Goal: Task Accomplishment & Management: Complete application form

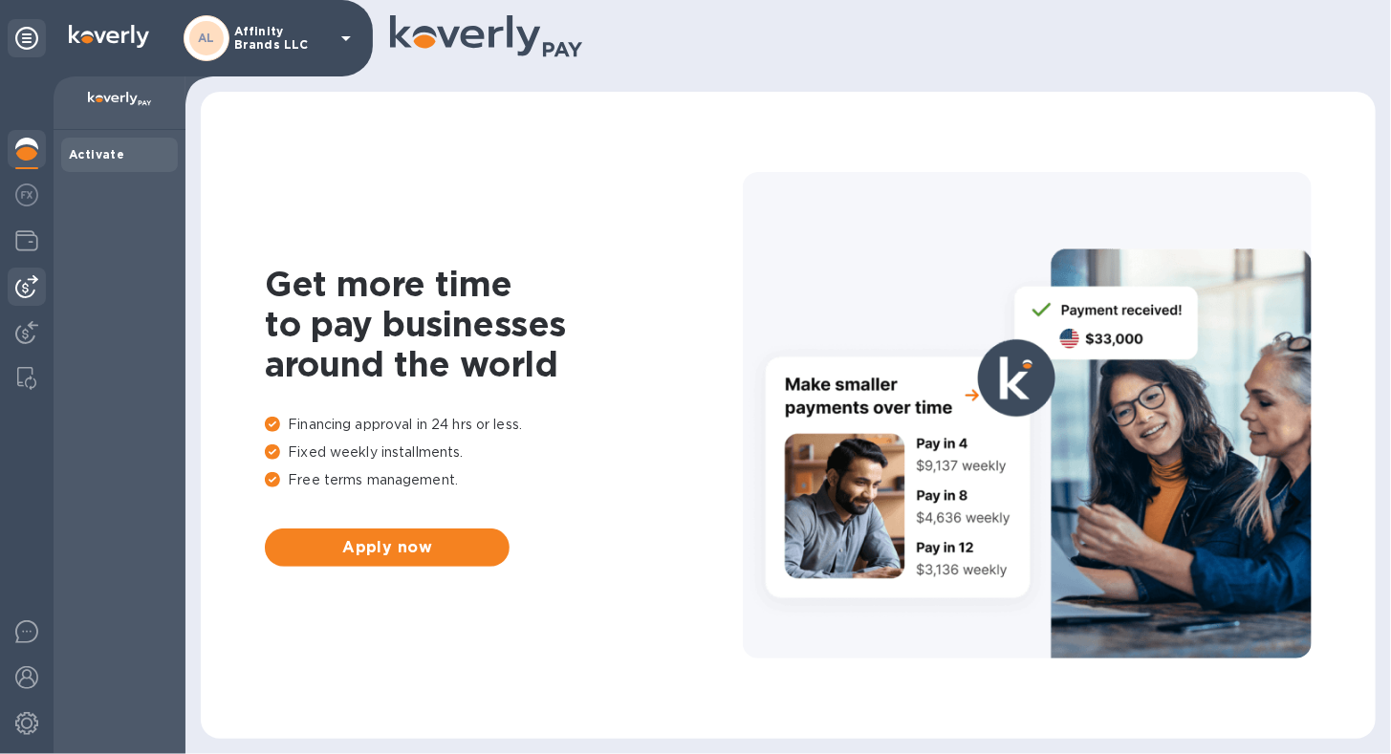
click at [27, 293] on img at bounding box center [26, 286] width 23 height 23
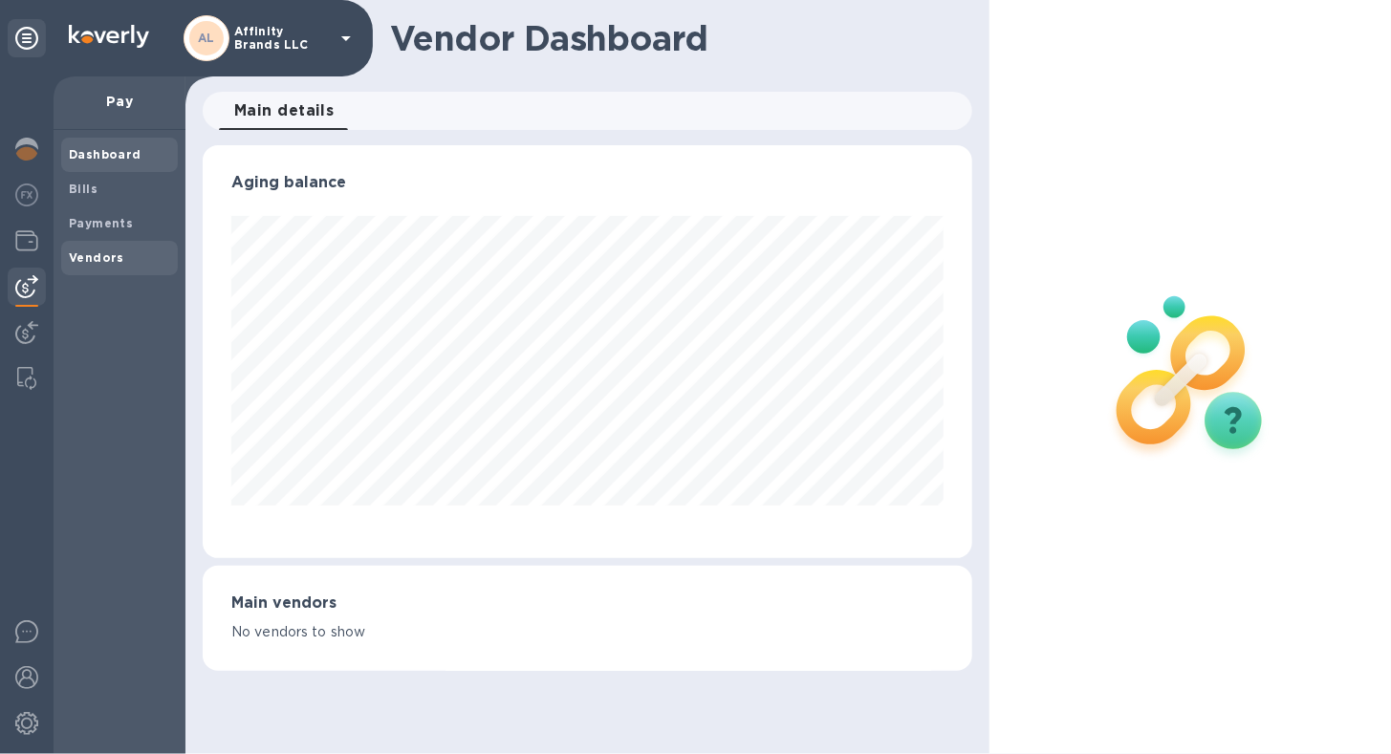
scroll to position [413, 768]
click at [73, 264] on b "Vendors" at bounding box center [96, 257] width 55 height 14
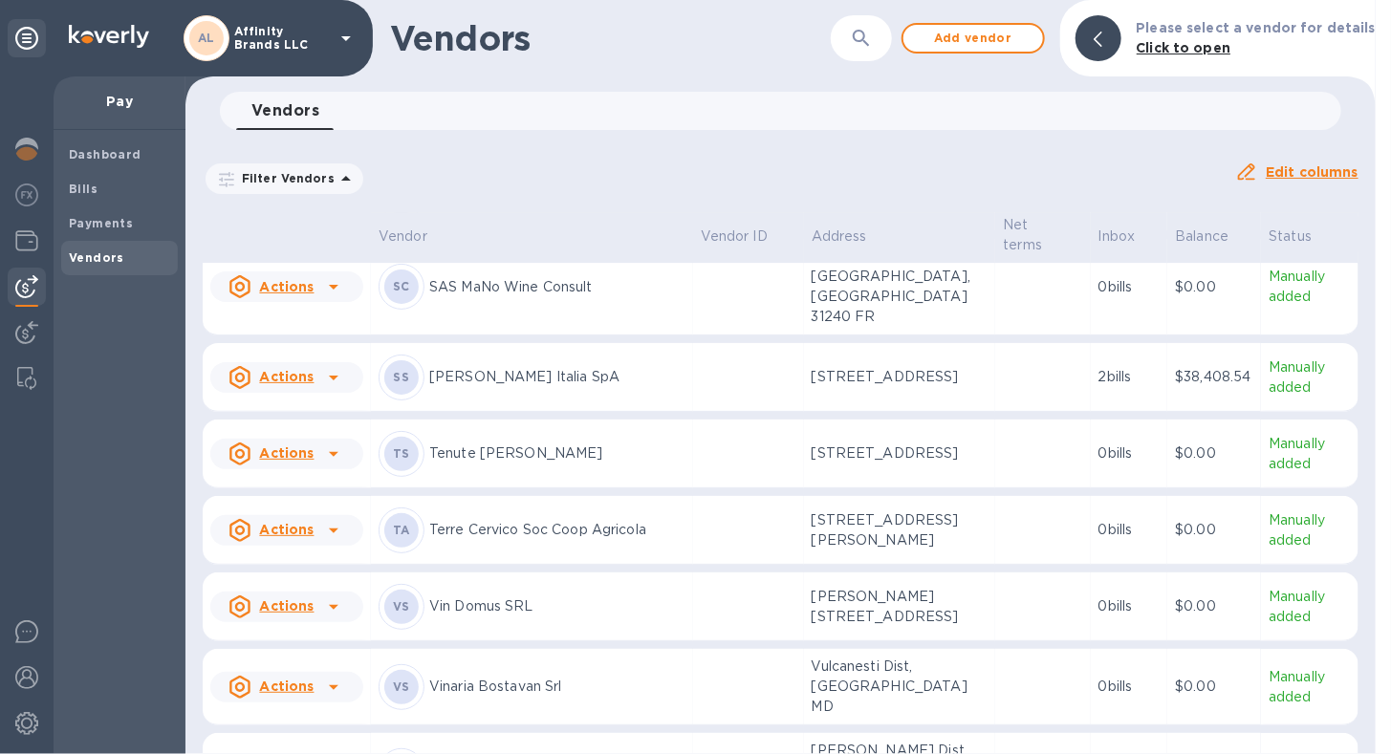
scroll to position [2955, 0]
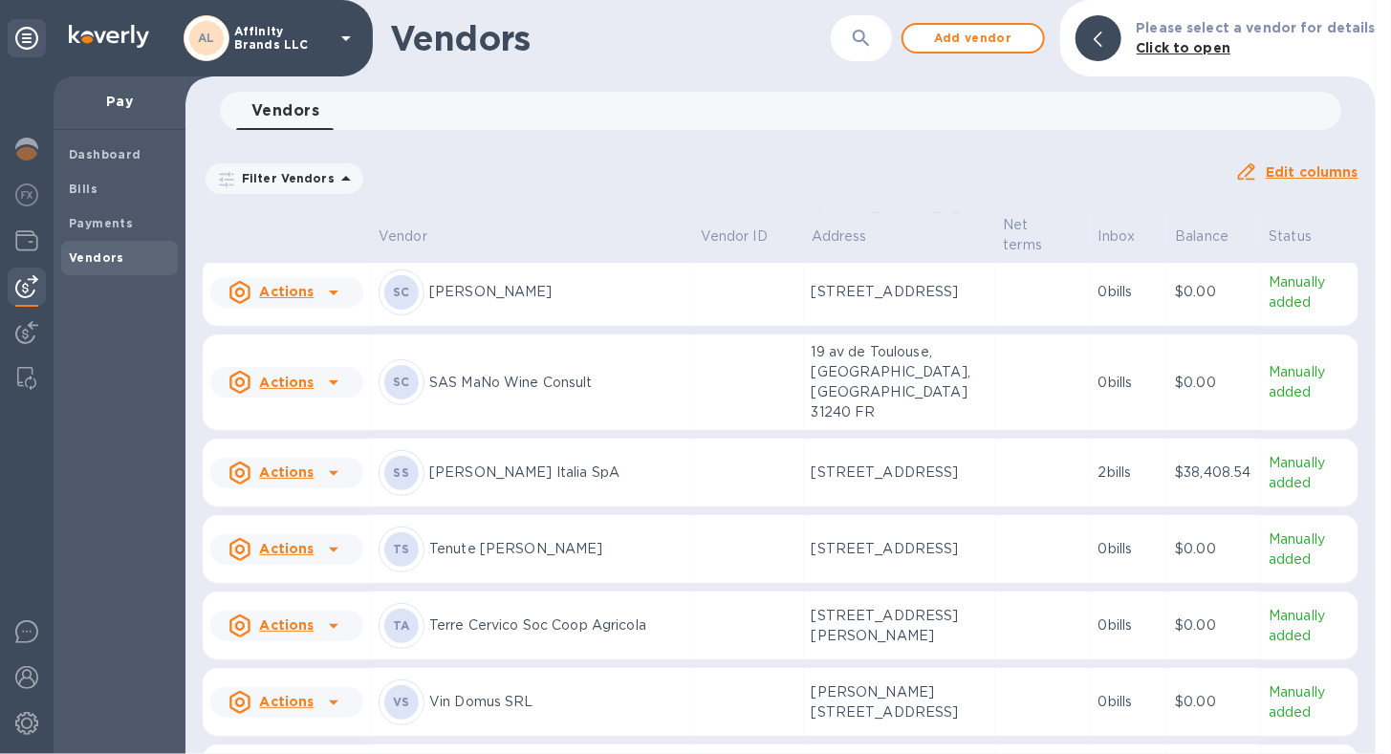
click at [482, 450] on div "[PERSON_NAME] Italia SpA" at bounding box center [531, 473] width 307 height 46
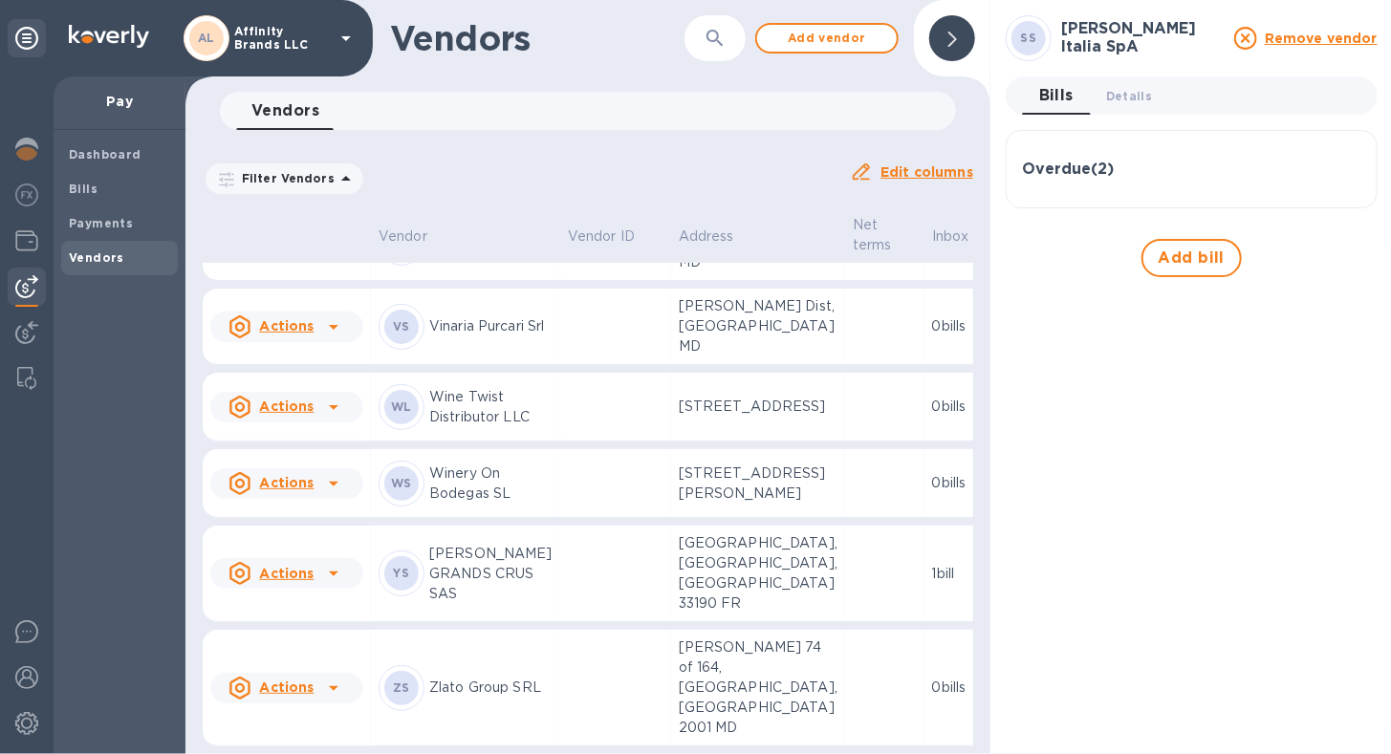
scroll to position [4161, 0]
click at [854, 27] on span "Add vendor" at bounding box center [826, 38] width 109 height 23
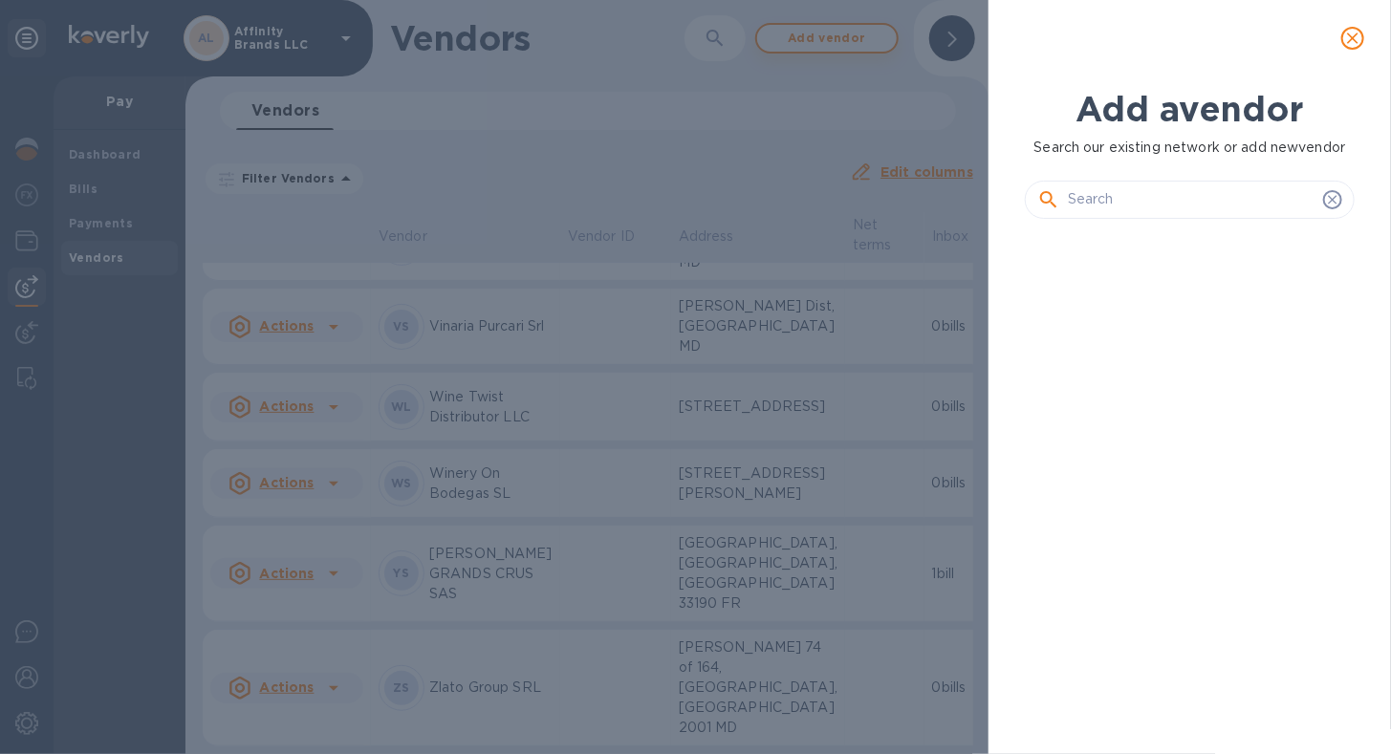
scroll to position [456, 337]
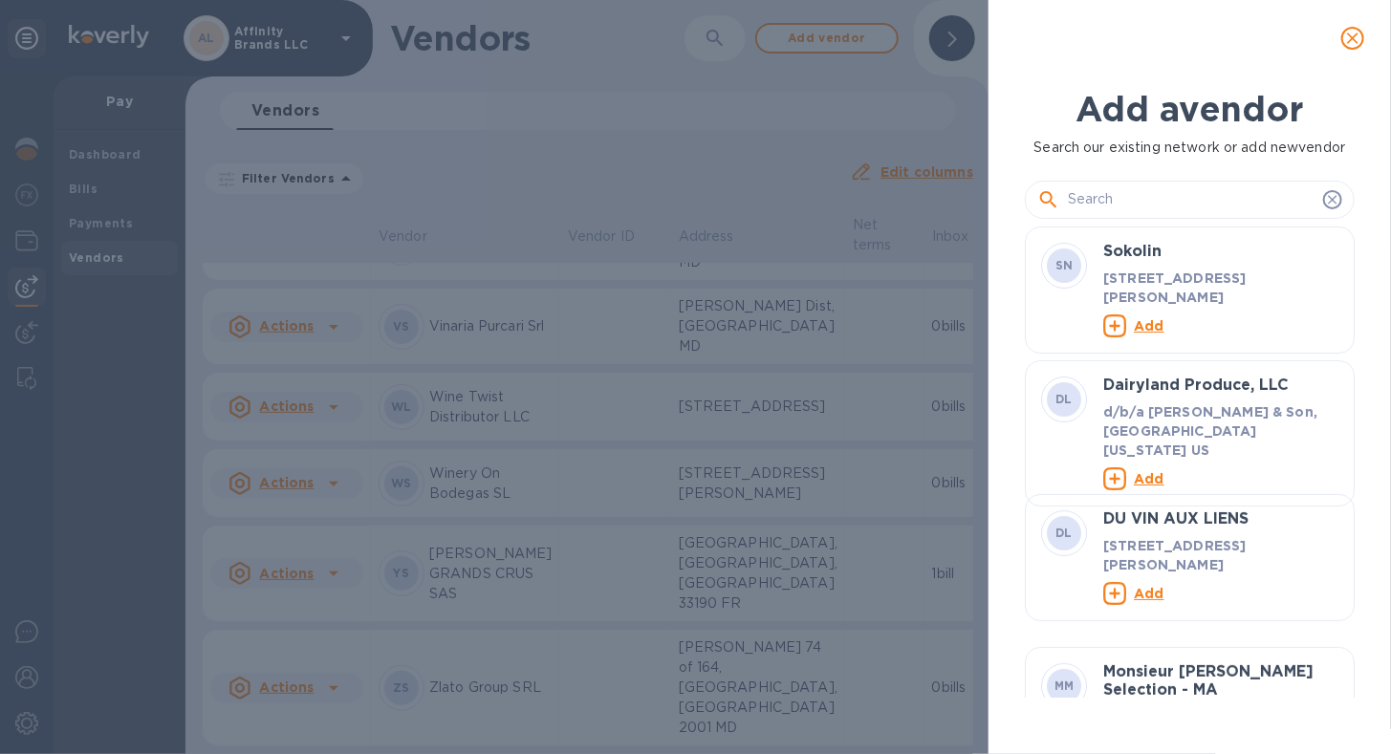
click at [1233, 196] on input "text" at bounding box center [1192, 199] width 248 height 29
click at [1227, 204] on input "text" at bounding box center [1192, 199] width 248 height 29
click at [1175, 202] on input "text" at bounding box center [1192, 199] width 248 height 29
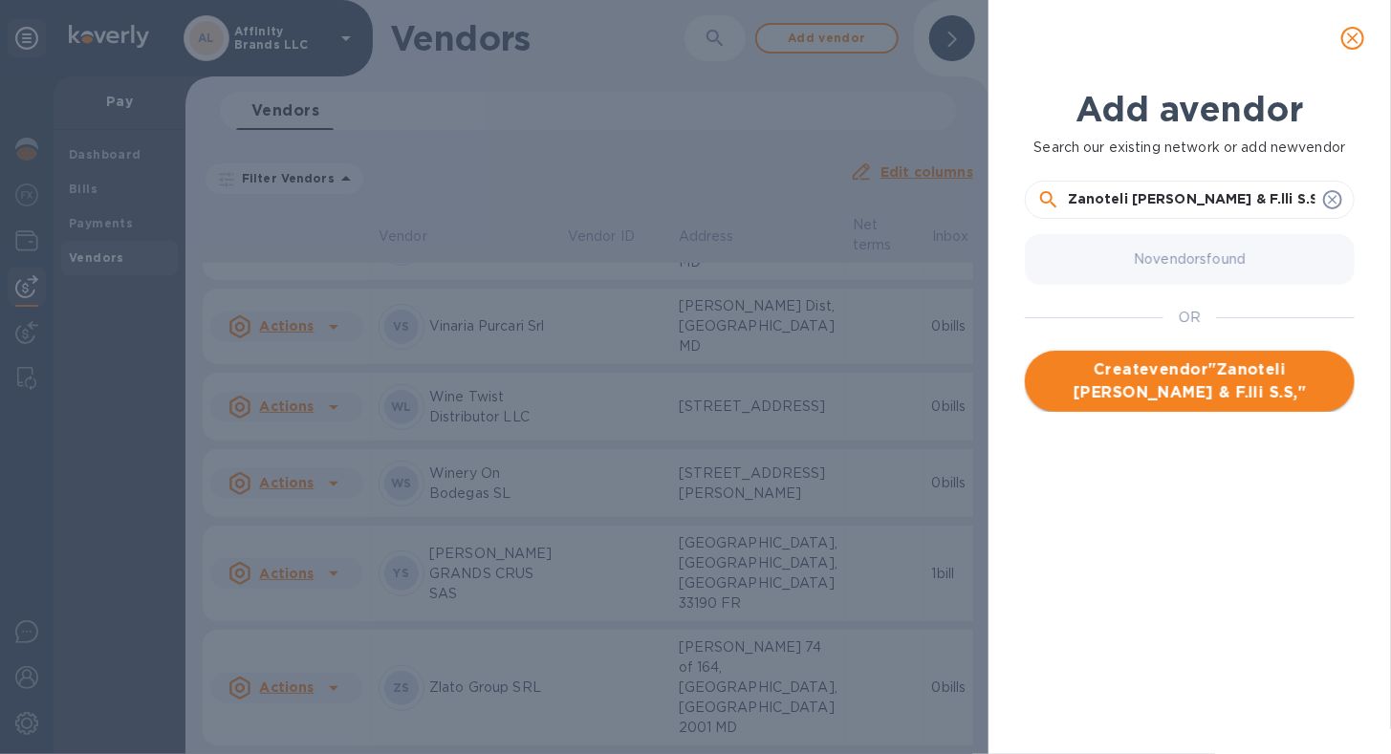
type input "Zanoteli [PERSON_NAME] & F.lli S.S,"
click at [1094, 387] on span "Create vendor " Zanoteli [PERSON_NAME] & F.lli S.S, "" at bounding box center [1189, 381] width 299 height 46
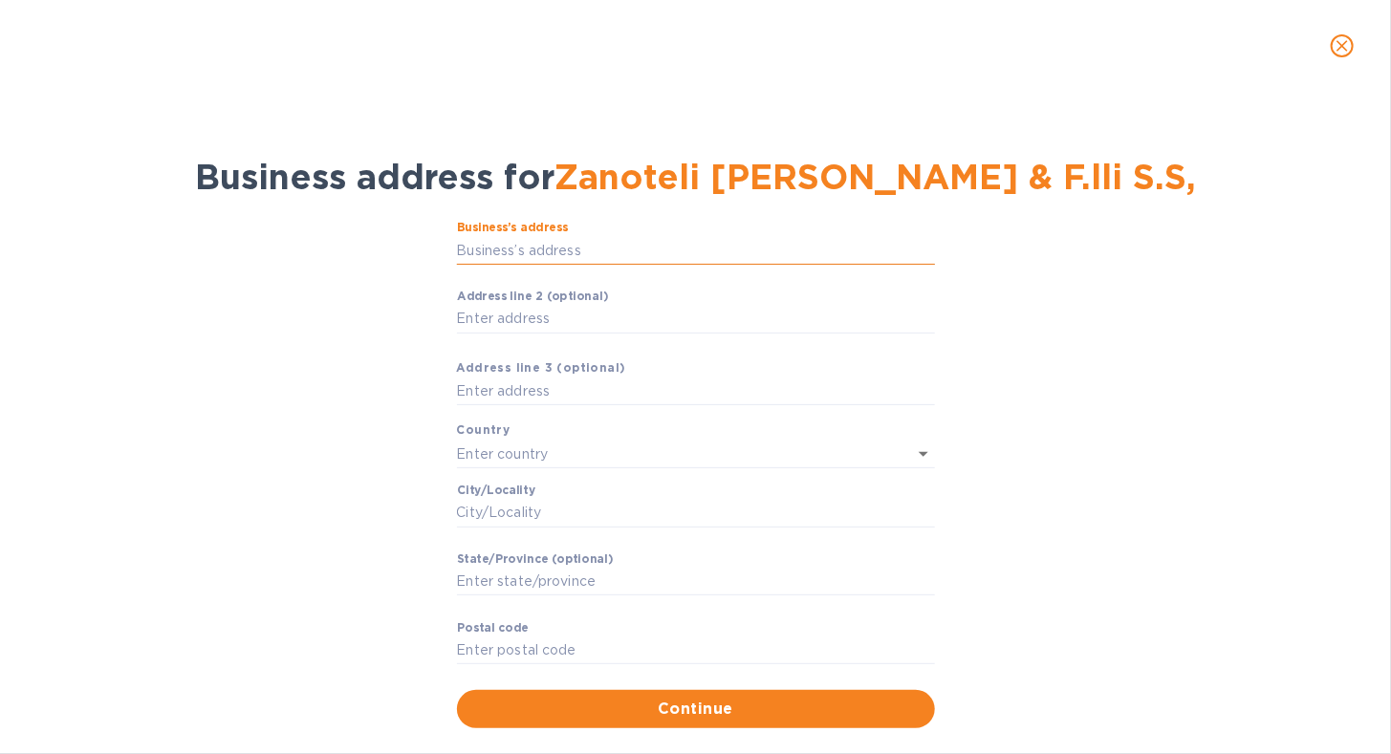
click at [625, 250] on input "Business’s аddress" at bounding box center [696, 250] width 478 height 29
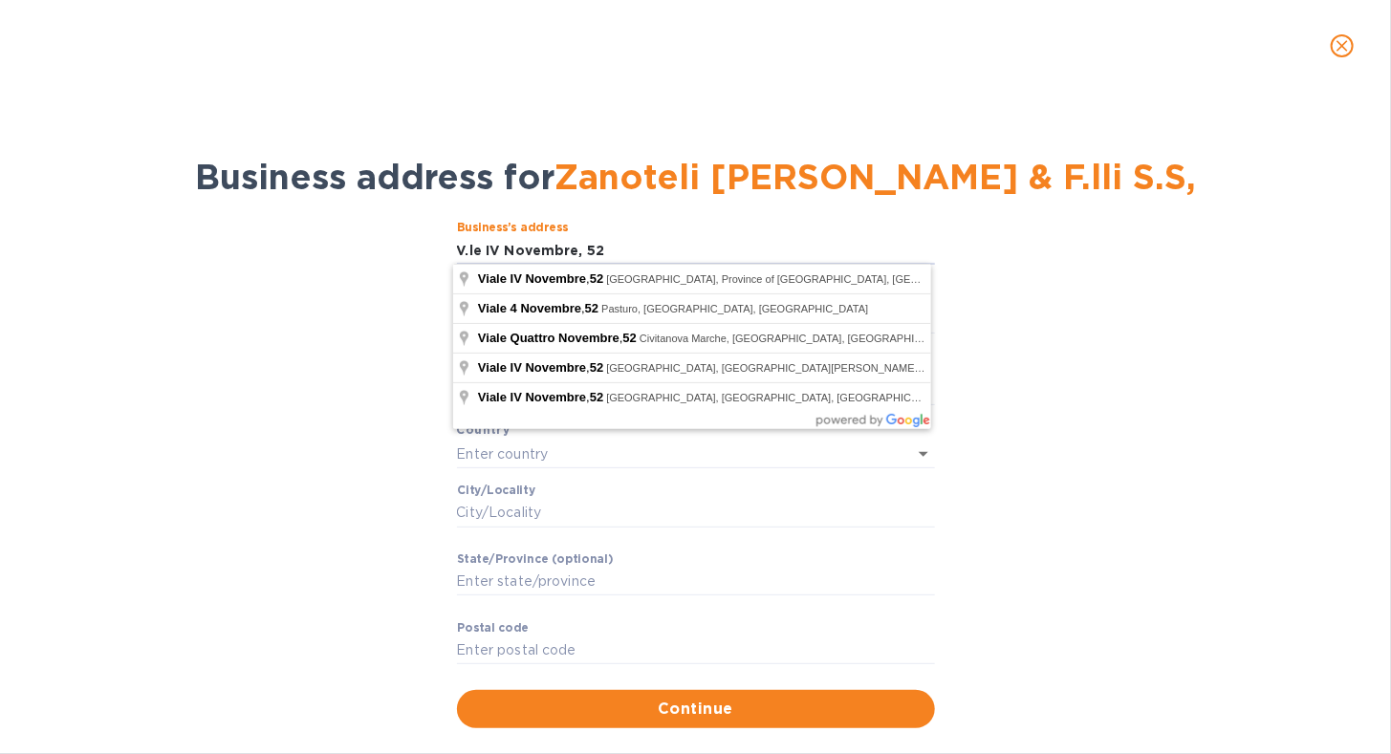
type input "V.le IV Novembre, 52"
click at [726, 230] on div "Business’s аddress V.le IV Novembre, 52 ​" at bounding box center [696, 255] width 478 height 69
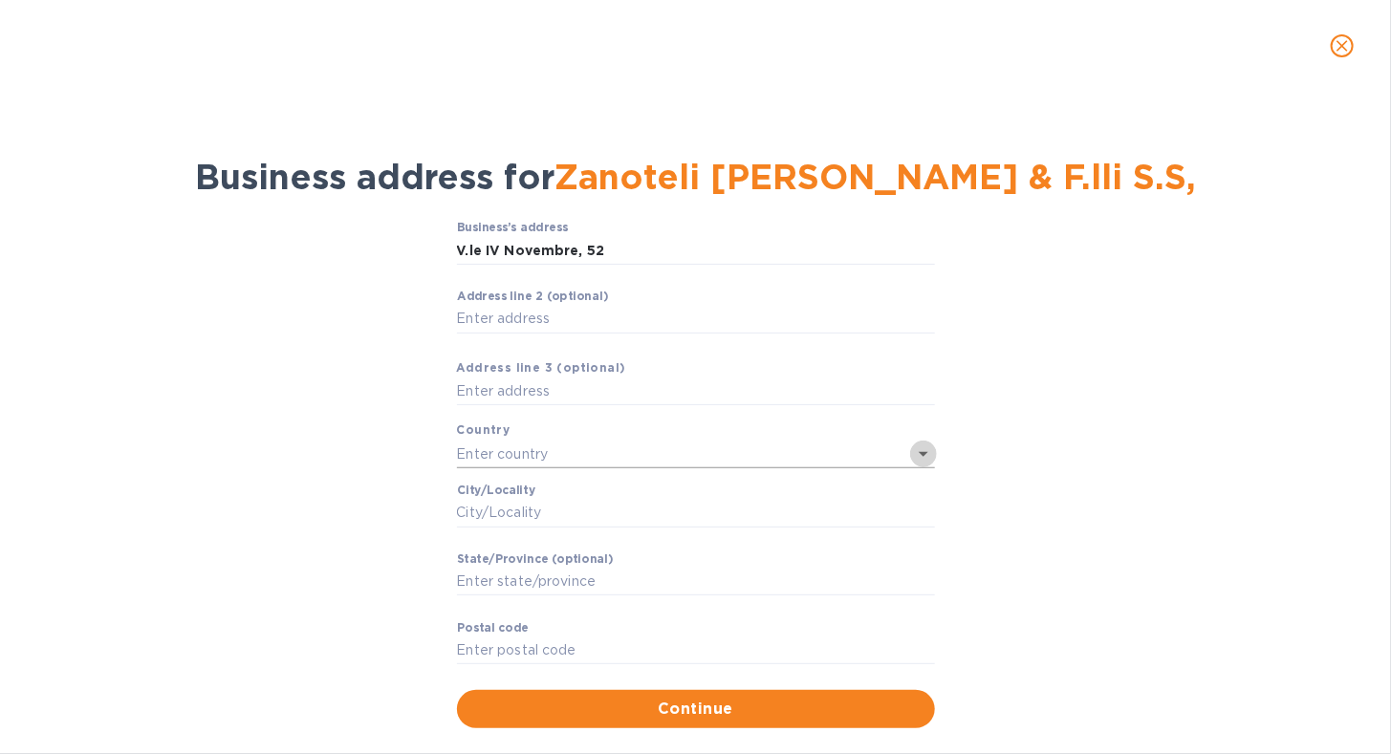
click at [917, 463] on icon "Open" at bounding box center [923, 453] width 23 height 23
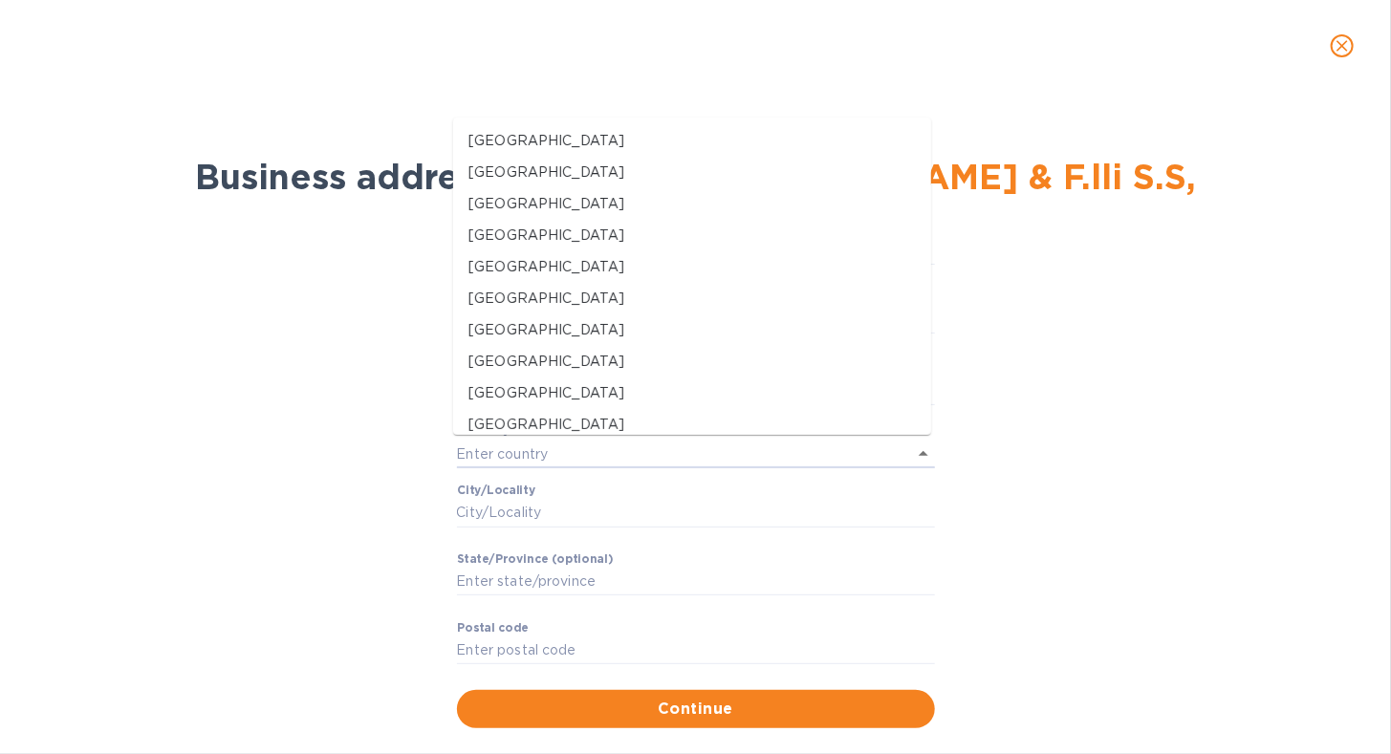
scroll to position [2769, 0]
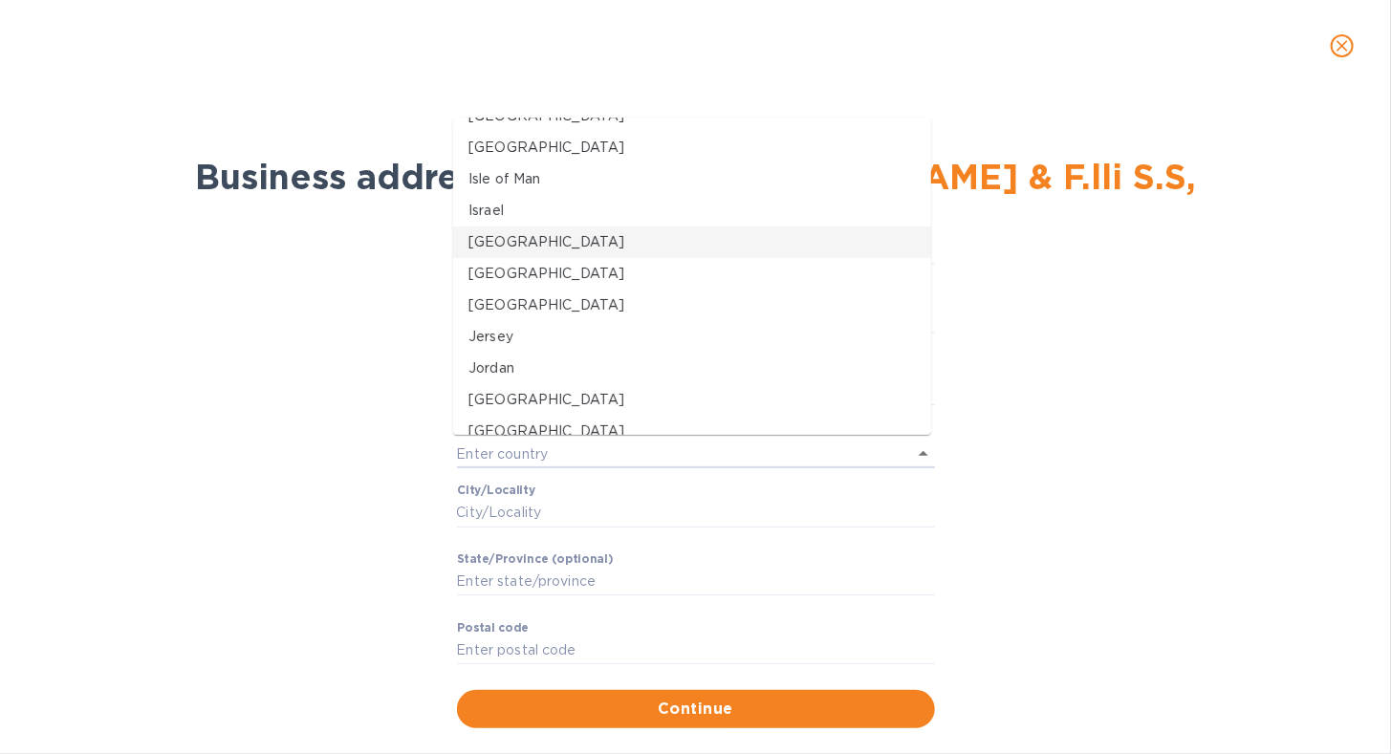
click at [560, 232] on p "[GEOGRAPHIC_DATA]" at bounding box center [691, 242] width 447 height 20
type input "[GEOGRAPHIC_DATA]"
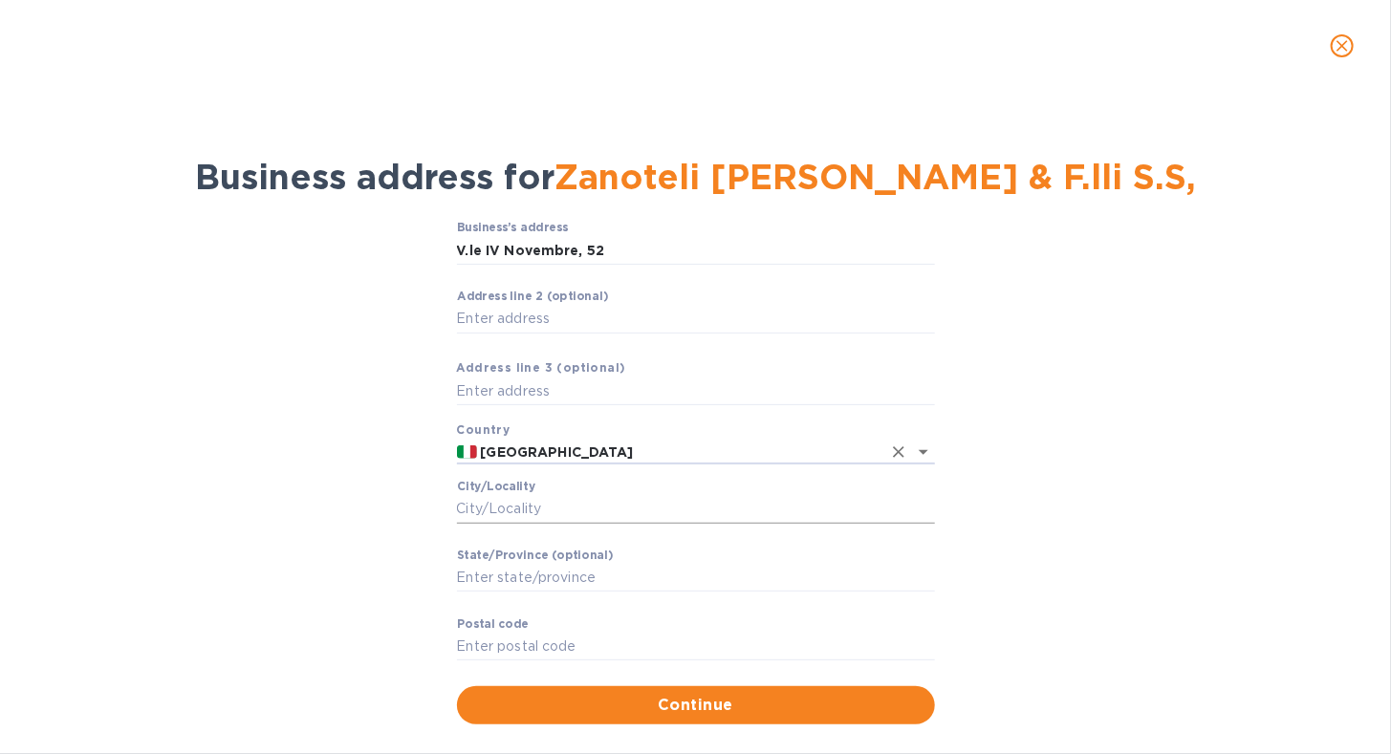
click at [513, 515] on input "Сity/Locаlity" at bounding box center [696, 509] width 478 height 29
type input "Cembra Lisignago"
click at [590, 575] on input "Stаte/Province (optional)" at bounding box center [696, 578] width 478 height 29
type input "TN"
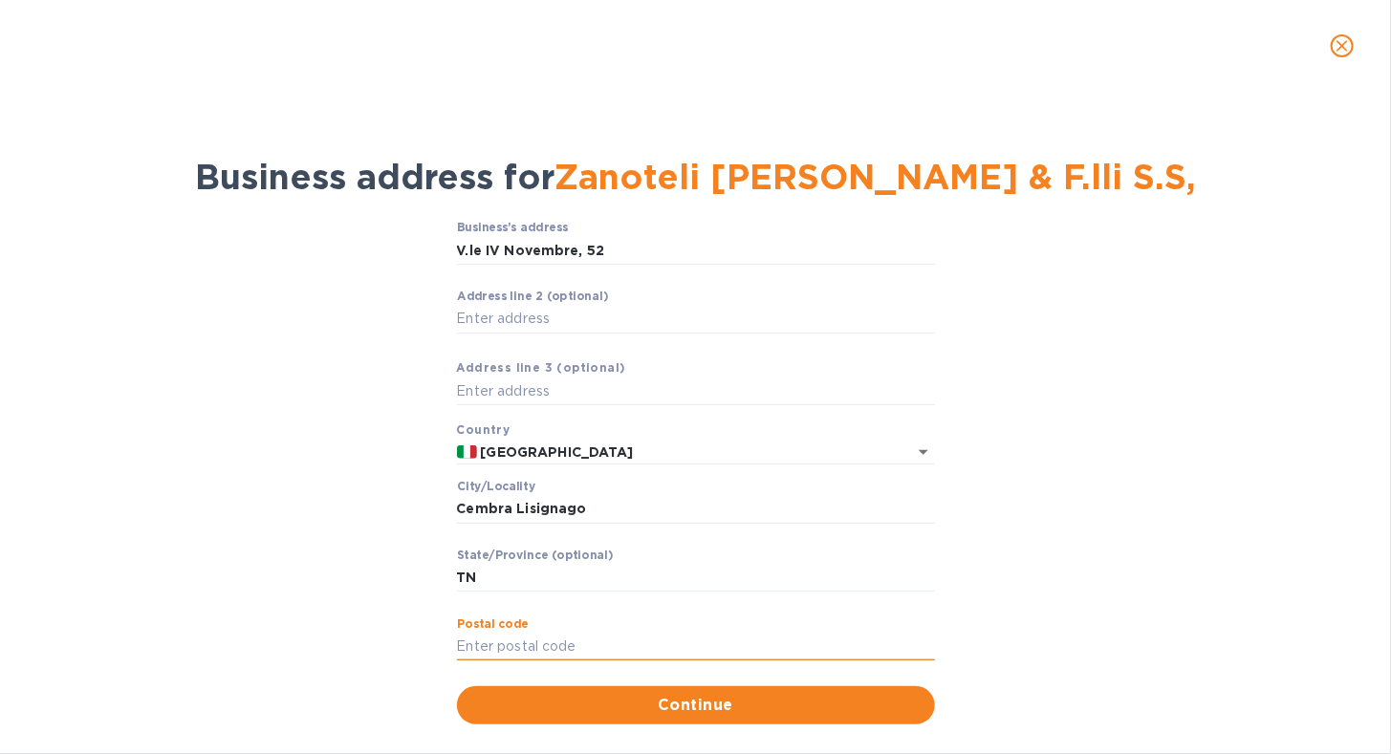
click at [531, 646] on input "Pоstal cоde" at bounding box center [696, 647] width 478 height 29
type input "38034"
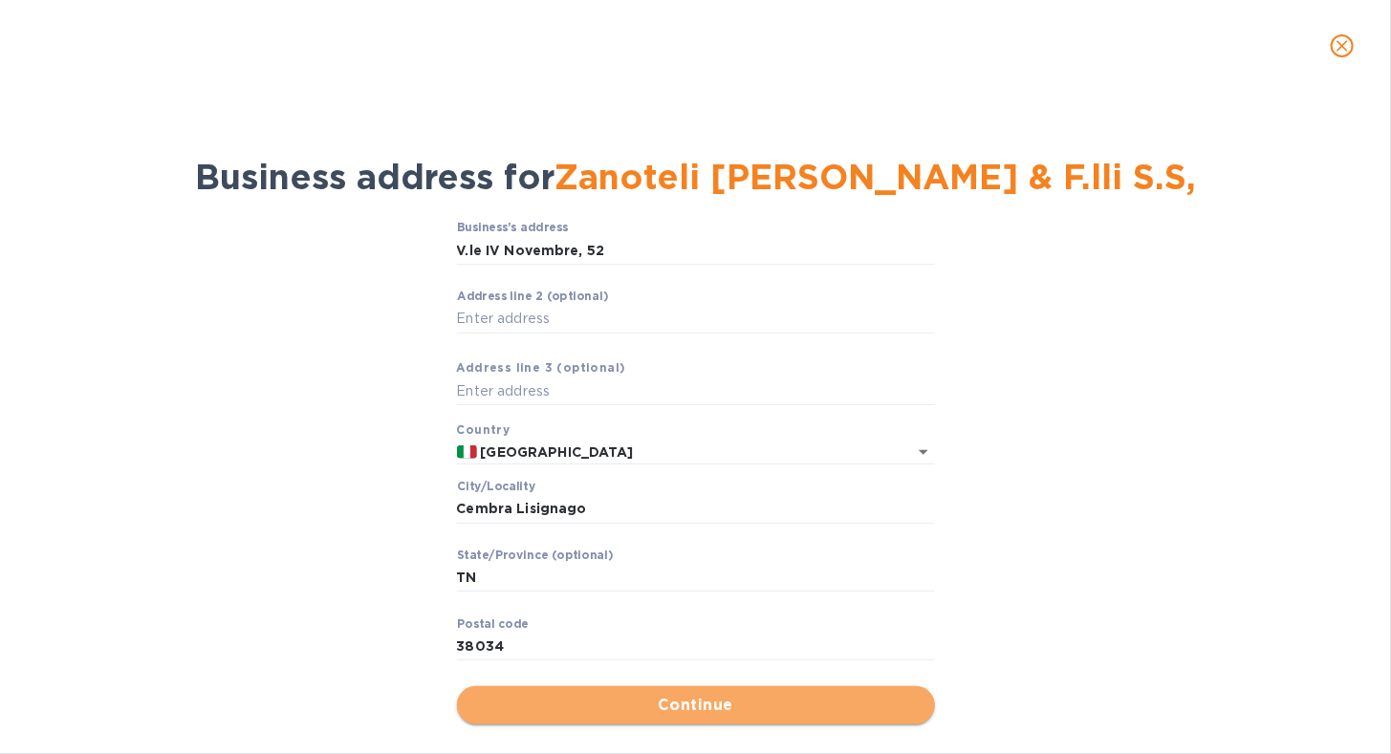
click at [613, 704] on span "Continue" at bounding box center [695, 705] width 447 height 23
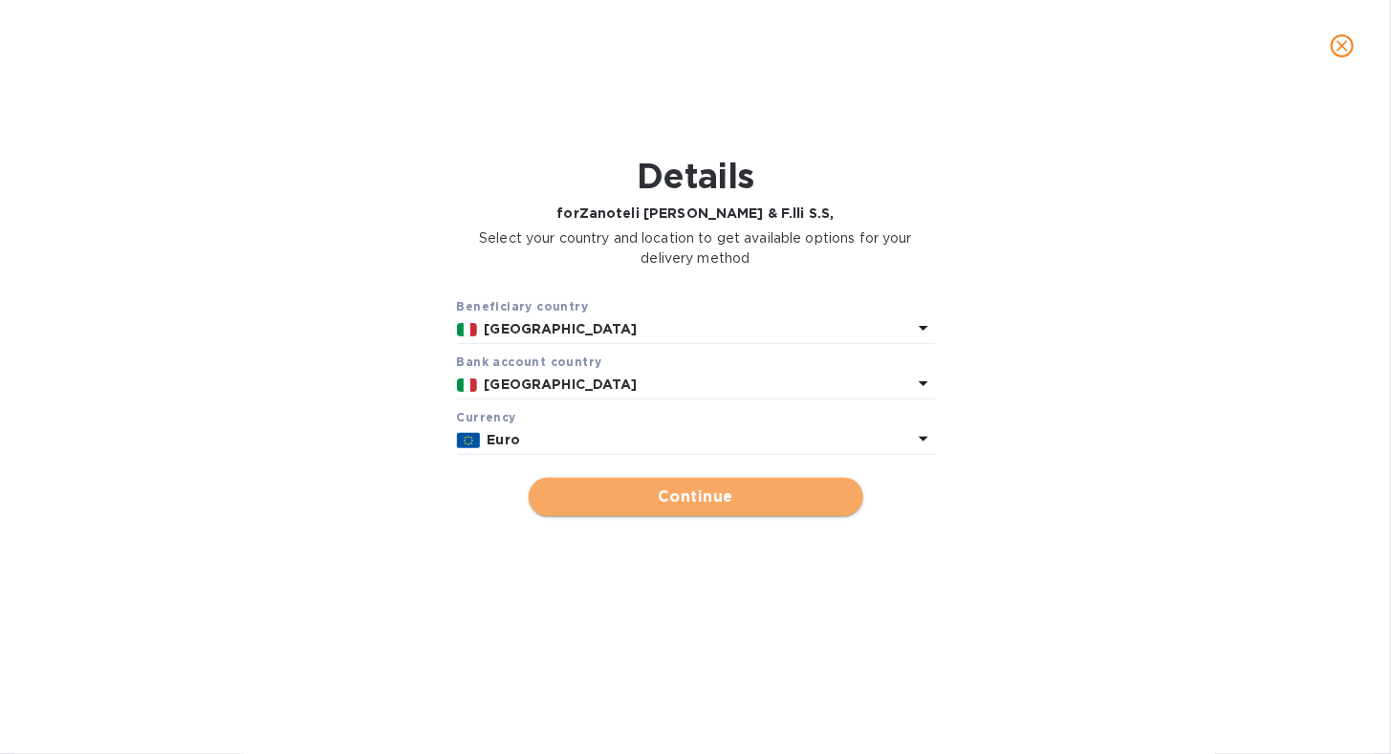
click at [746, 493] on span "Continue" at bounding box center [696, 496] width 304 height 23
type input "Zanoteli [PERSON_NAME] & F.lli S.S,"
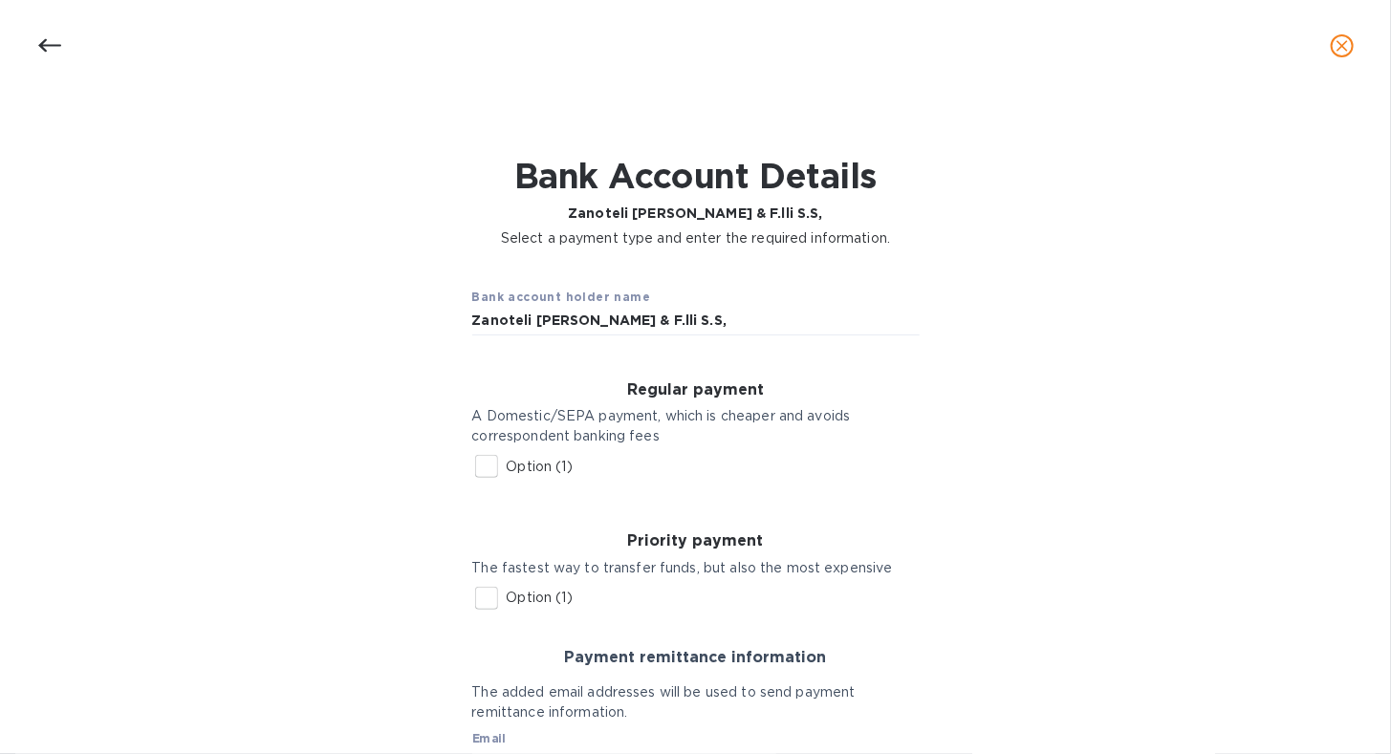
scroll to position [96, 0]
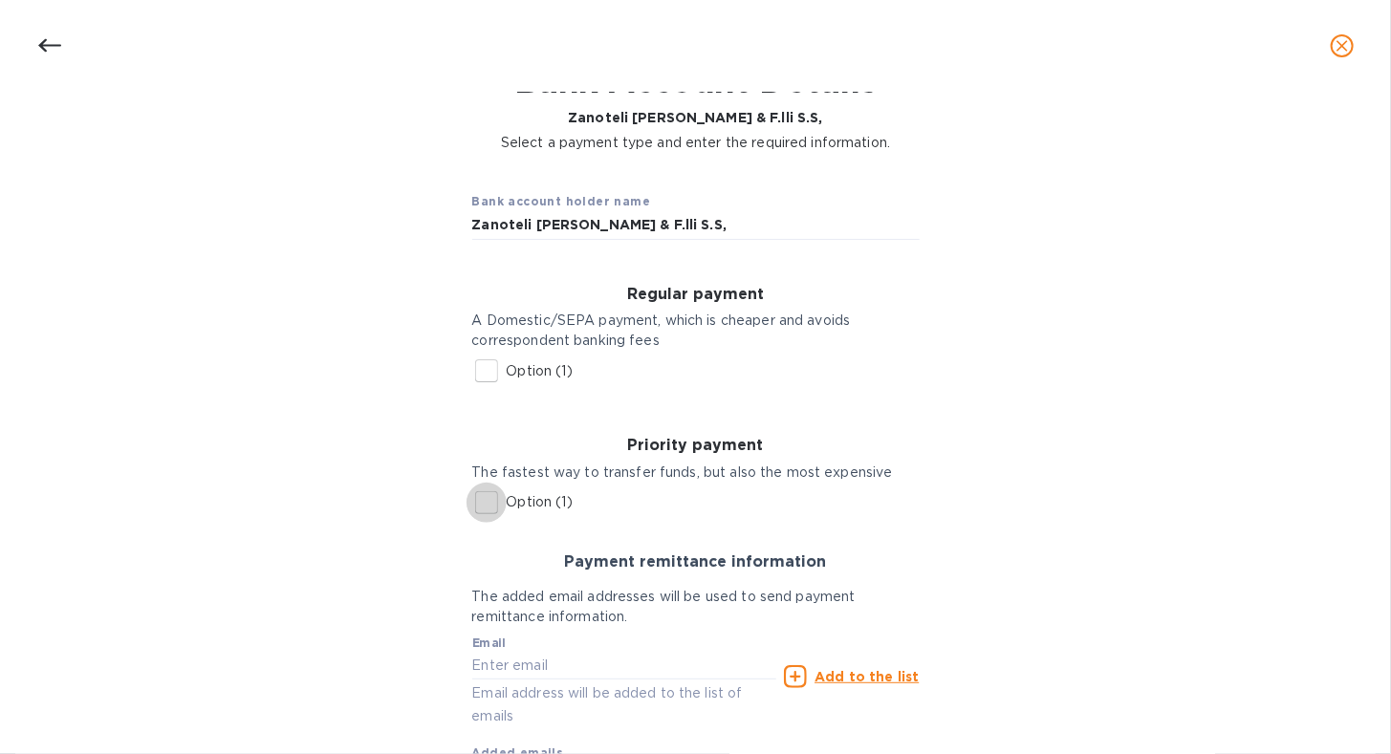
click at [484, 501] on input "Option (1)" at bounding box center [486, 503] width 40 height 40
checkbox input "true"
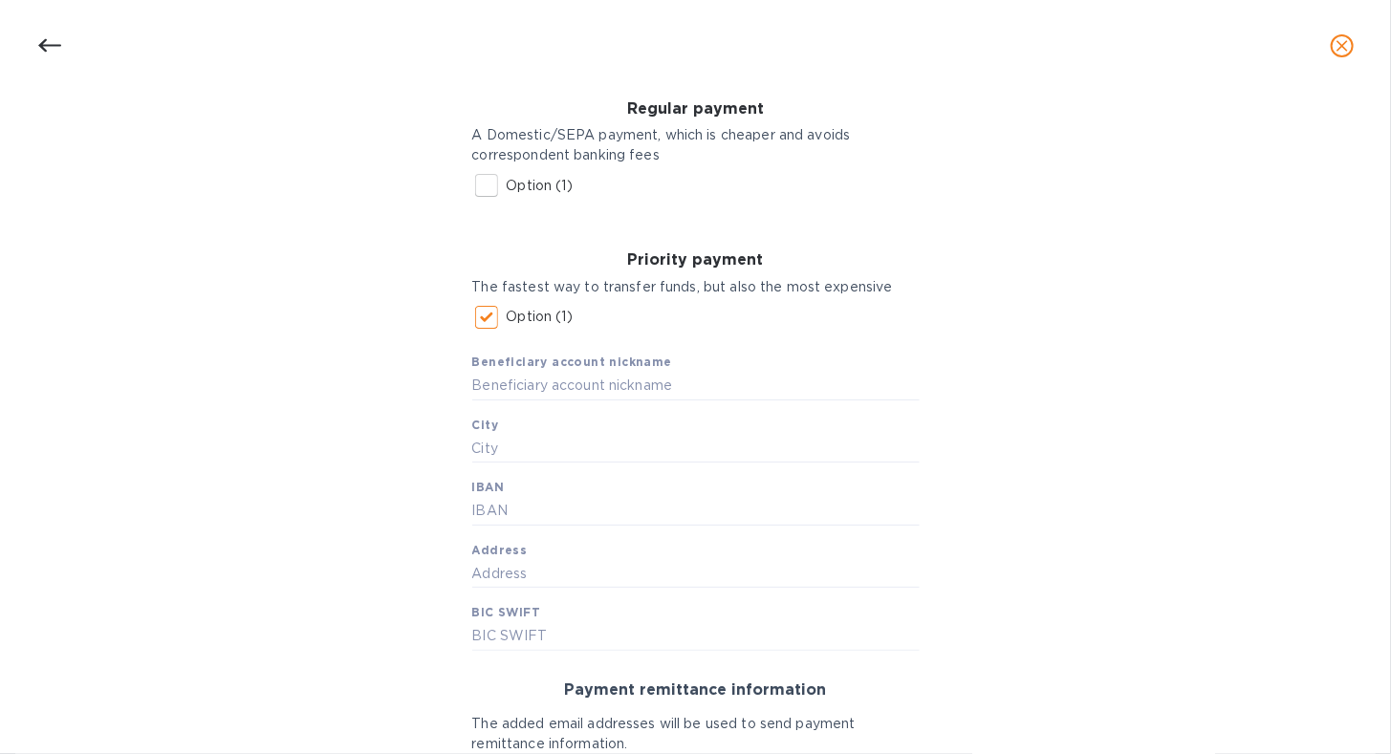
scroll to position [287, 0]
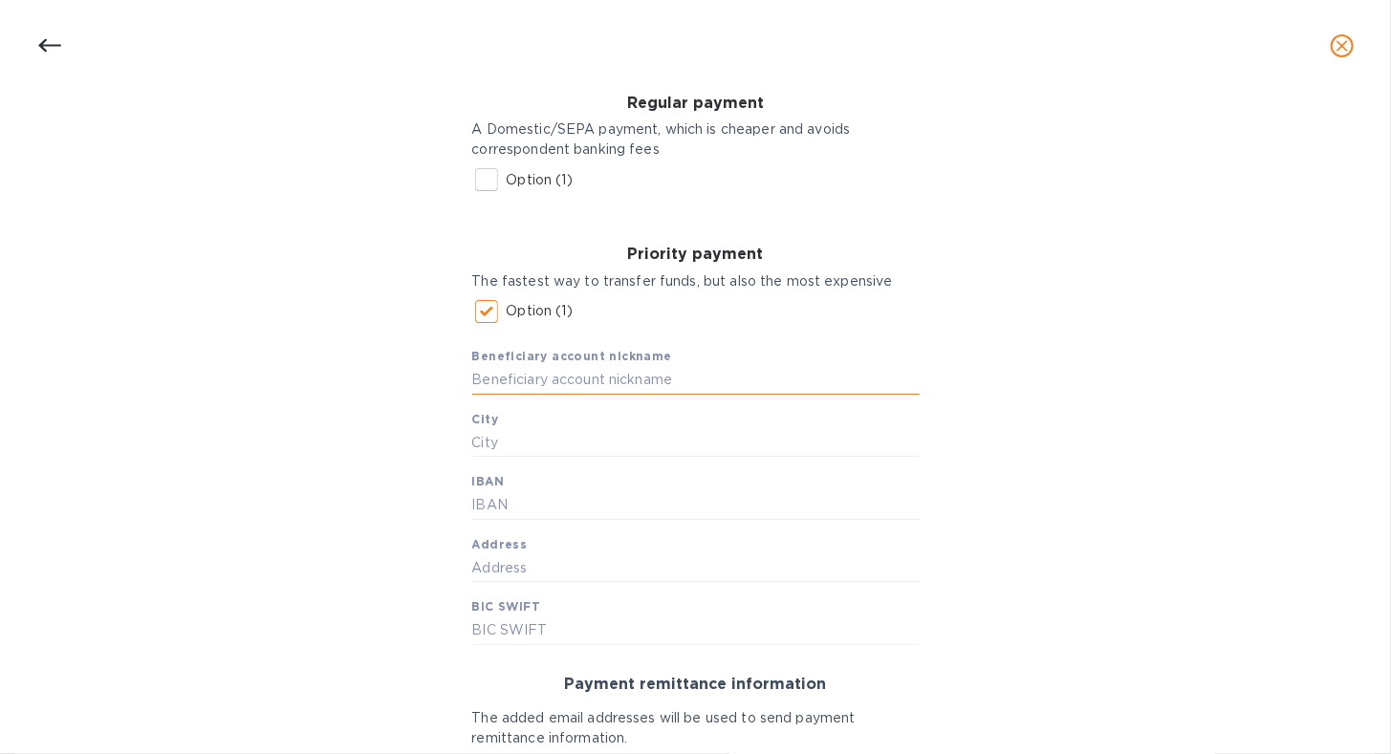
click at [528, 385] on input "text" at bounding box center [695, 380] width 447 height 29
type input "Zanoteli [PERSON_NAME] & F.lli S.S."
click at [709, 446] on input "text" at bounding box center [695, 442] width 447 height 29
type input "Cembra Lisignago"
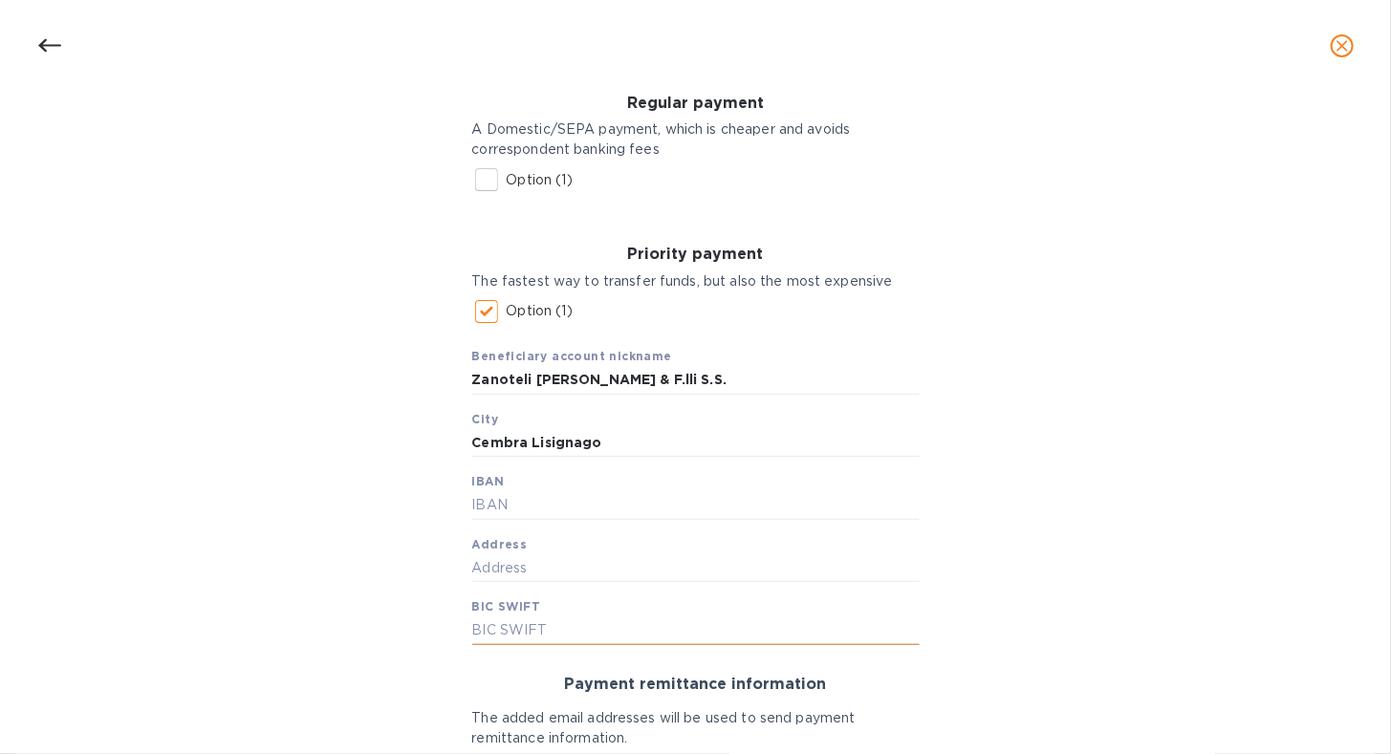
click at [614, 622] on input "text" at bounding box center [695, 630] width 447 height 29
click at [661, 512] on input "text" at bounding box center [695, 505] width 447 height 29
type input "[FINANCIAL_ID]"
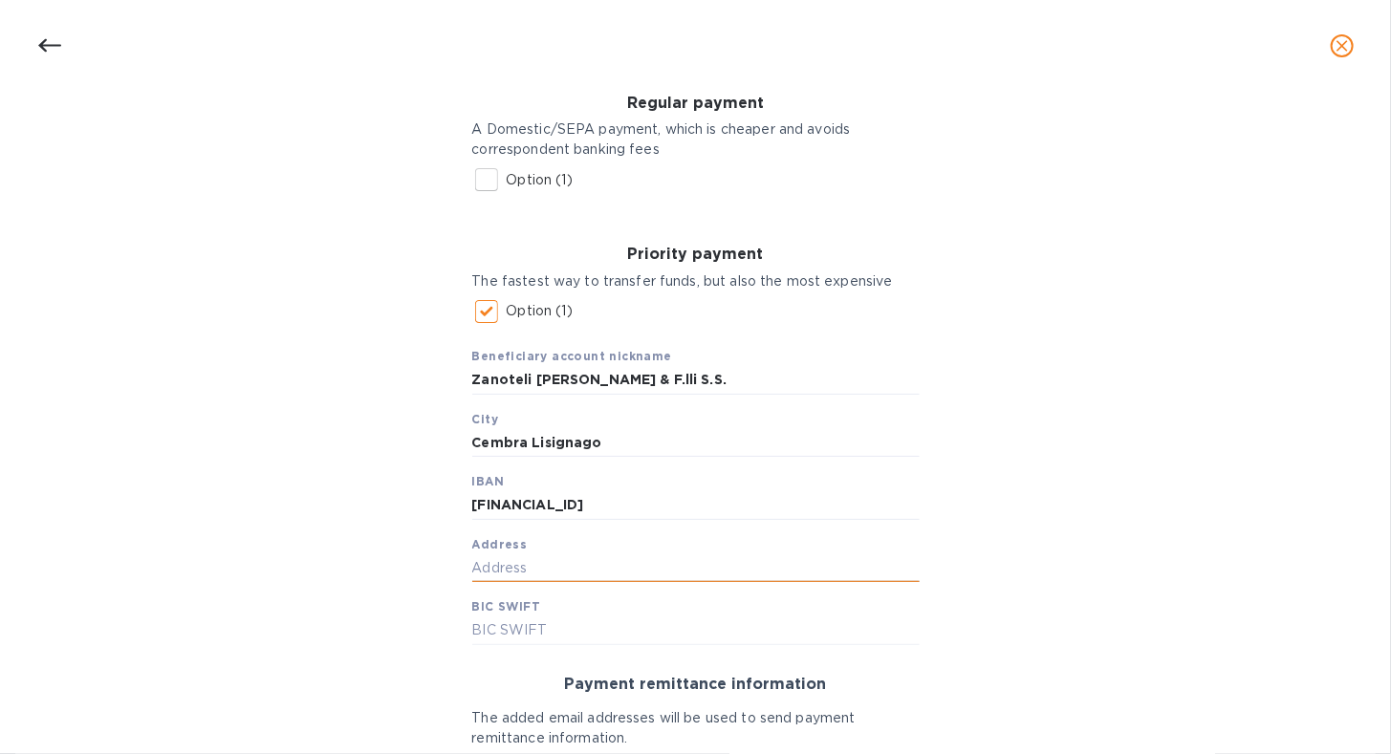
click at [549, 571] on input "text" at bounding box center [695, 567] width 447 height 29
type input "V.le IV Novembre, 52"
click at [498, 640] on input "text" at bounding box center [695, 630] width 447 height 29
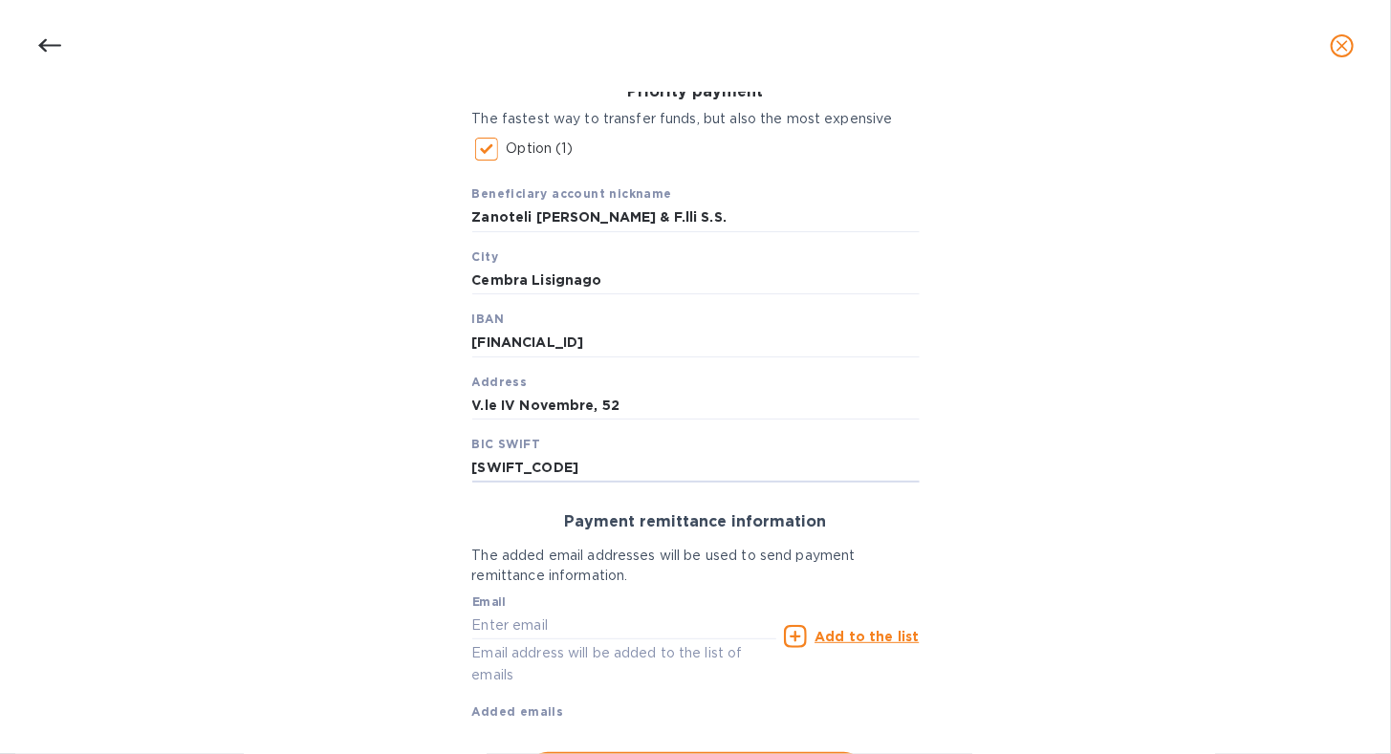
scroll to position [478, 0]
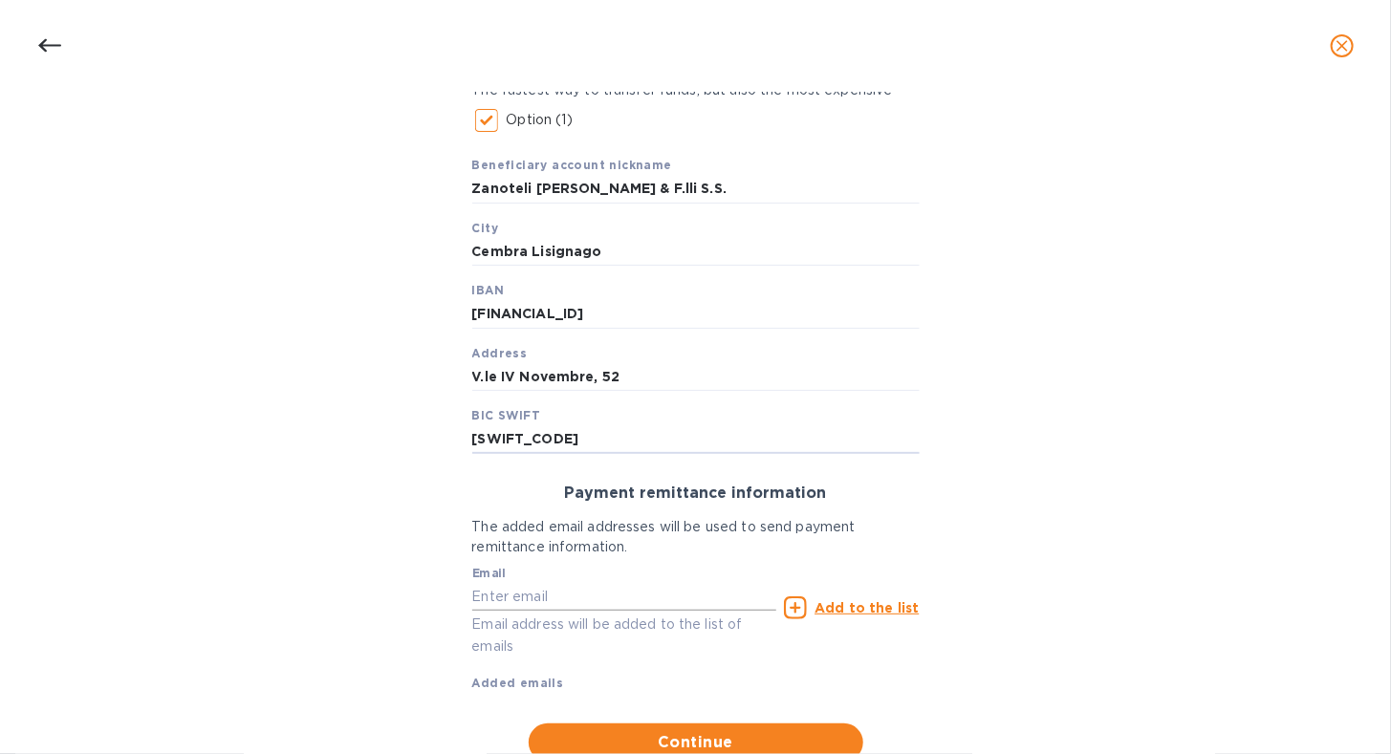
type input "[SWIFT_CODE]"
click at [614, 602] on input "text" at bounding box center [624, 596] width 305 height 29
type input "[EMAIL_ADDRESS][DOMAIN_NAME]"
click at [860, 605] on u "Add to the list" at bounding box center [866, 607] width 104 height 15
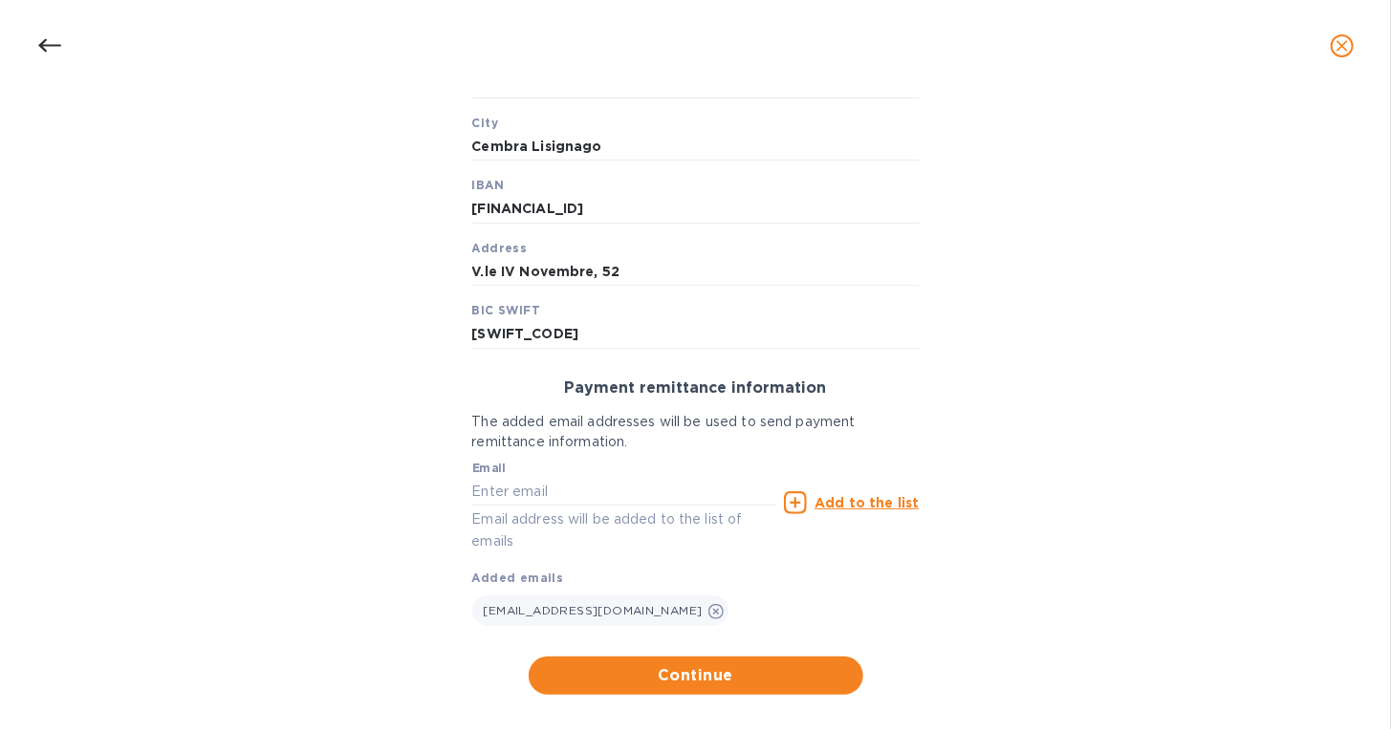
scroll to position [584, 0]
drag, startPoint x: 700, startPoint y: 663, endPoint x: 708, endPoint y: 658, distance: 9.8
click at [701, 664] on button "Continue" at bounding box center [695, 676] width 334 height 38
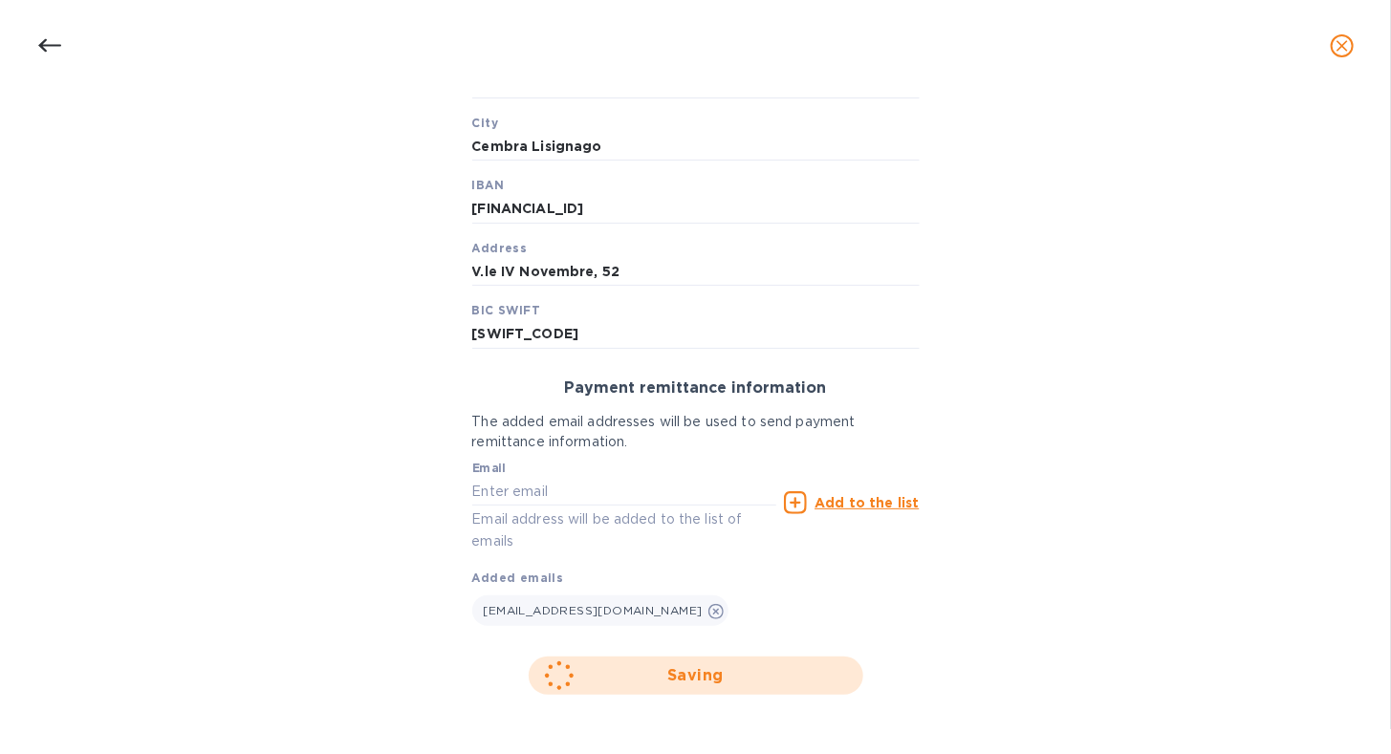
scroll to position [181, 0]
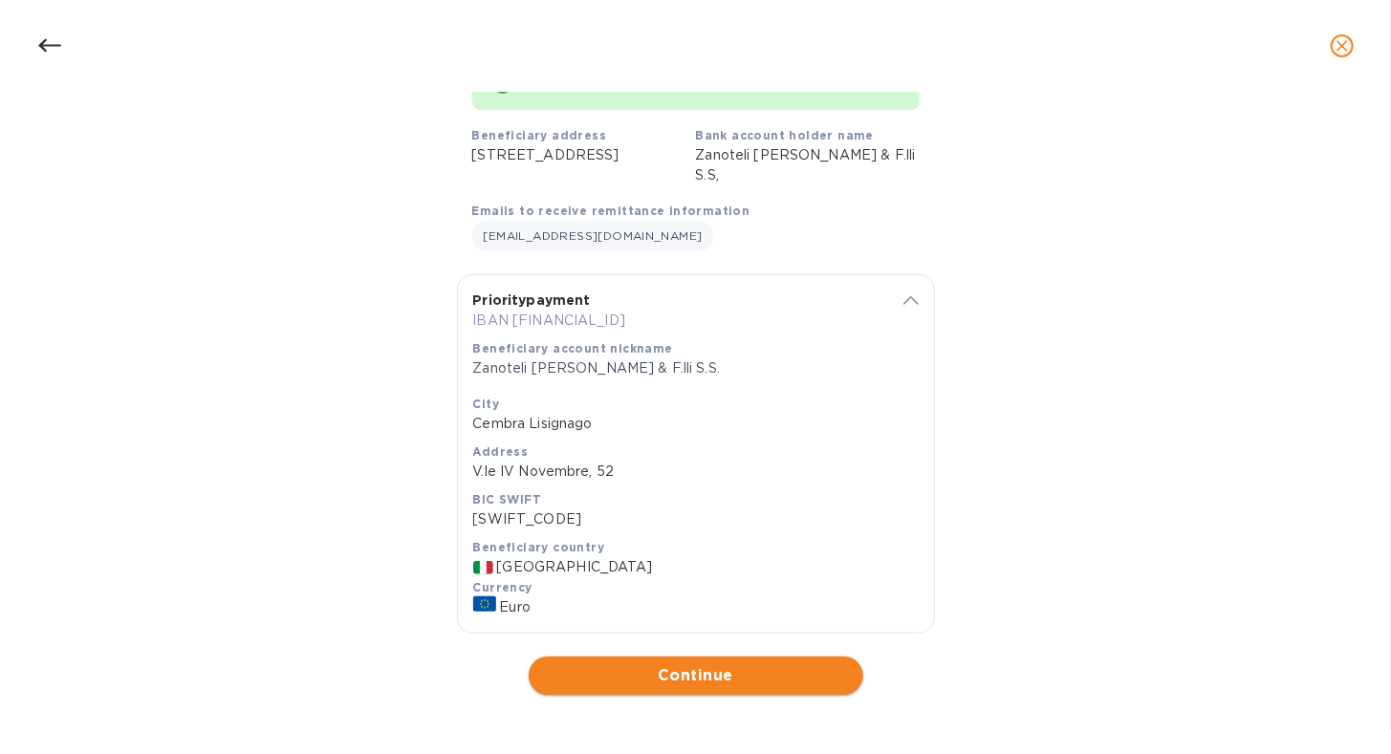
click at [601, 672] on span "Continue" at bounding box center [696, 675] width 304 height 23
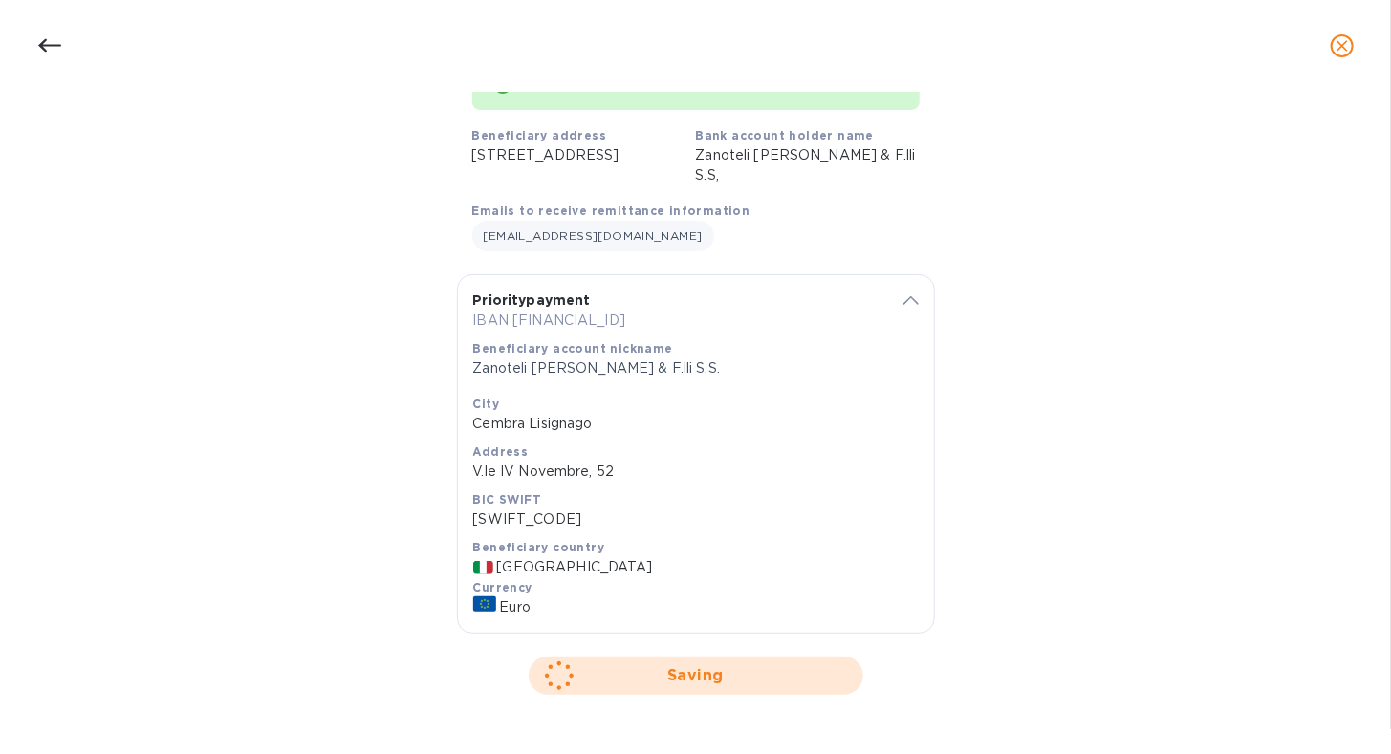
scroll to position [0, 0]
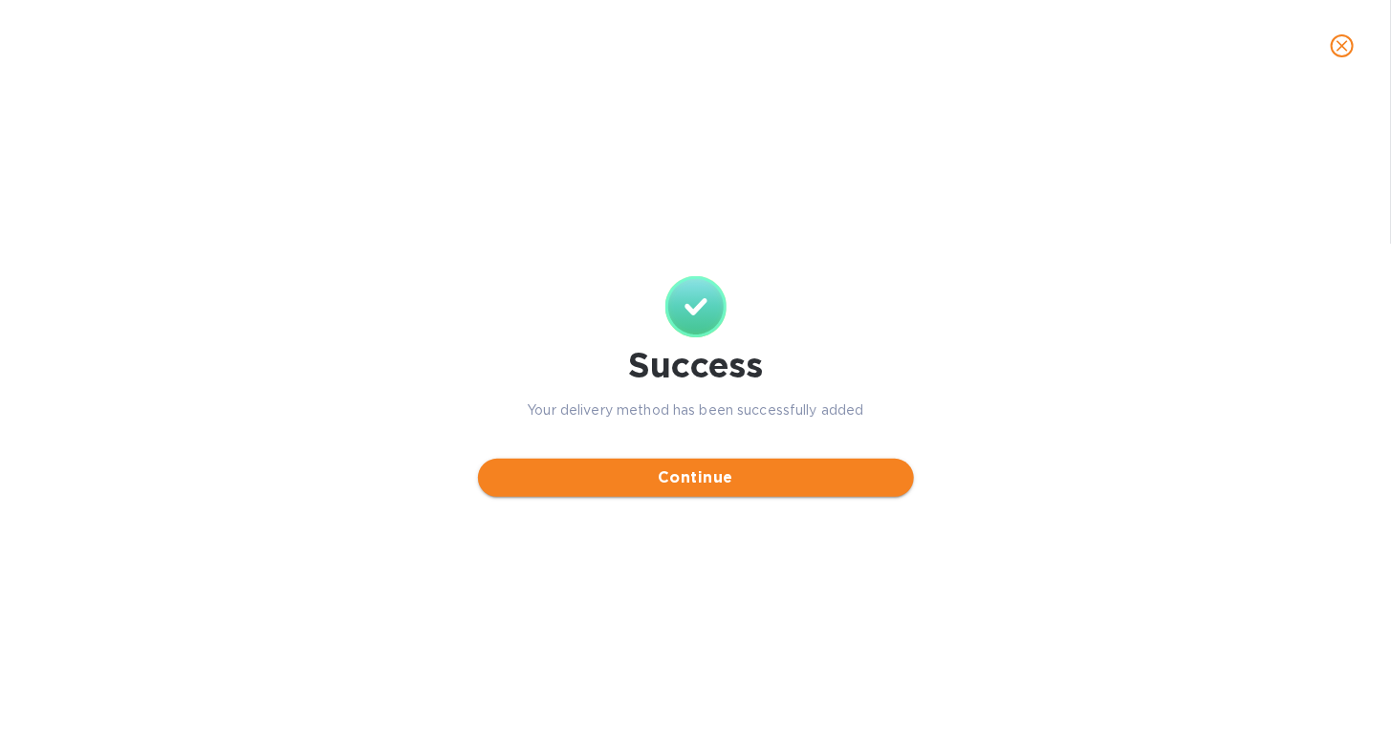
click at [612, 482] on span "Continue" at bounding box center [695, 477] width 405 height 23
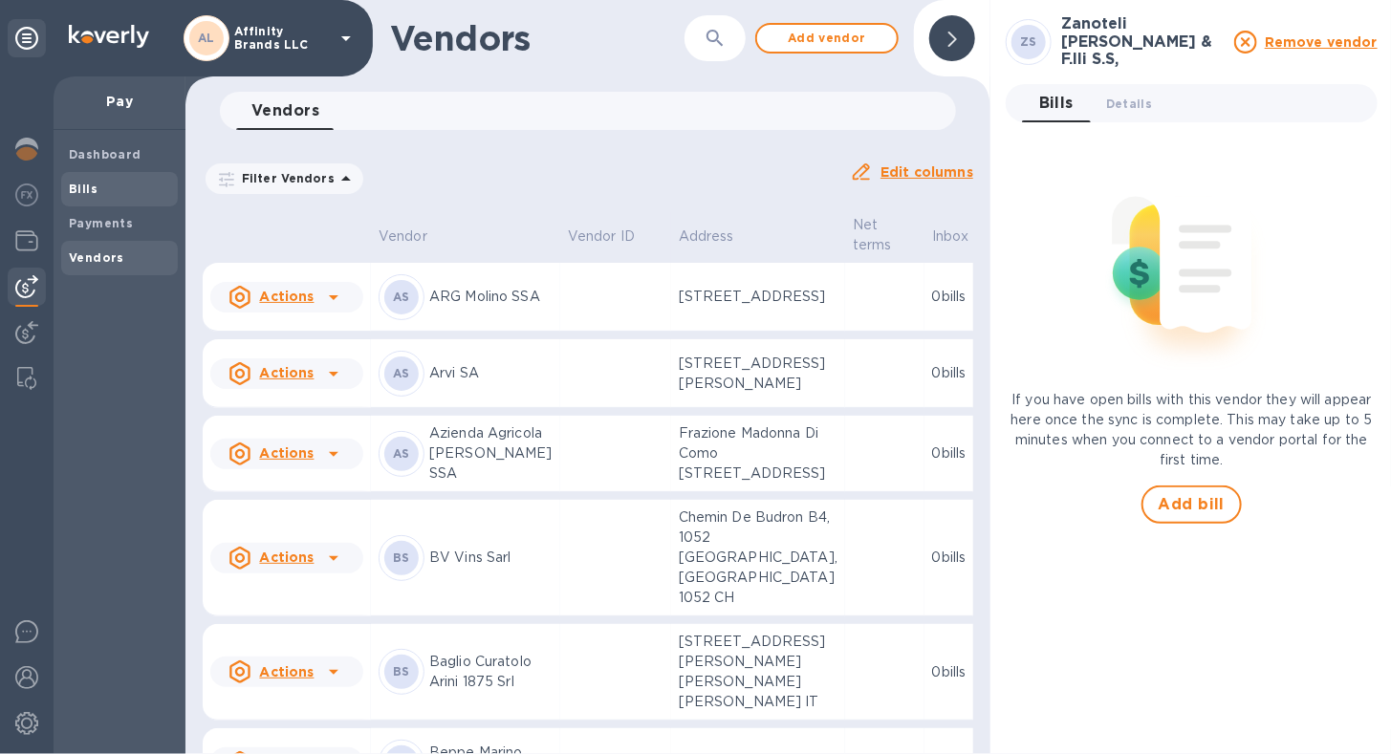
click at [96, 189] on span "Bills" at bounding box center [119, 189] width 101 height 19
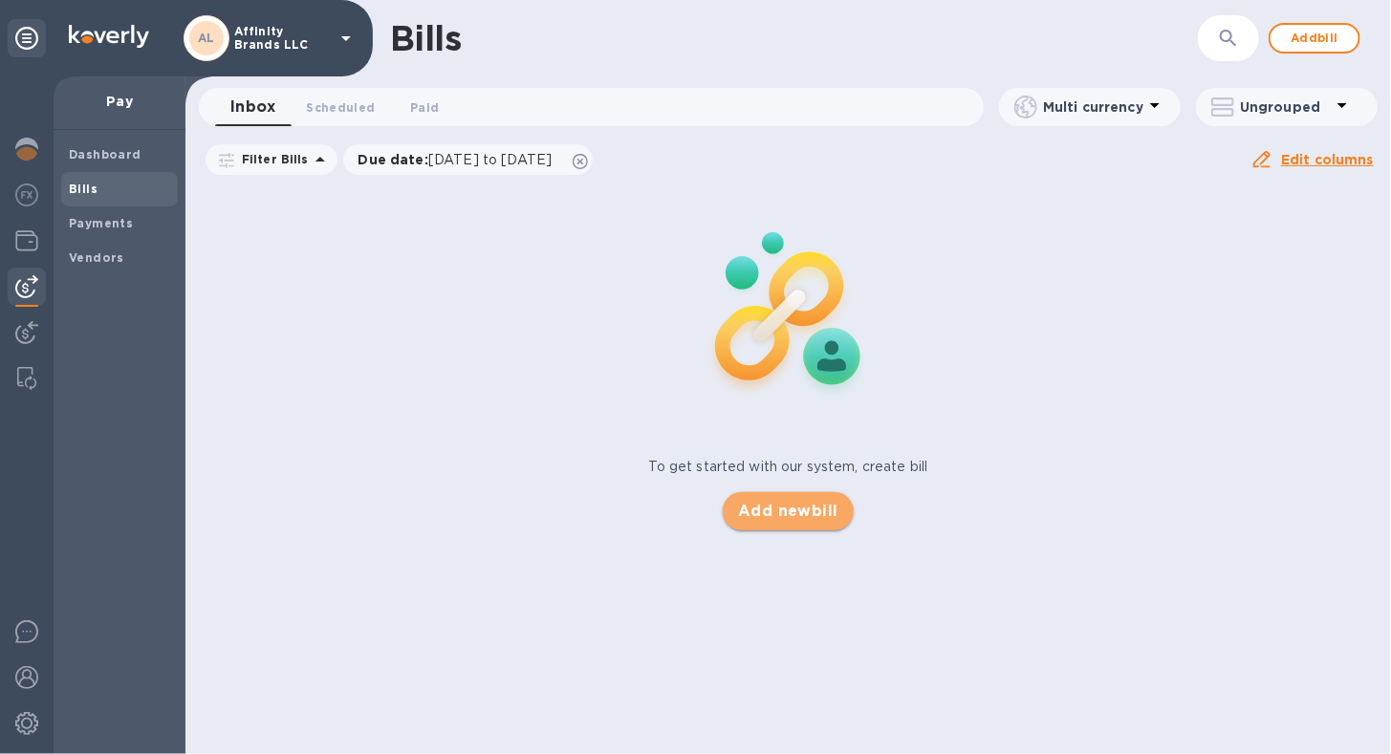
click at [743, 522] on span "Add new bill" at bounding box center [788, 511] width 100 height 23
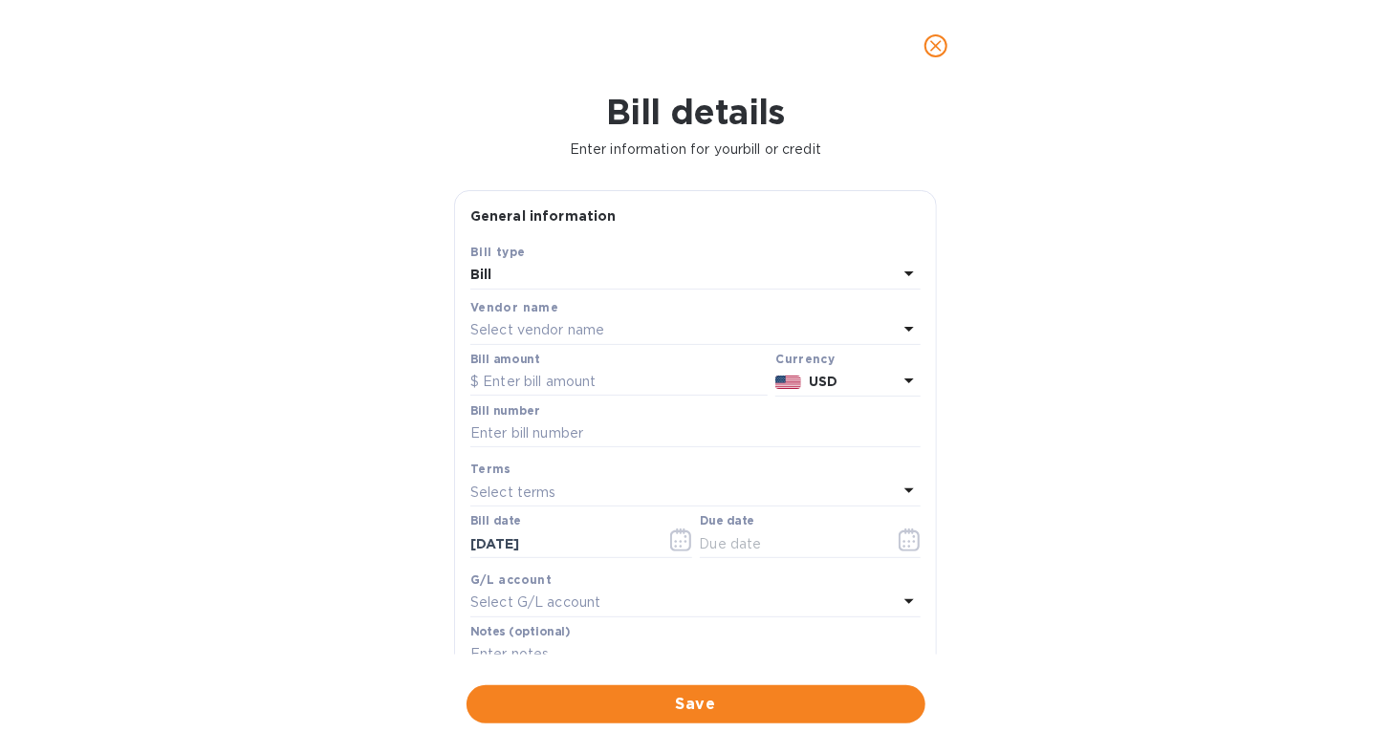
click at [897, 323] on icon at bounding box center [908, 328] width 23 height 23
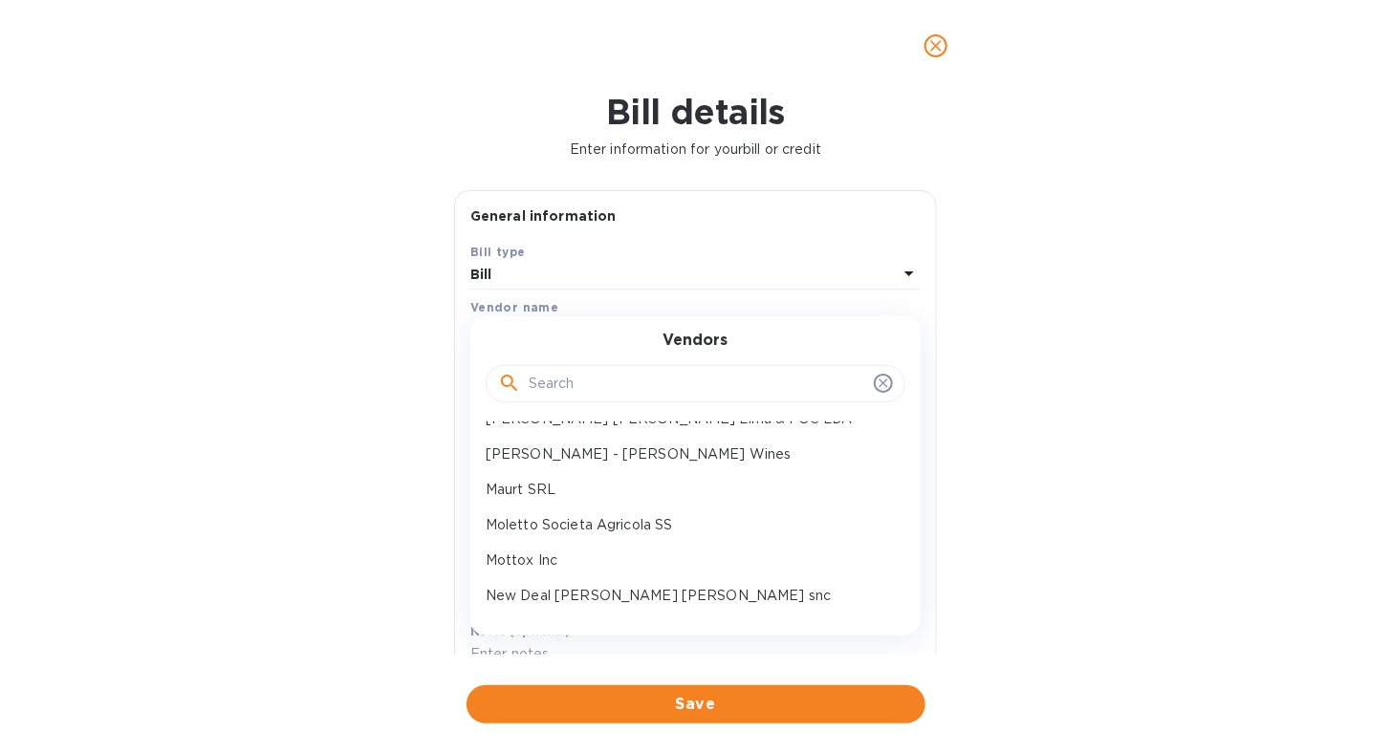
scroll to position [1266, 0]
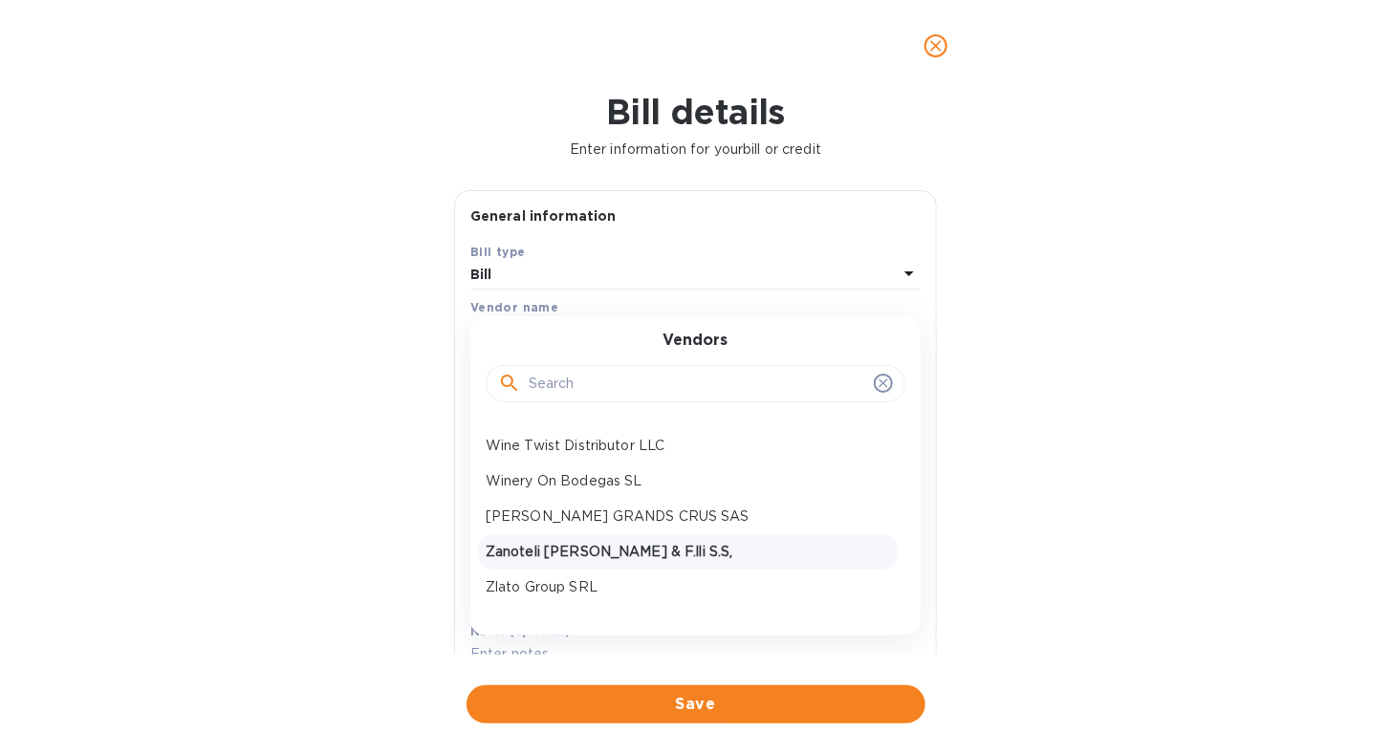
click at [628, 557] on p "Zanoteli [PERSON_NAME] & F.lli S.S," at bounding box center [687, 552] width 404 height 20
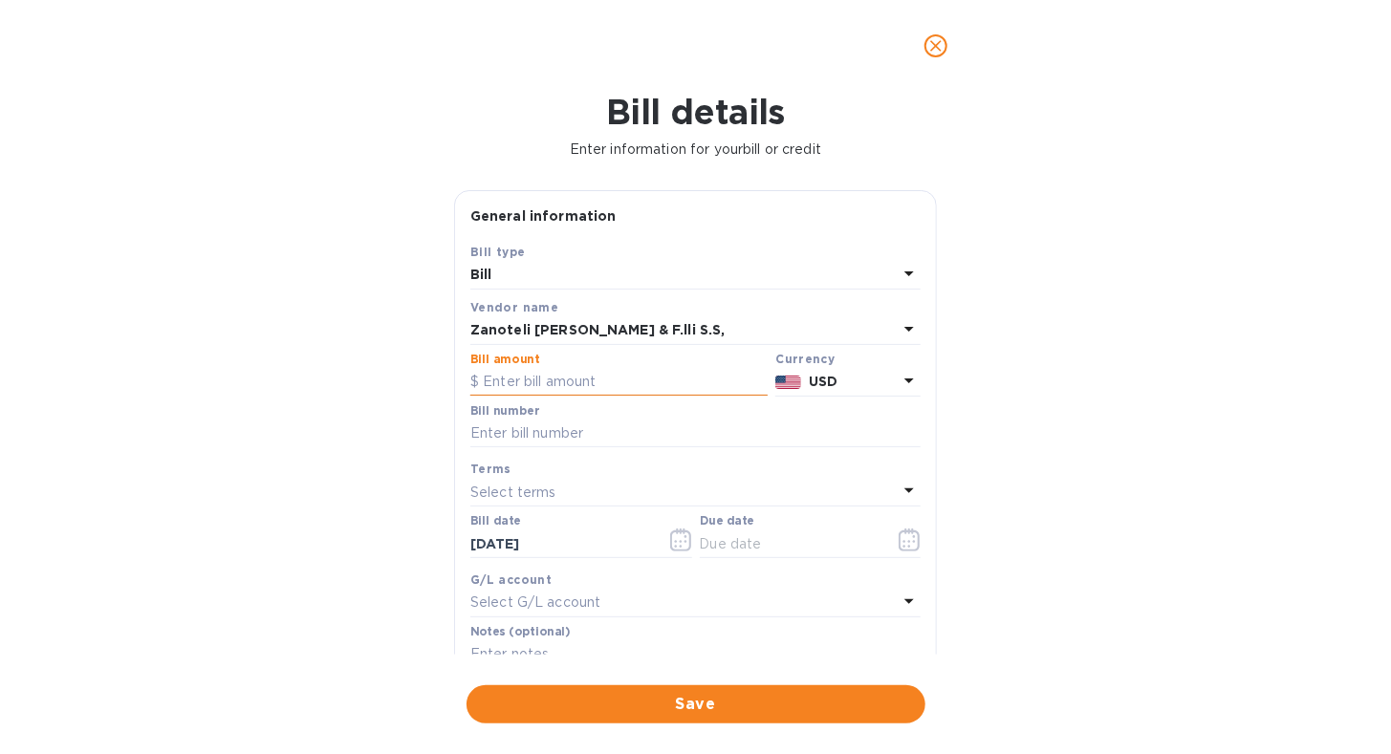
click at [570, 390] on input "text" at bounding box center [618, 382] width 297 height 29
type input "15,313.58"
click at [906, 380] on icon at bounding box center [908, 380] width 23 height 23
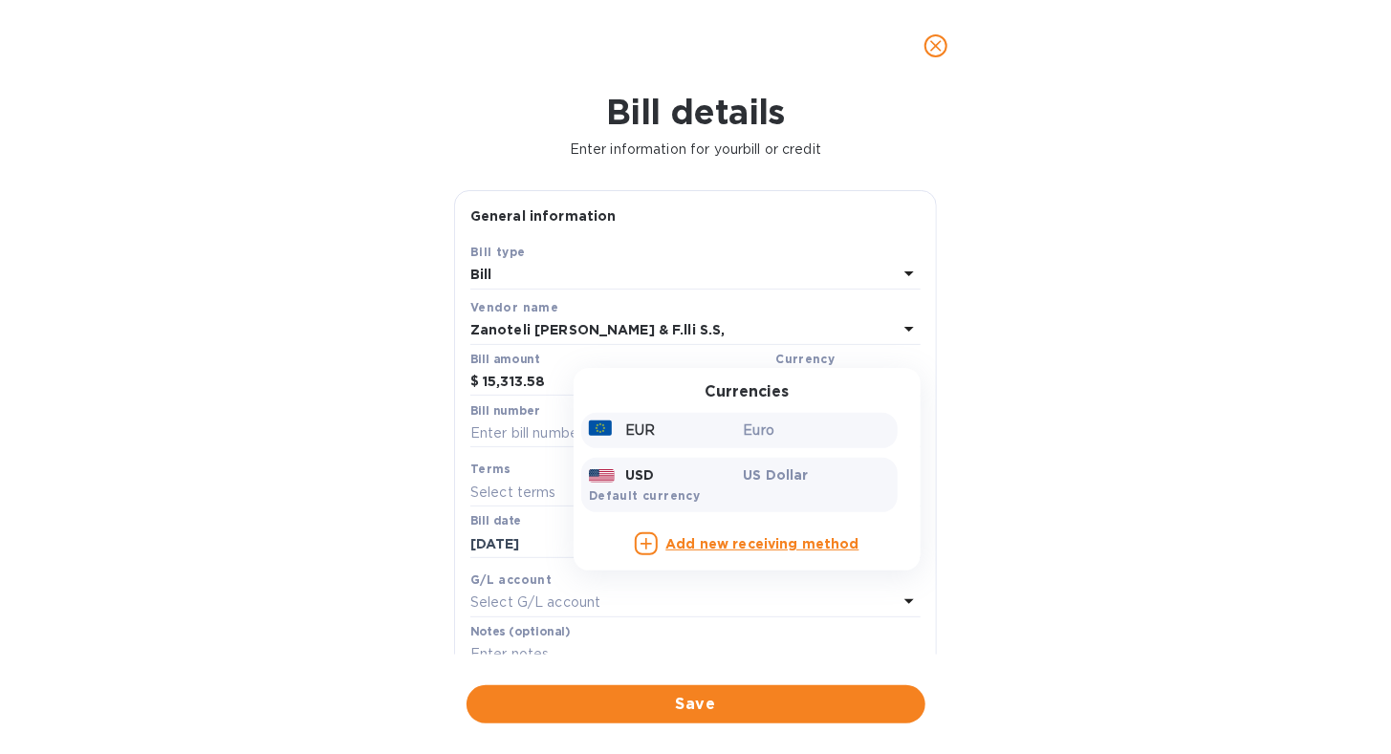
click at [706, 436] on div "EUR" at bounding box center [662, 431] width 155 height 28
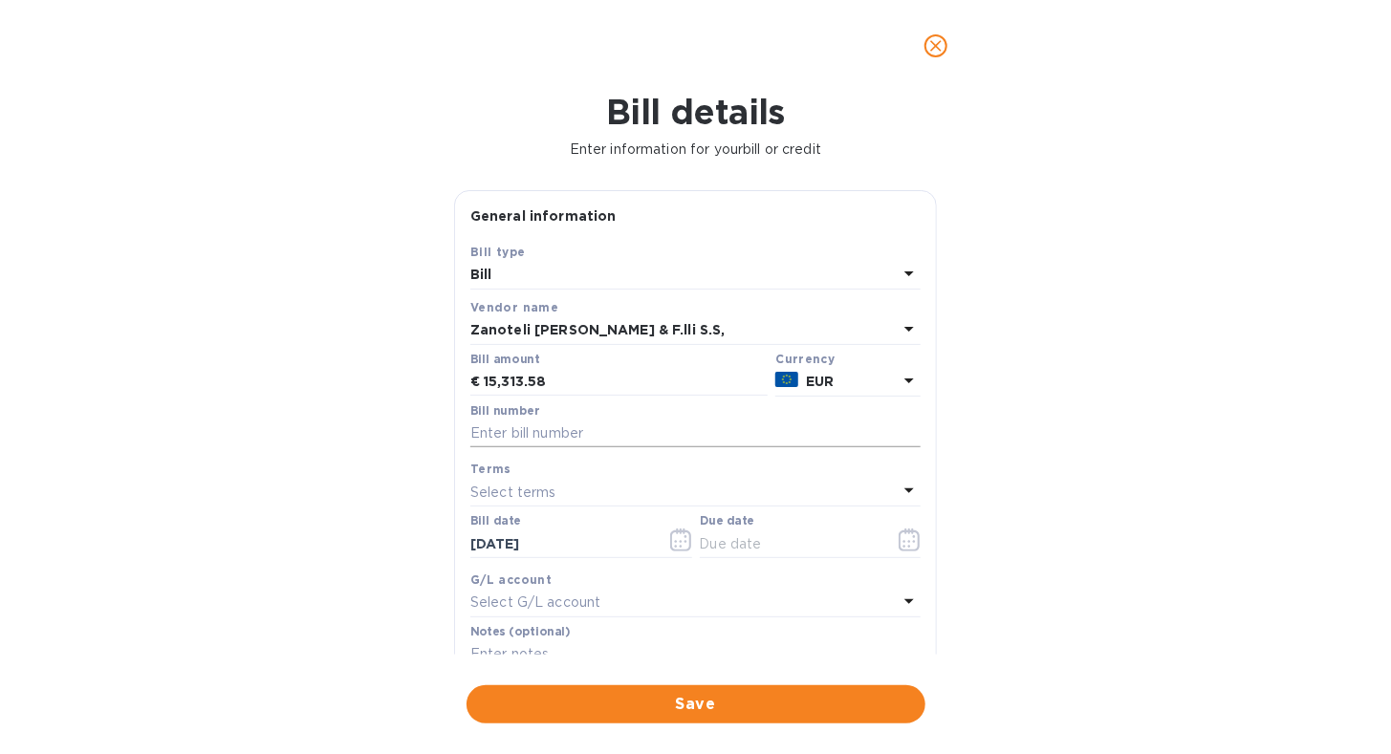
click at [651, 436] on input "text" at bounding box center [695, 434] width 450 height 29
type input "ES/3/2025"
click at [897, 498] on icon at bounding box center [908, 490] width 23 height 23
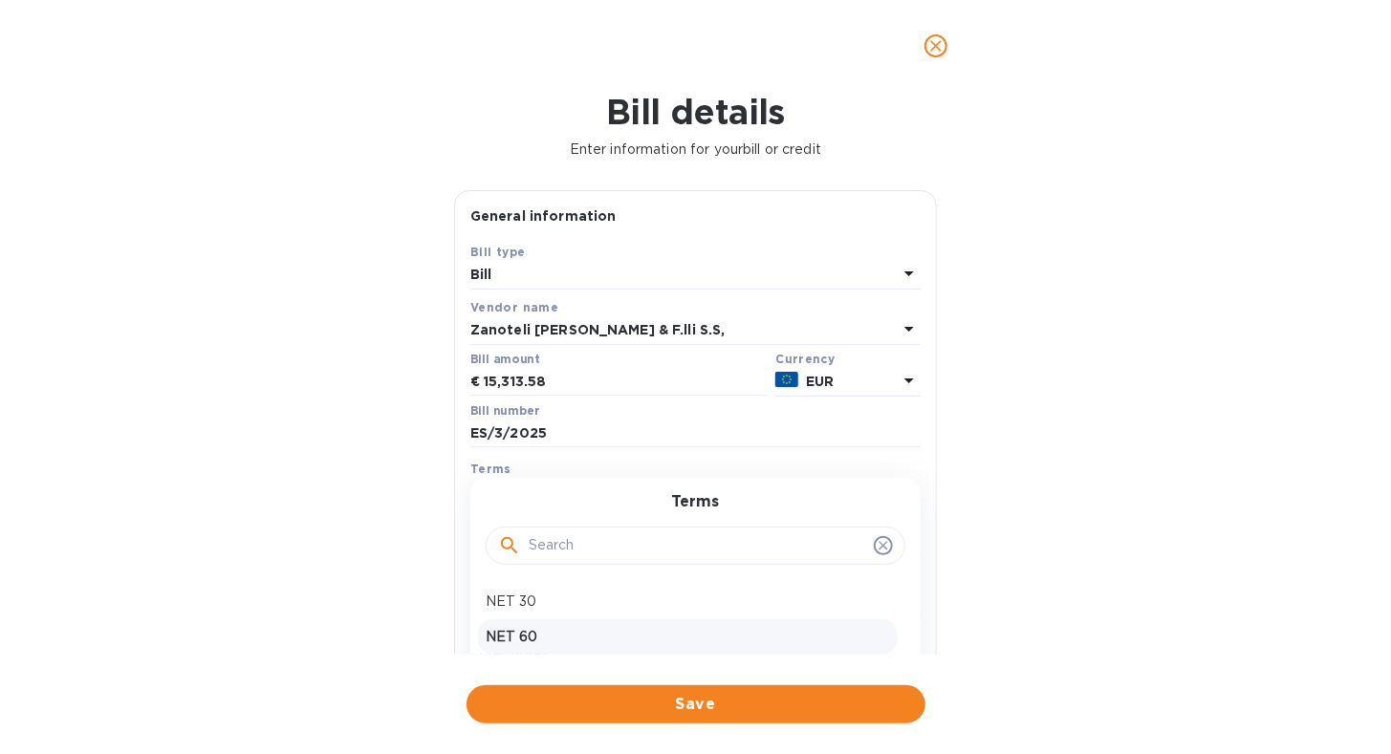
click at [808, 625] on div "NET 60" at bounding box center [688, 636] width 420 height 35
type input "[DATE]"
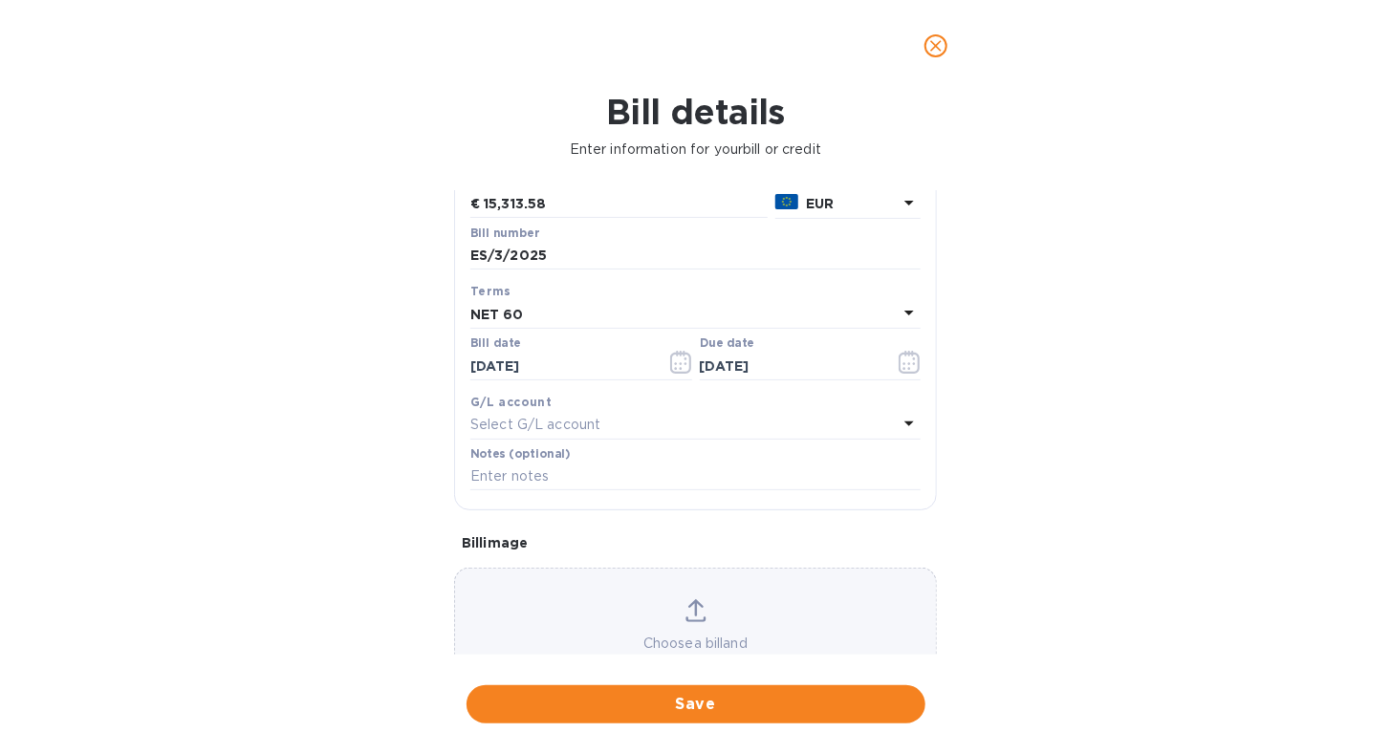
scroll to position [191, 0]
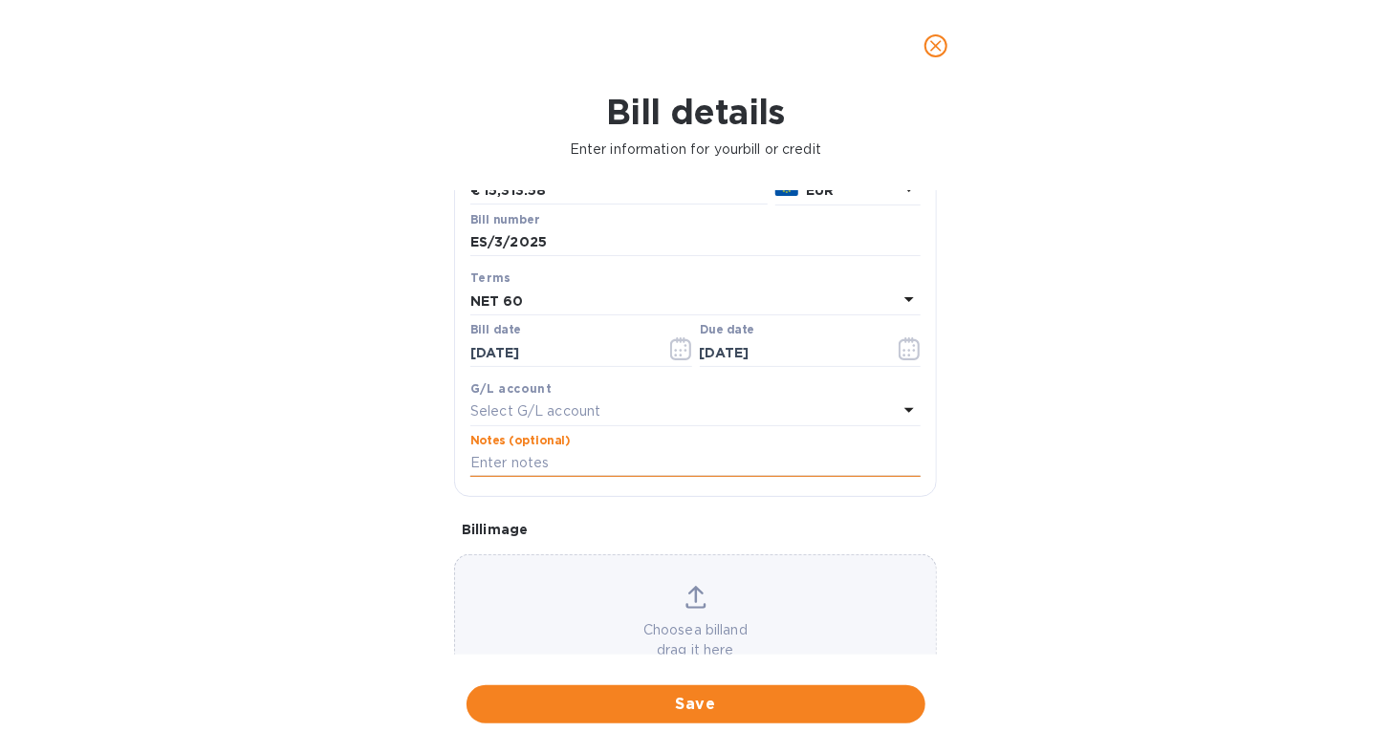
click at [561, 462] on input "text" at bounding box center [695, 463] width 450 height 29
type input "Affinity Brands - Invoice ES/3/2025"
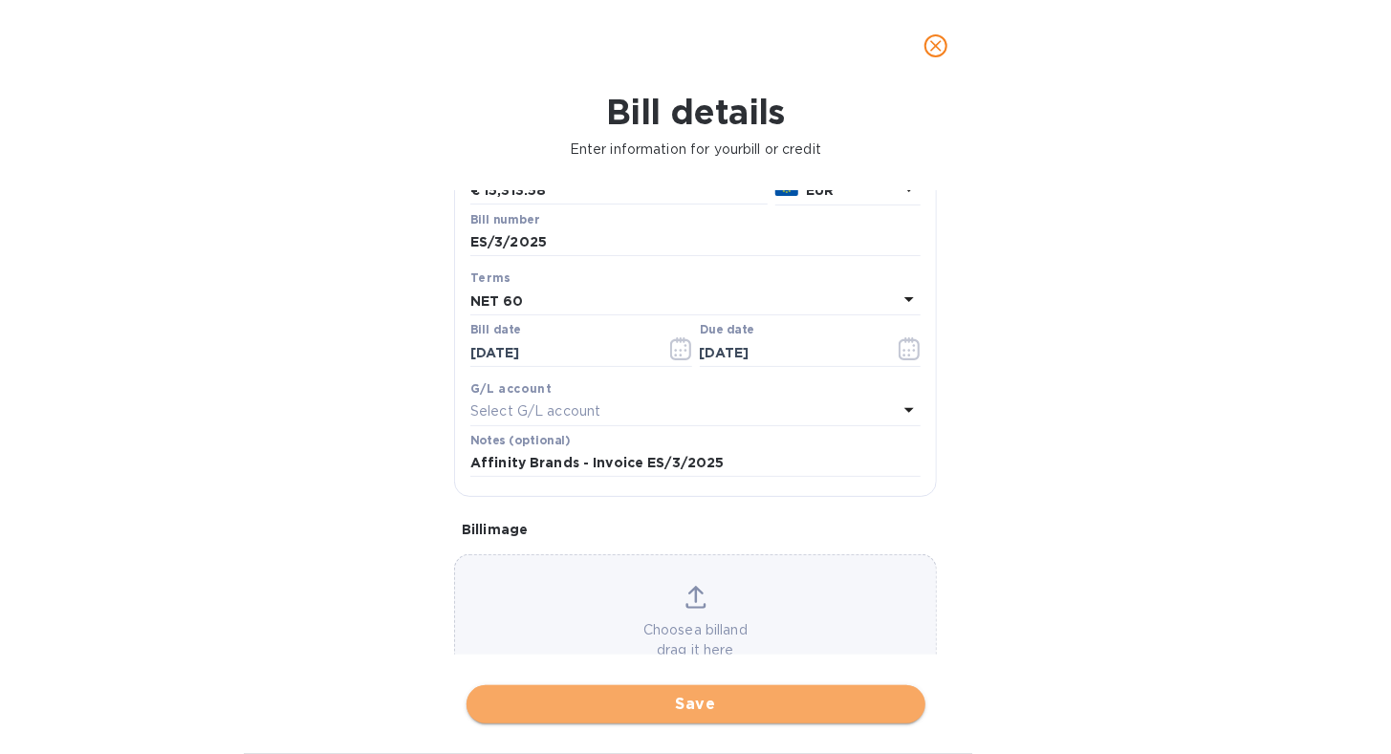
click at [629, 700] on span "Save" at bounding box center [696, 704] width 428 height 23
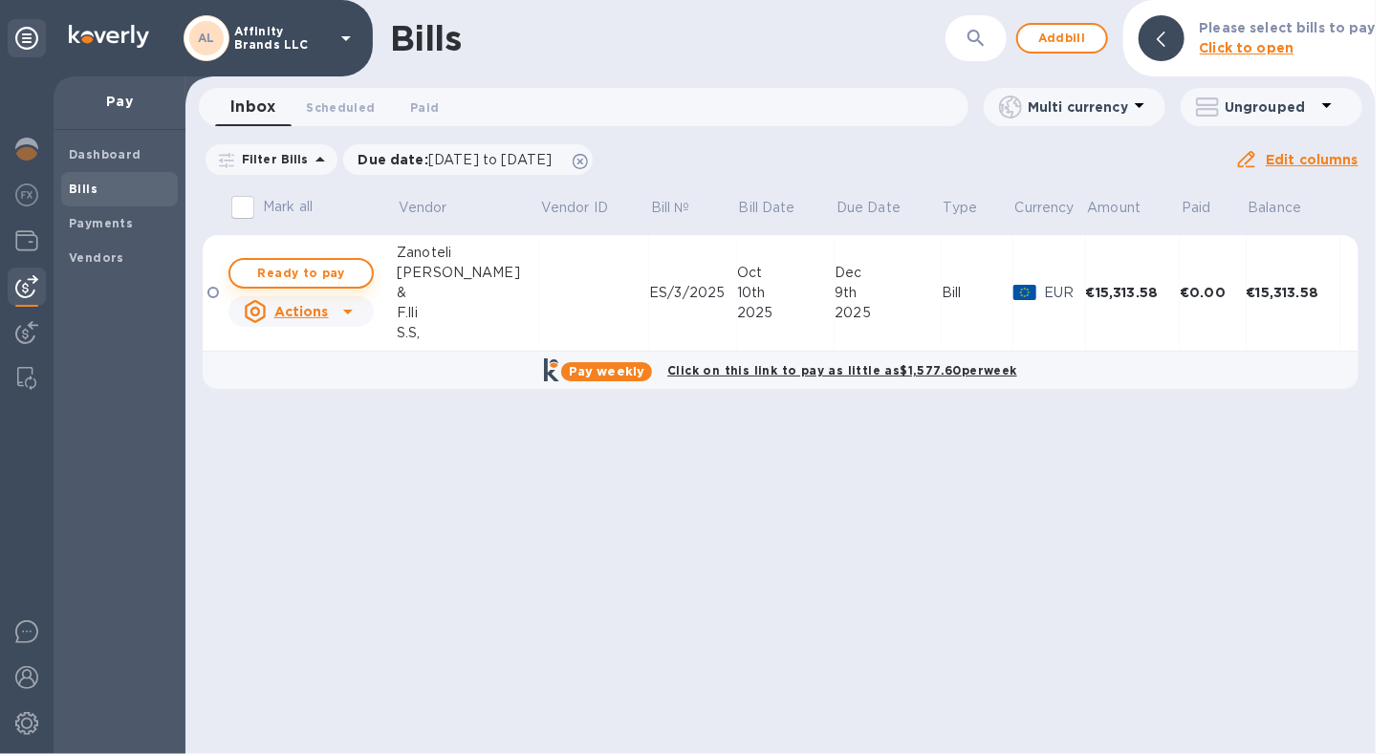
click at [290, 273] on span "Ready to pay" at bounding box center [301, 273] width 111 height 23
checkbox input "true"
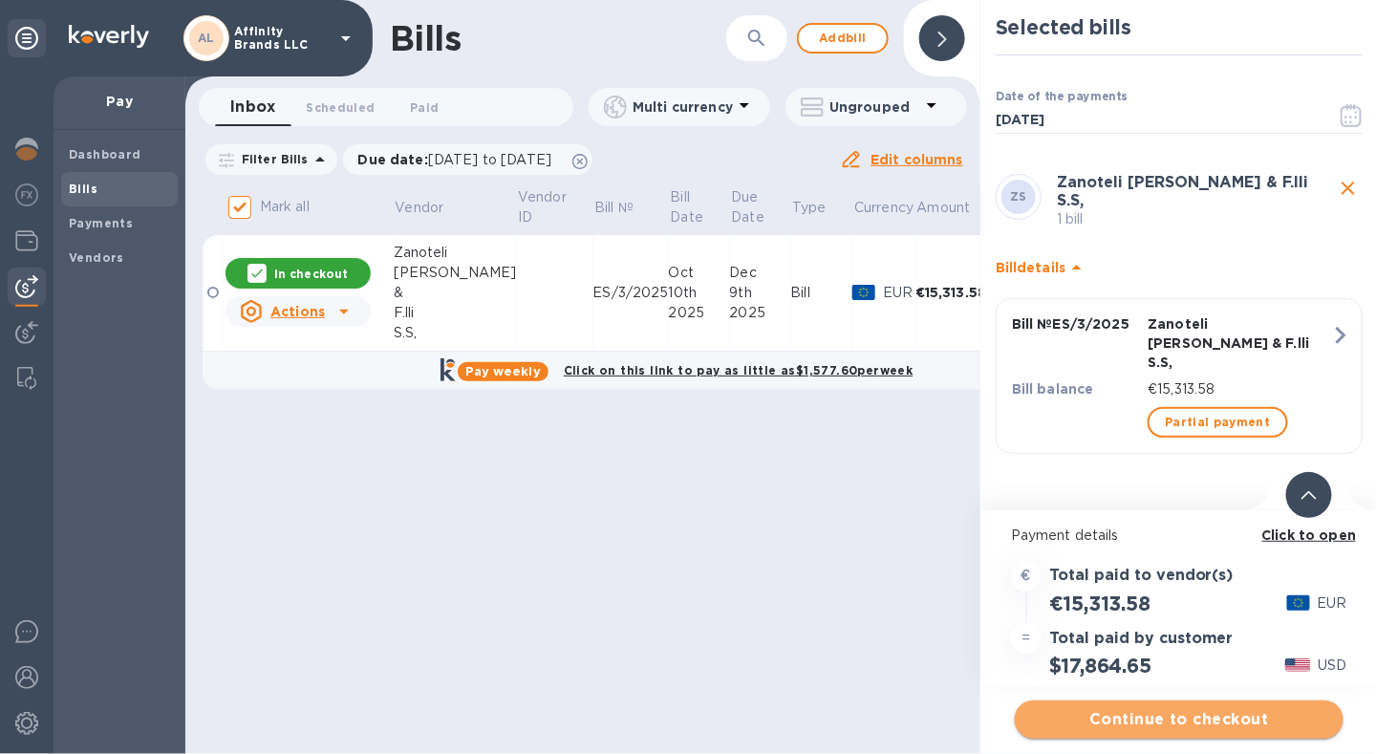
click at [1139, 722] on span "Continue to checkout" at bounding box center [1179, 719] width 298 height 23
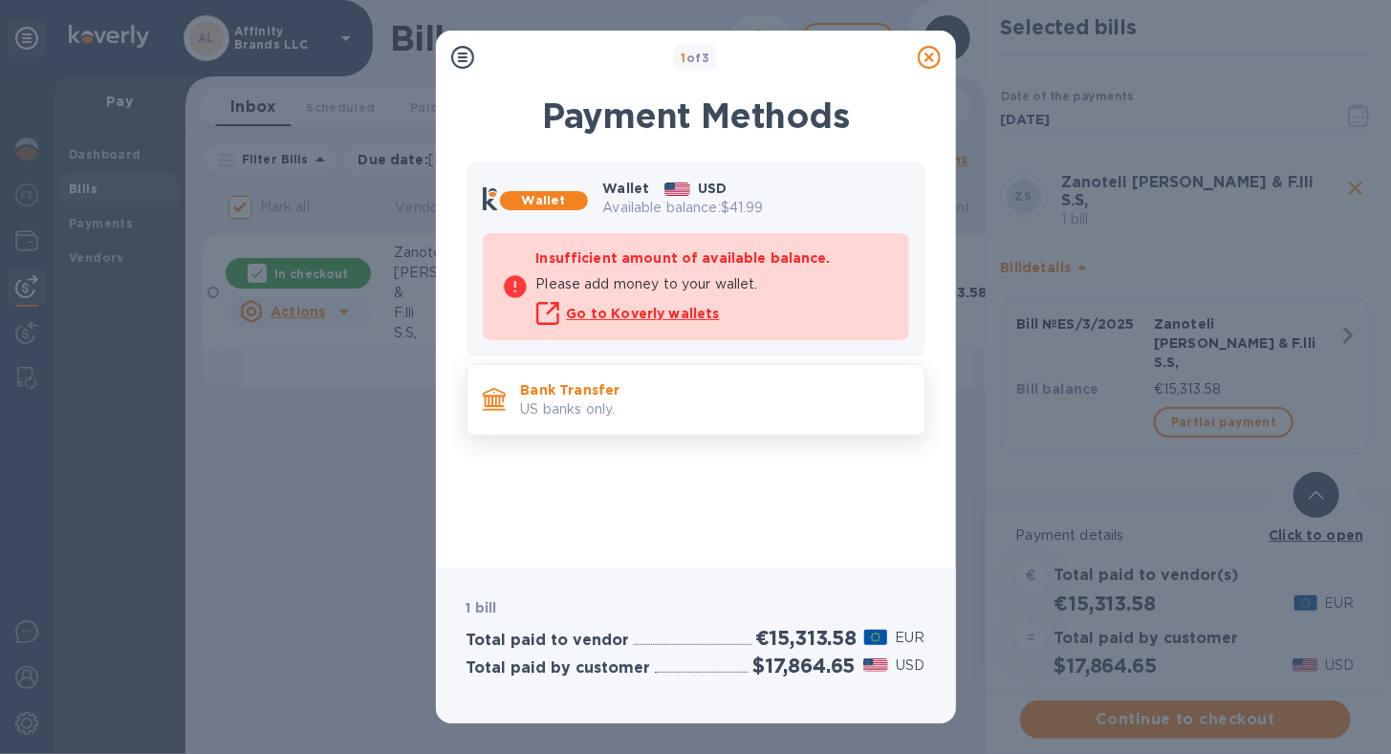
click at [578, 421] on div "Bank Transfer US banks only." at bounding box center [714, 400] width 403 height 54
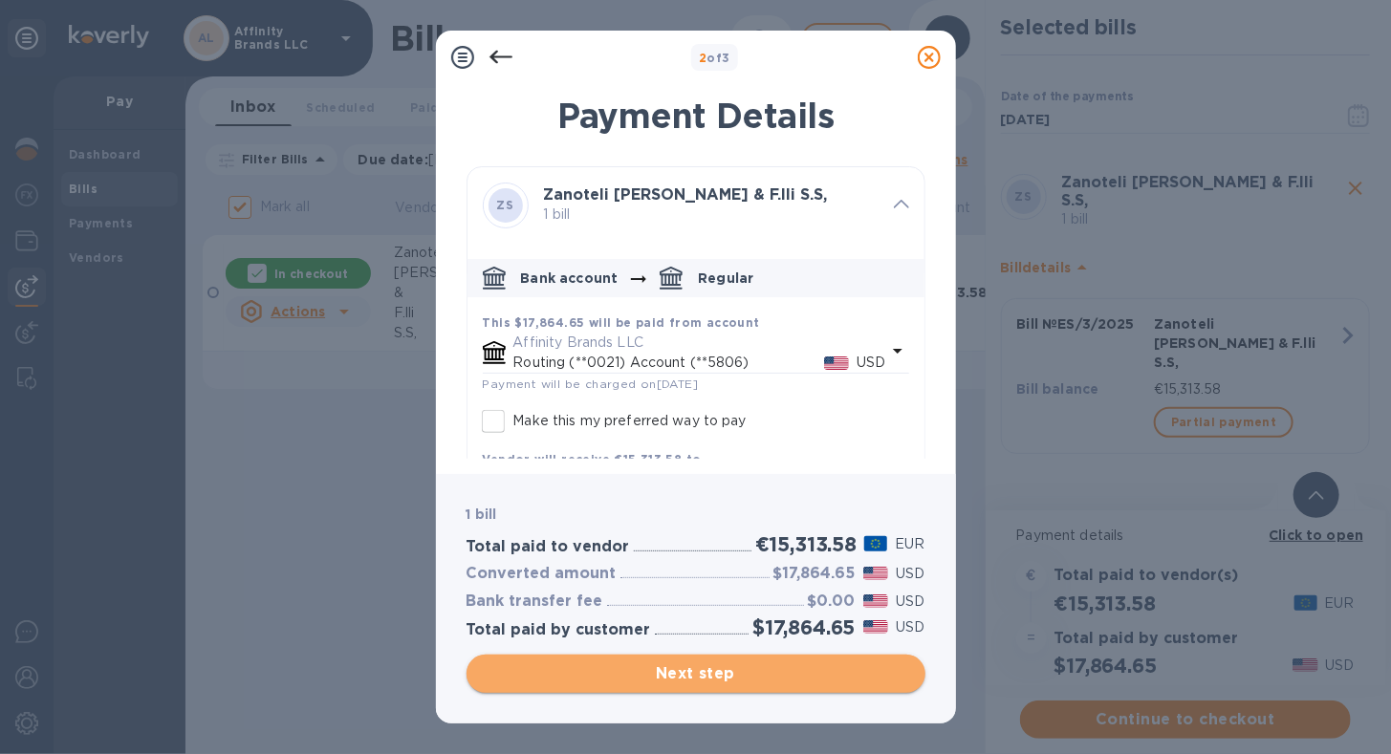
click at [679, 675] on span "Next step" at bounding box center [696, 673] width 428 height 23
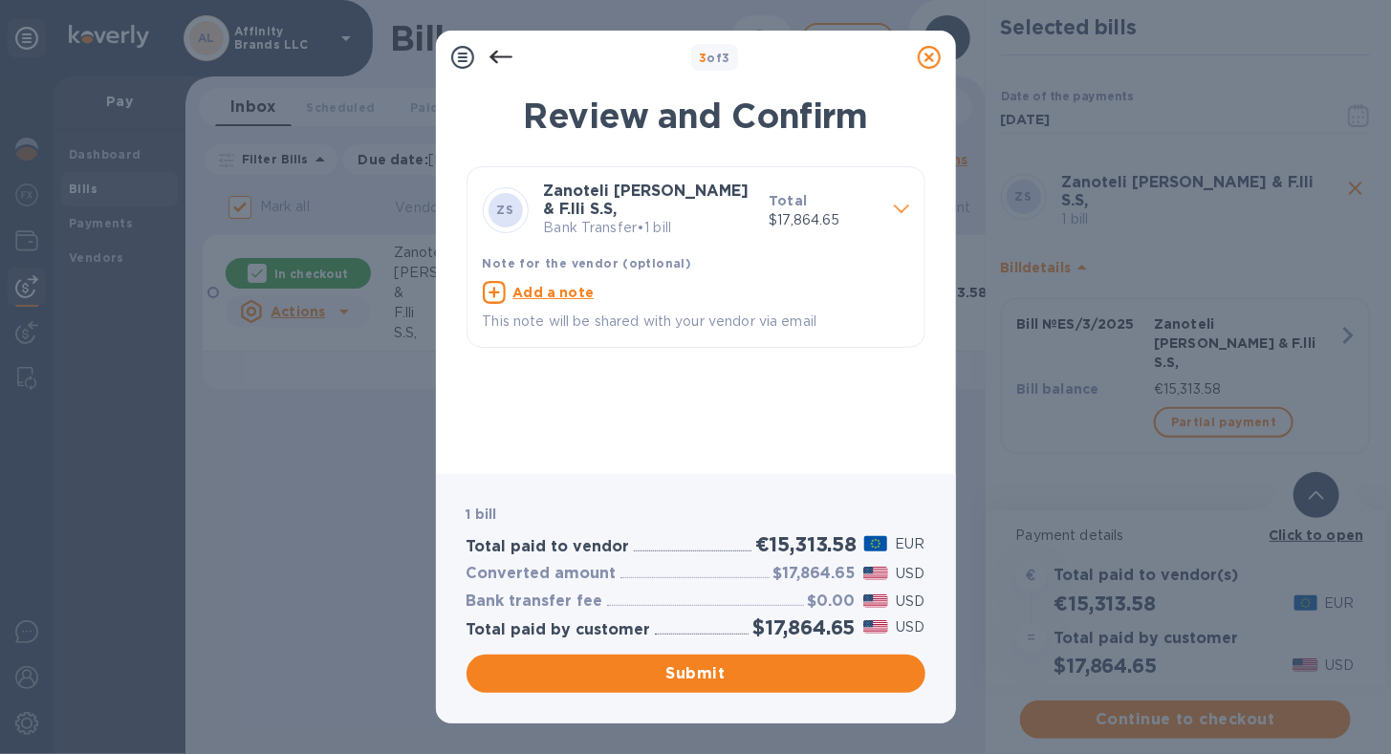
click at [659, 225] on div "Zanoteli [PERSON_NAME] & F.lli S.S, Bank Transfer • 1 bill" at bounding box center [649, 210] width 226 height 71
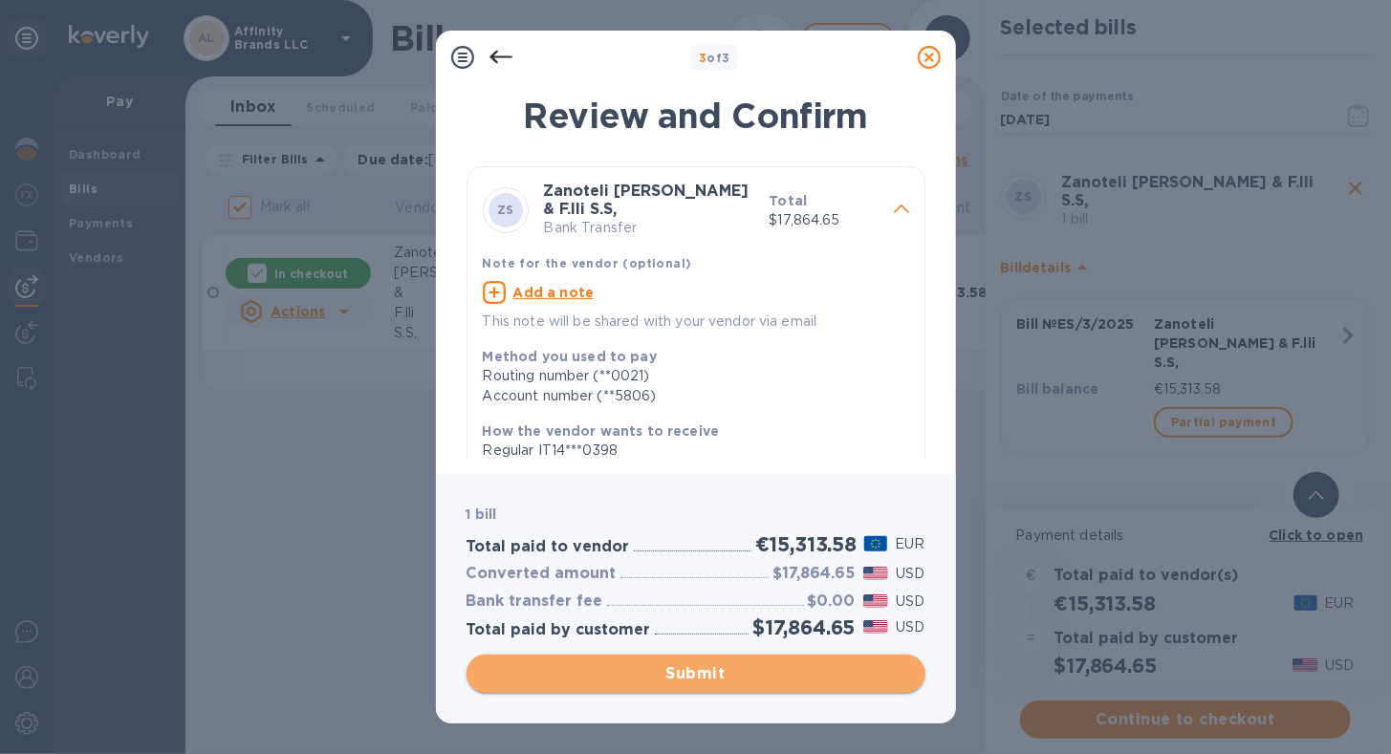
click at [575, 679] on span "Submit" at bounding box center [696, 673] width 428 height 23
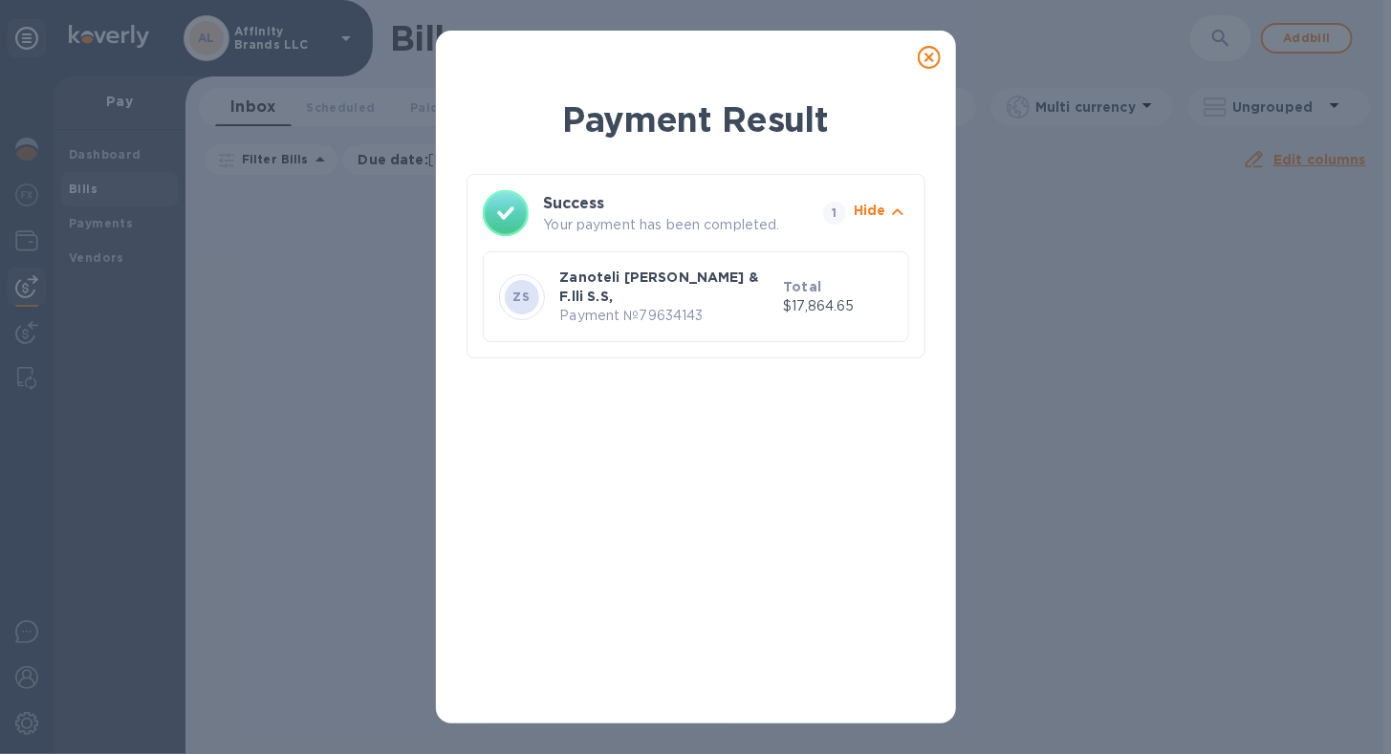
click at [927, 56] on icon at bounding box center [928, 57] width 23 height 23
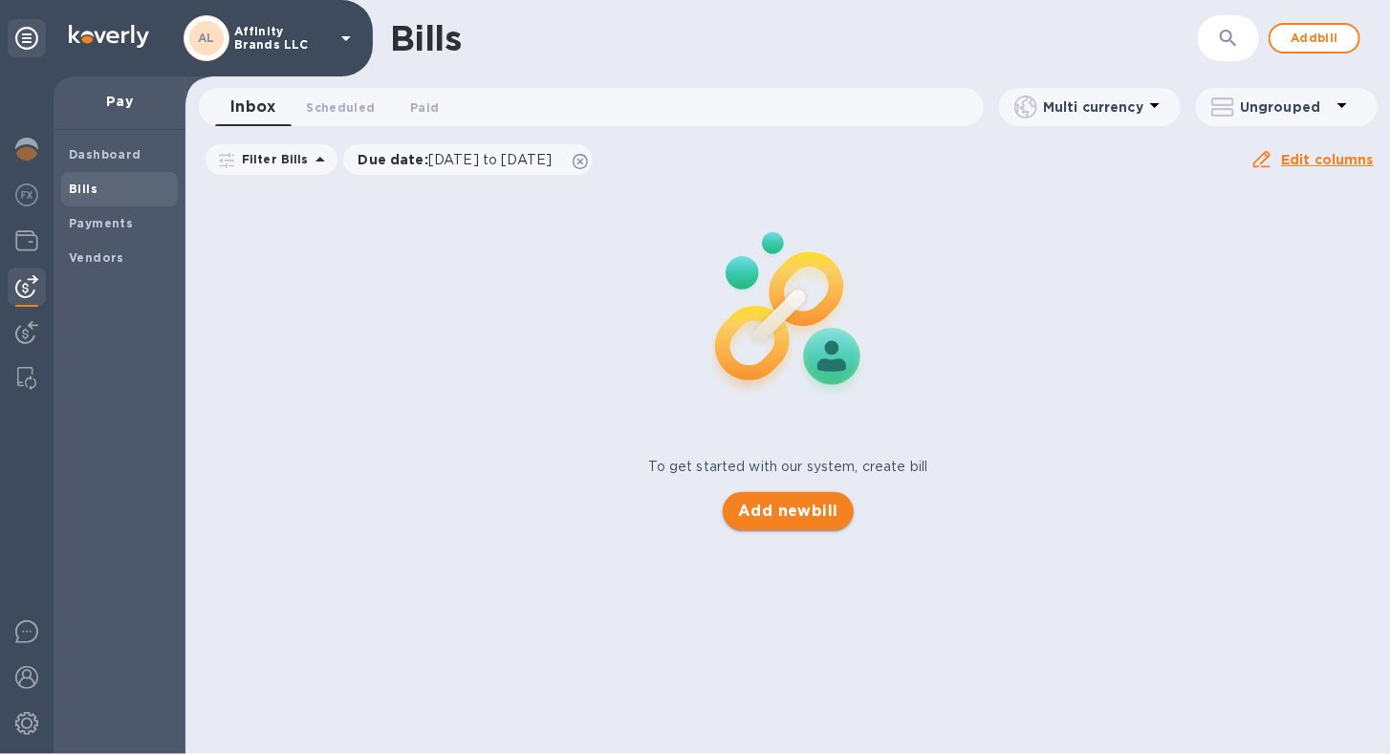
click at [768, 521] on span "Add new bill" at bounding box center [788, 511] width 100 height 23
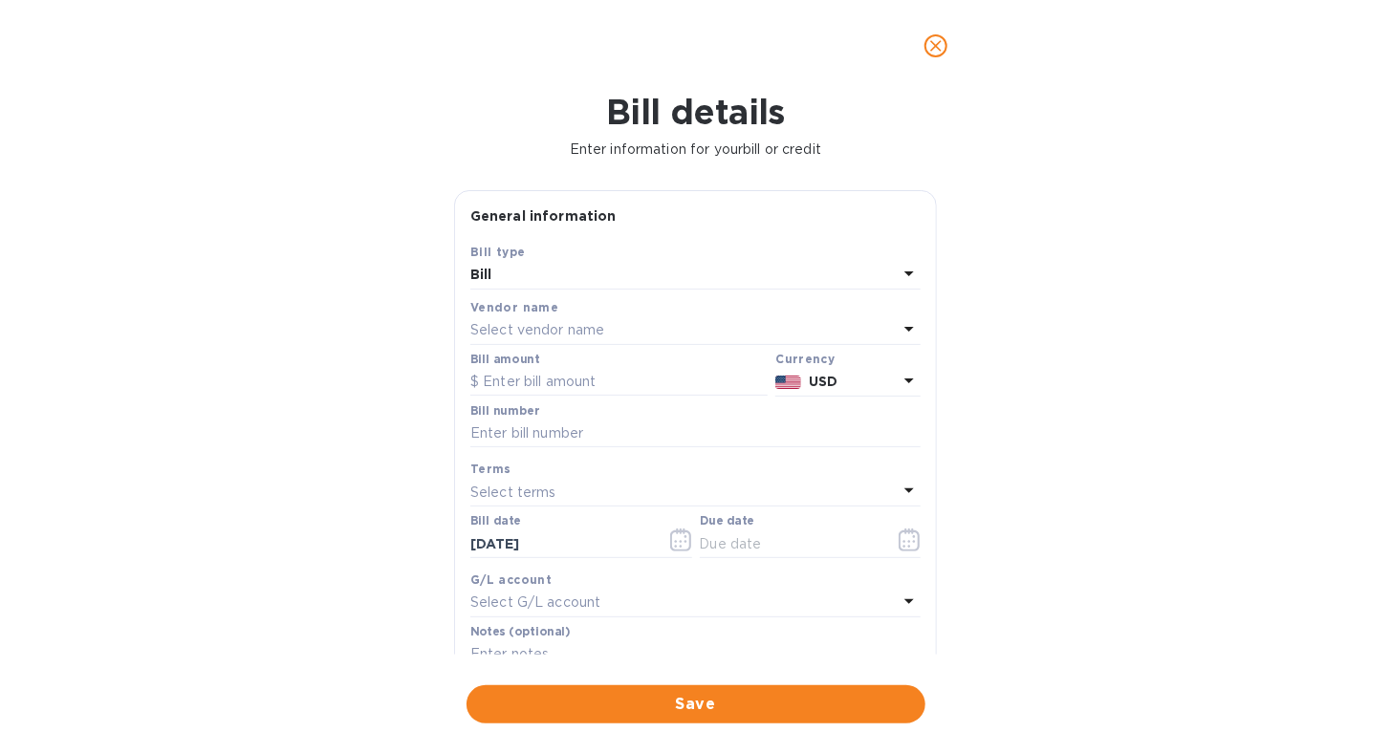
click at [897, 330] on icon at bounding box center [908, 328] width 23 height 23
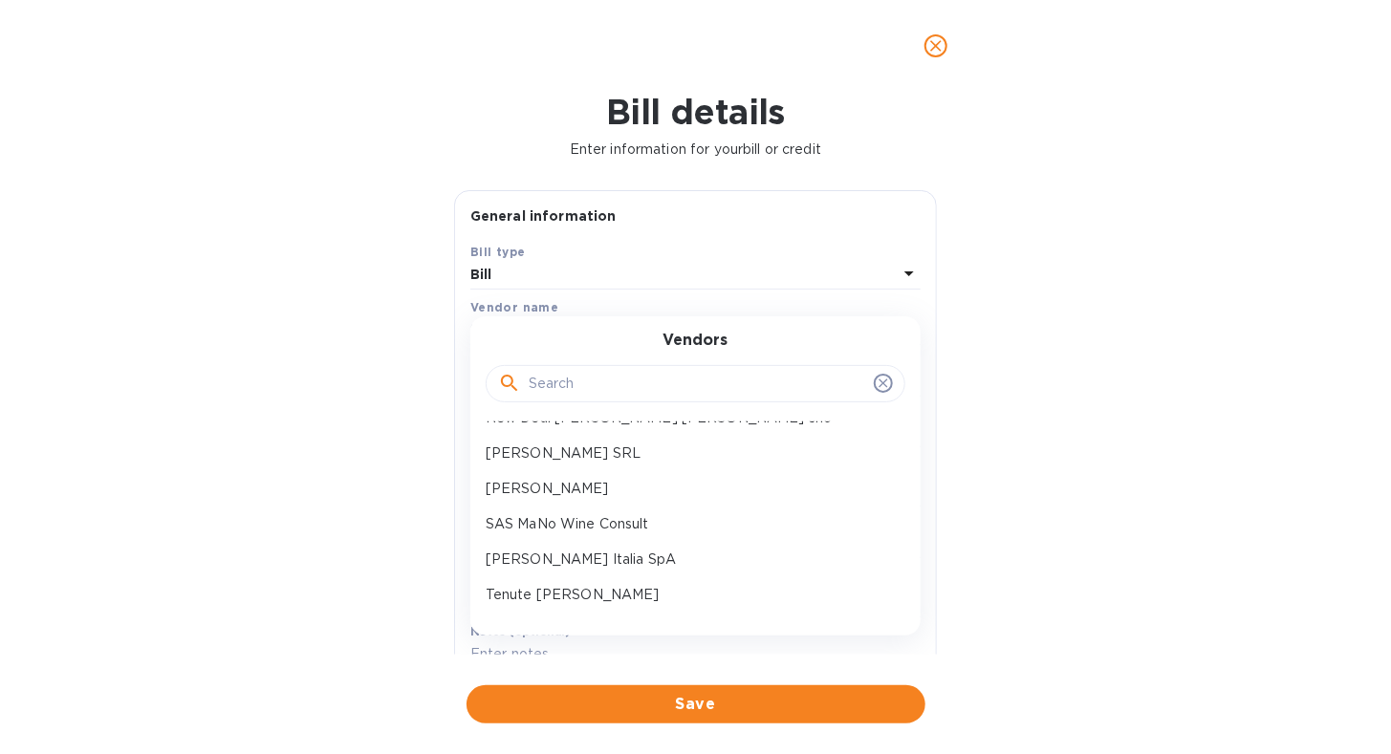
scroll to position [963, 0]
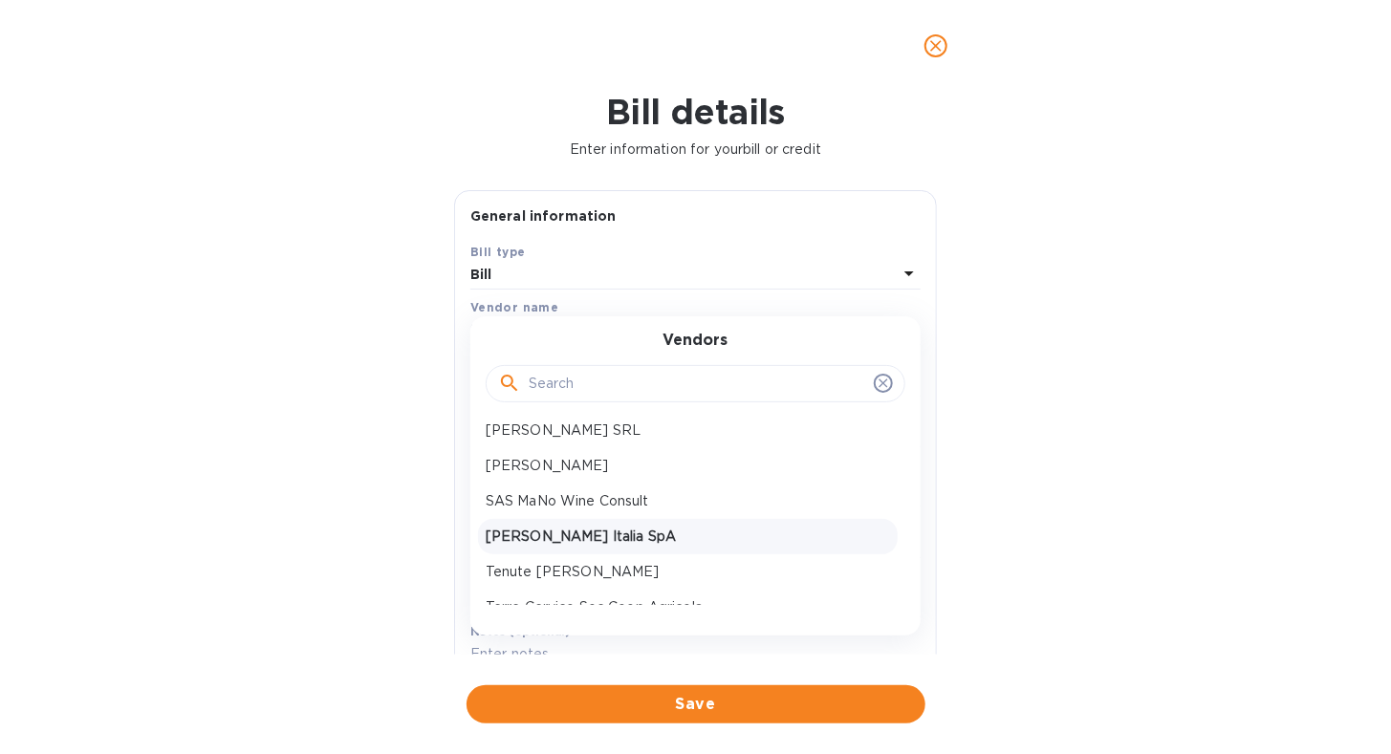
click at [656, 531] on p "[PERSON_NAME] Italia SpA" at bounding box center [687, 537] width 404 height 20
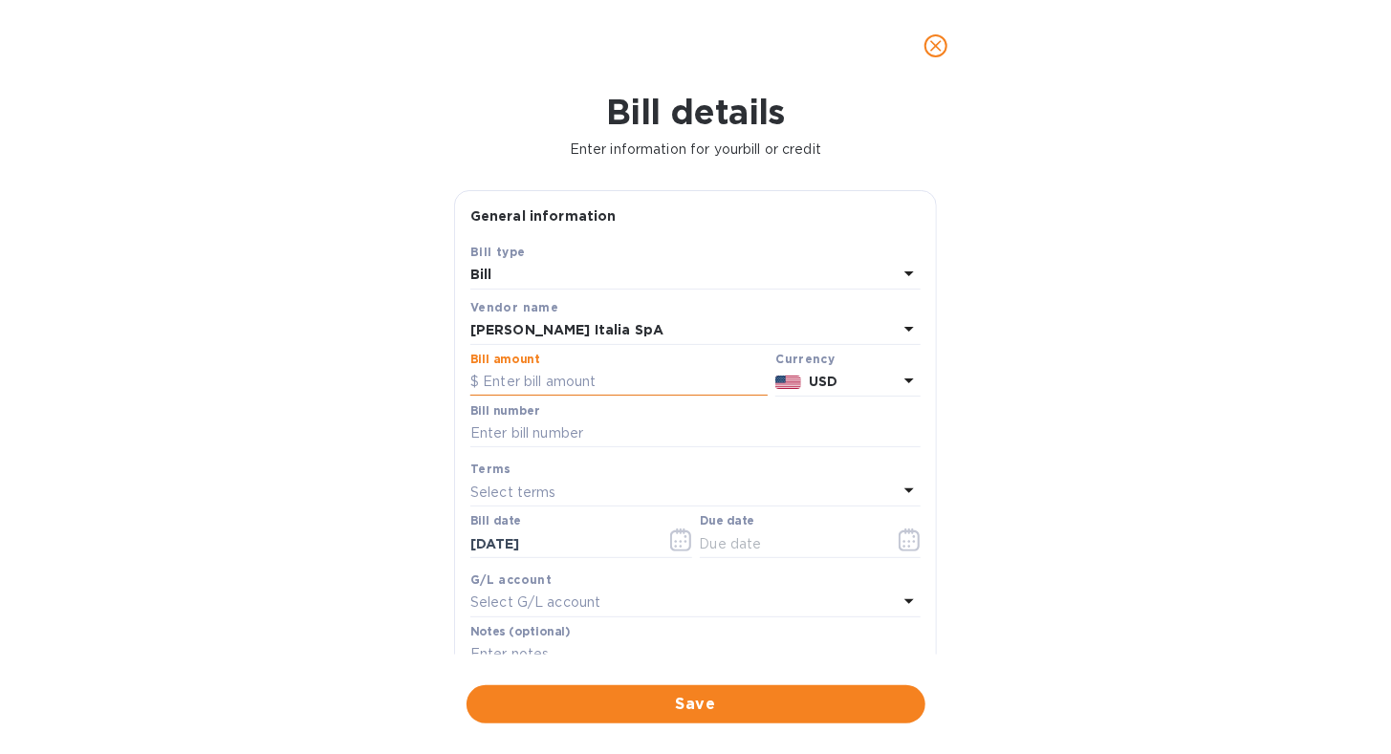
click at [572, 377] on input "text" at bounding box center [618, 382] width 297 height 29
click at [558, 385] on input "text" at bounding box center [618, 382] width 297 height 29
type input "1"
type input "16,038.30"
click at [897, 380] on icon at bounding box center [908, 380] width 23 height 23
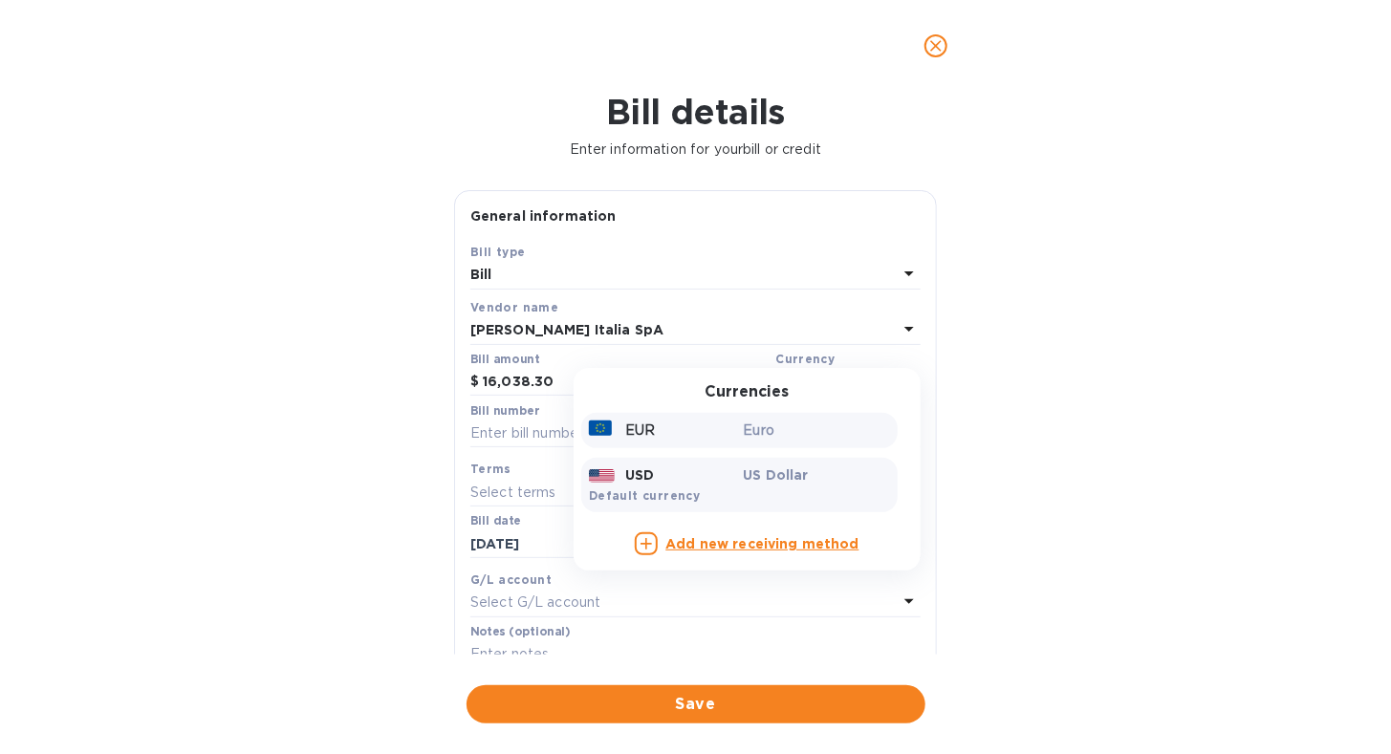
click at [744, 423] on p "Euro" at bounding box center [817, 431] width 147 height 20
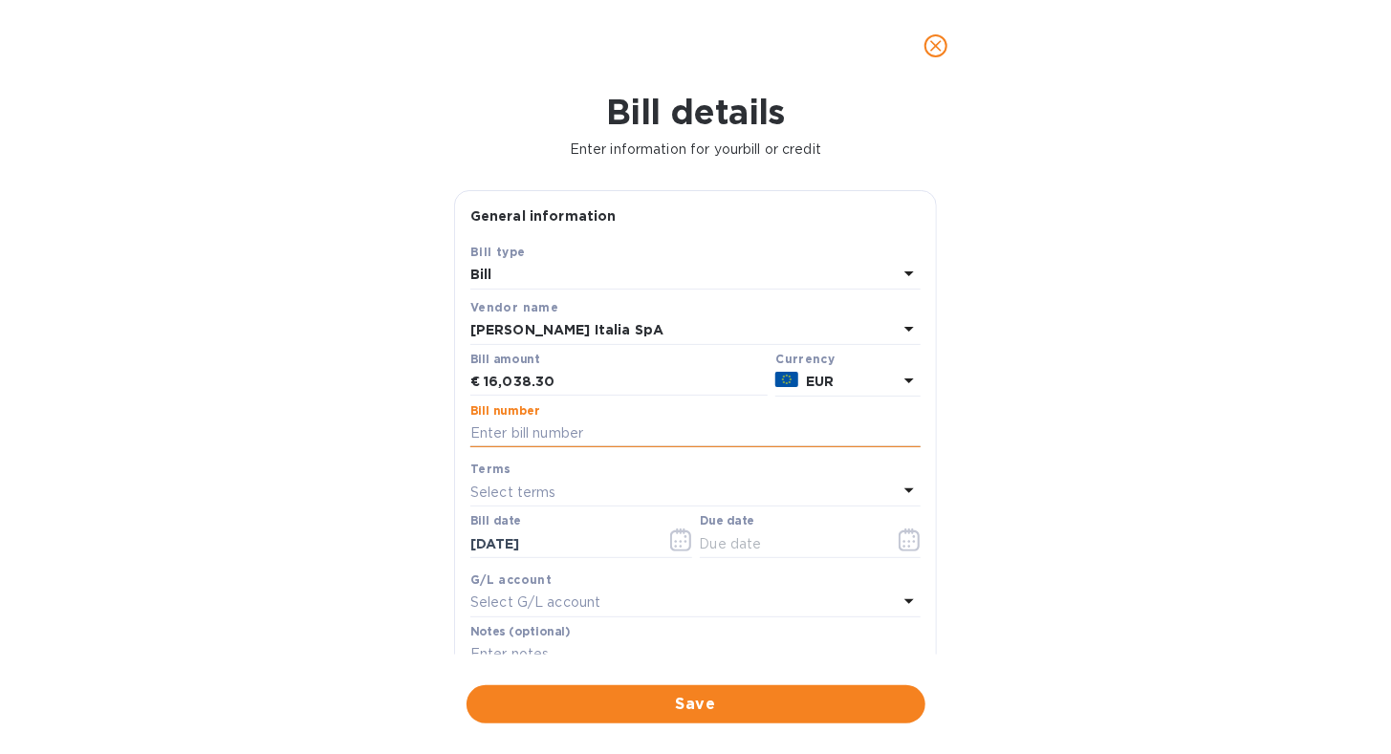
click at [662, 436] on input "text" at bounding box center [695, 434] width 450 height 29
type input "253V3183"
click at [905, 493] on icon at bounding box center [908, 490] width 23 height 23
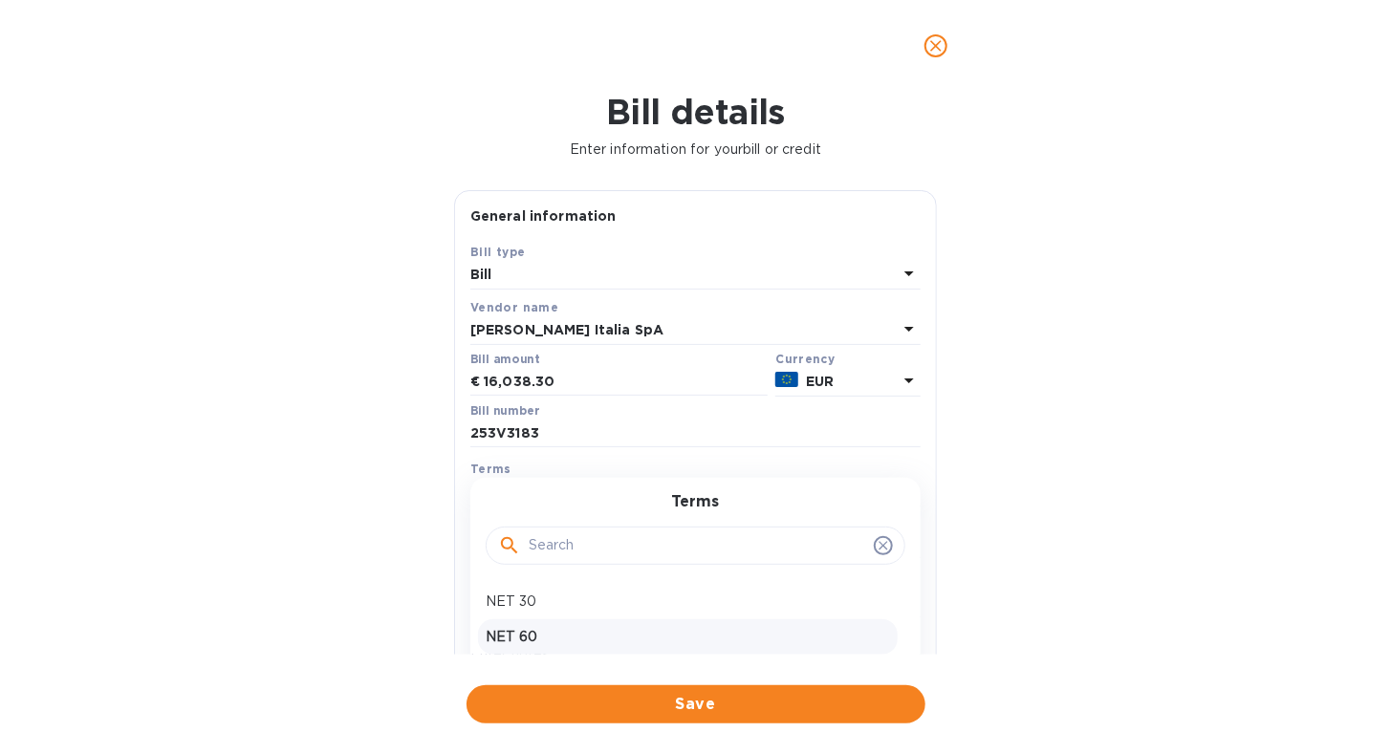
click at [822, 641] on p "NET 60" at bounding box center [687, 637] width 404 height 20
type input "[DATE]"
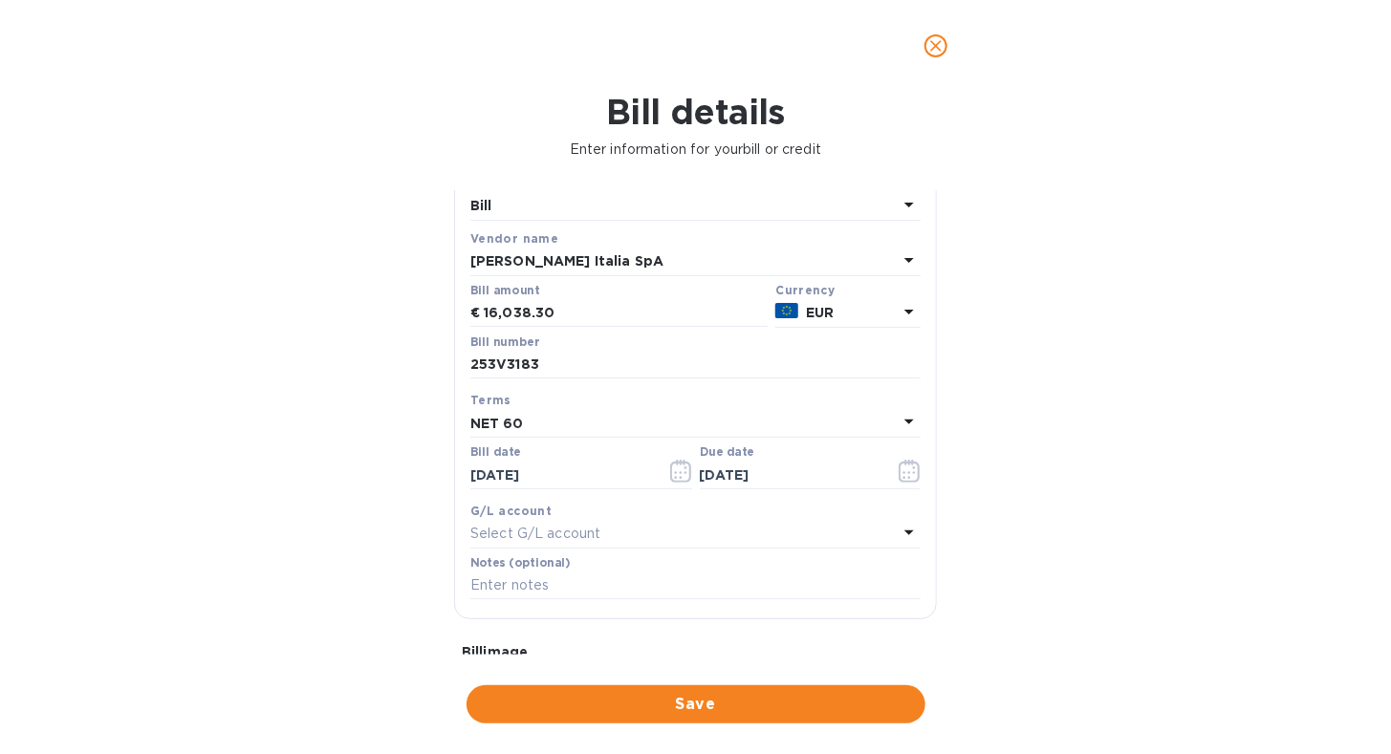
scroll to position [96, 0]
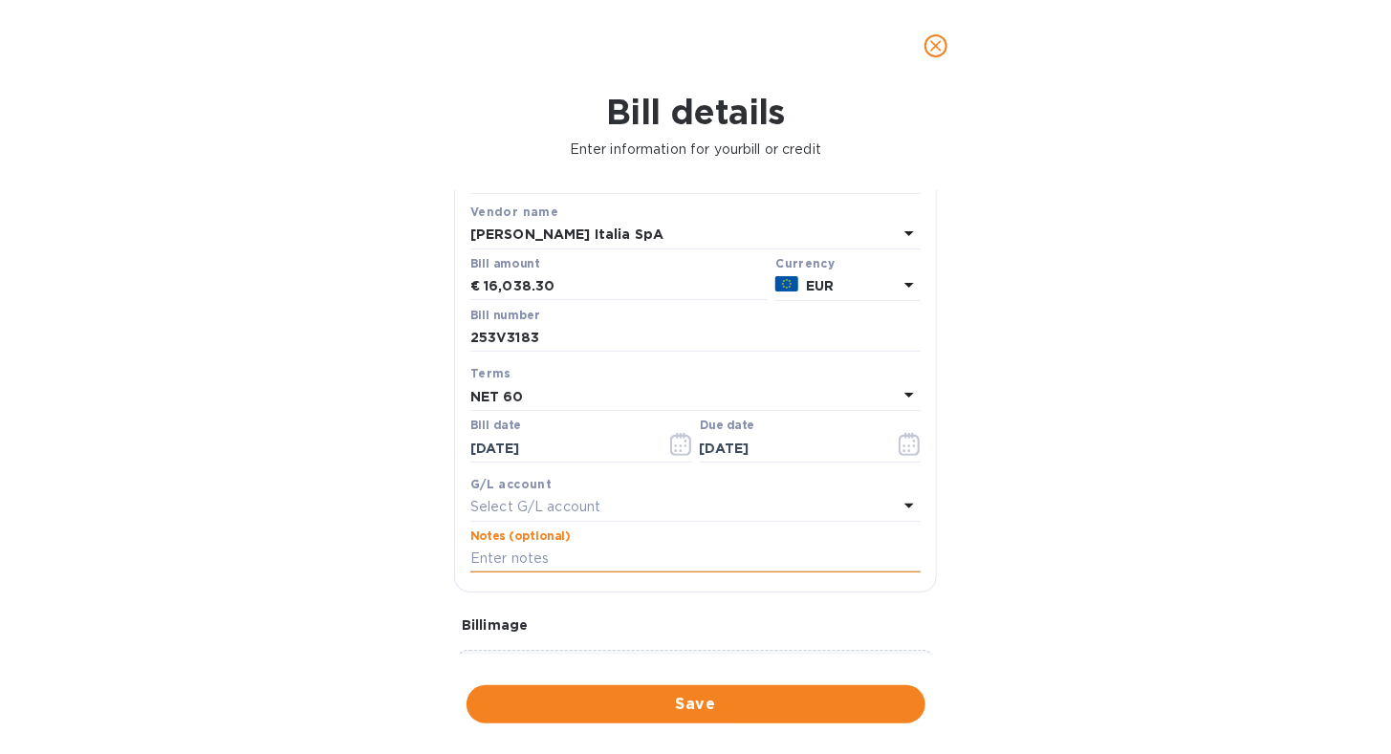
click at [635, 561] on input "text" at bounding box center [695, 559] width 450 height 29
type input "Affinity Brands - Invoice 253V3183 - 2nd half - Final Payment"
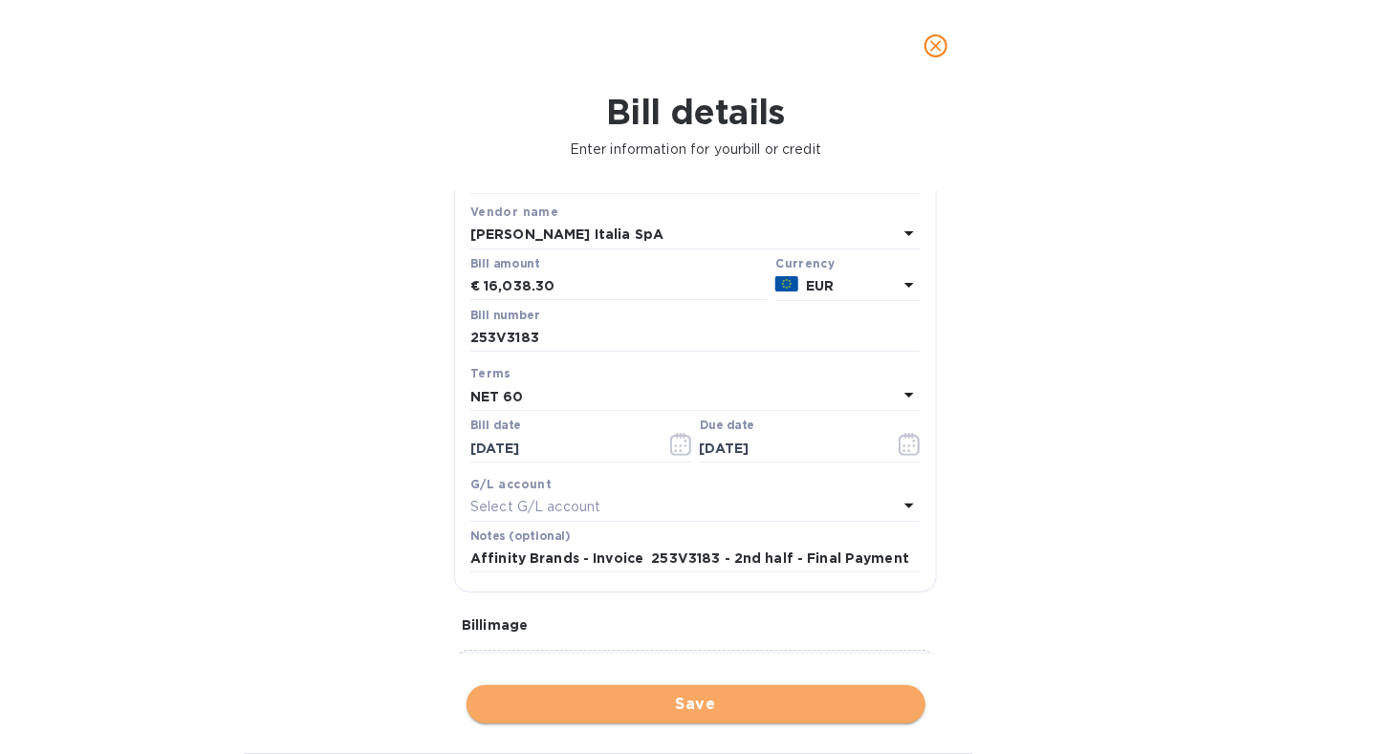
click at [602, 692] on button "Save" at bounding box center [695, 704] width 459 height 38
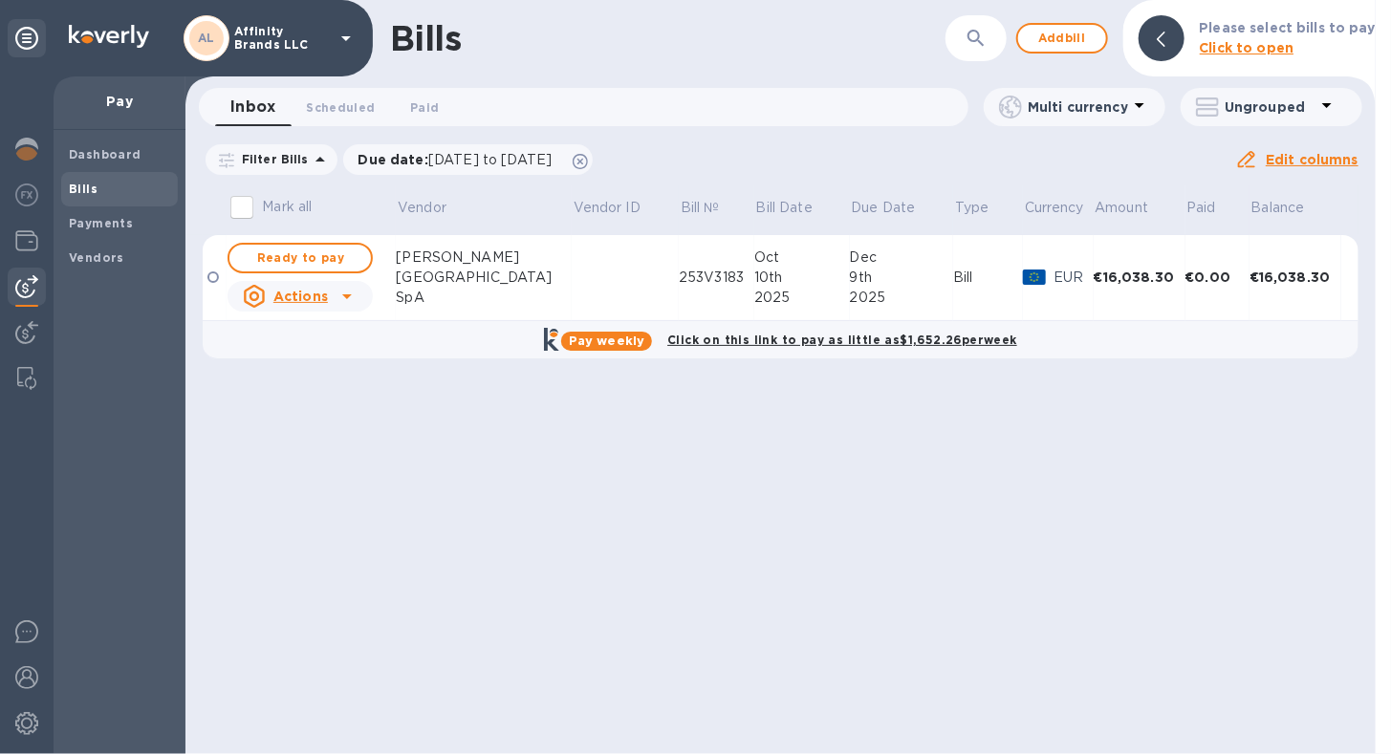
click at [309, 304] on p "Actions" at bounding box center [300, 296] width 54 height 19
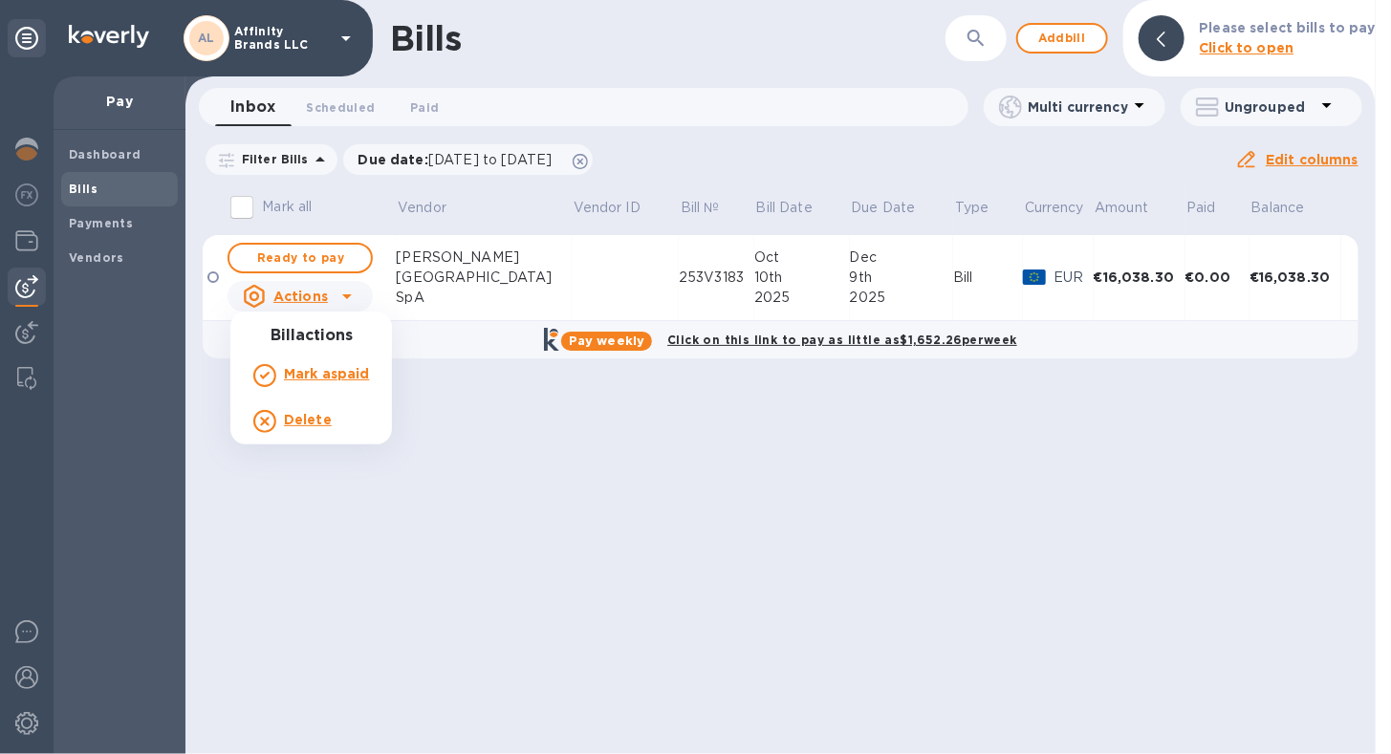
click at [319, 413] on b "Delete" at bounding box center [308, 419] width 48 height 15
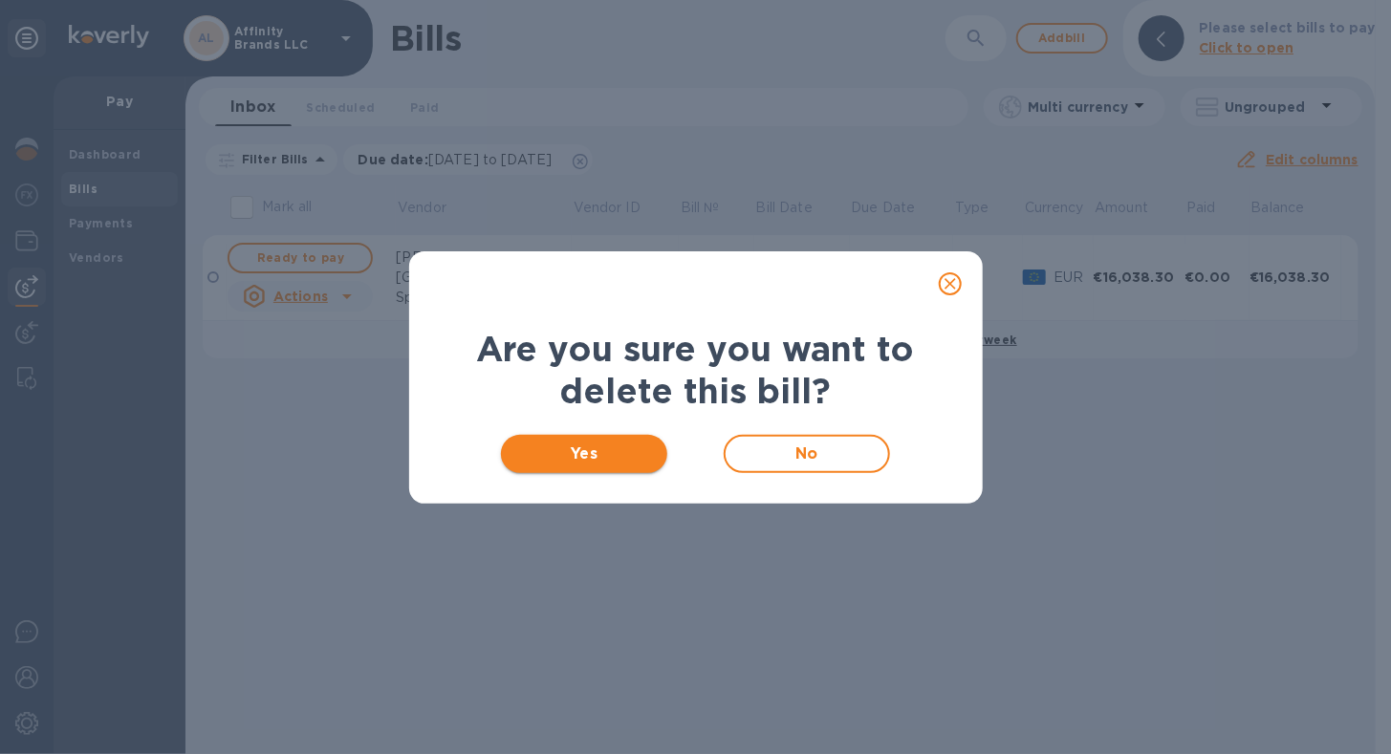
click at [628, 458] on span "Yes" at bounding box center [584, 453] width 137 height 23
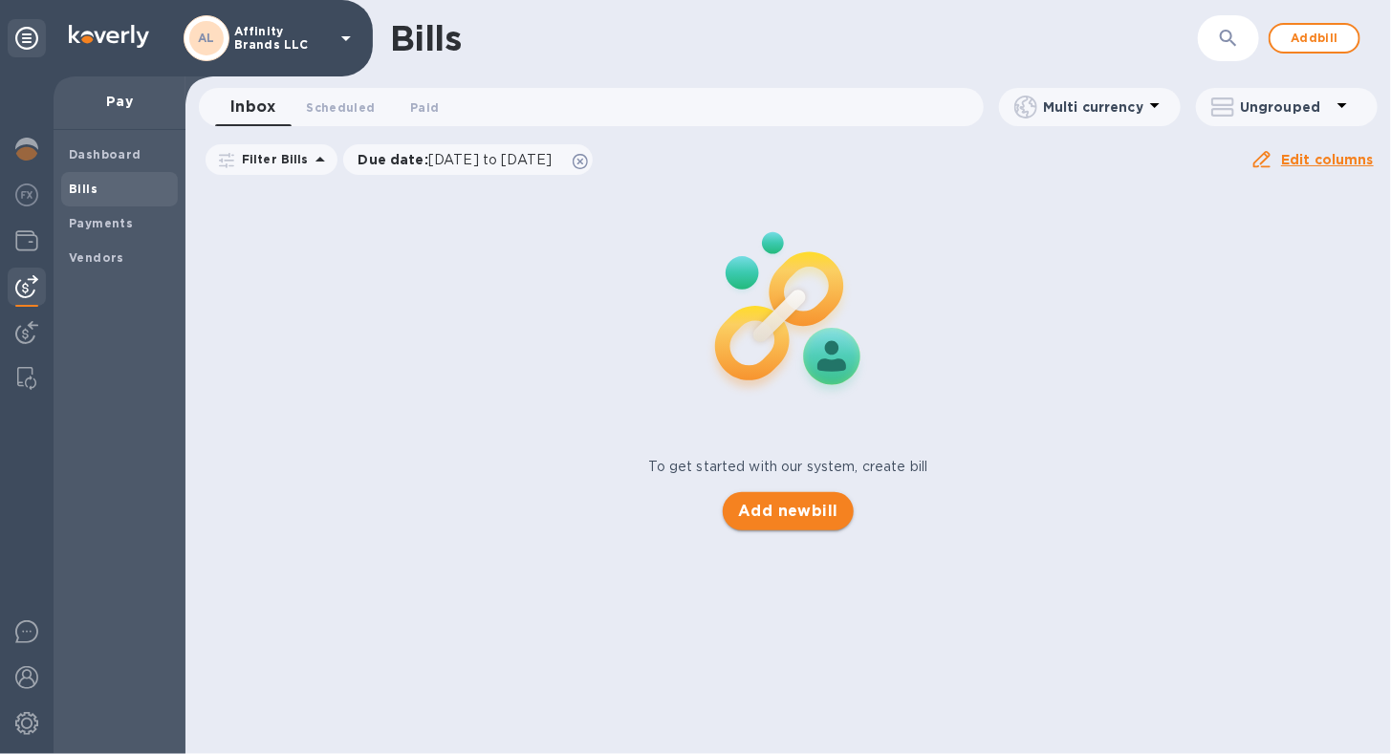
click at [749, 520] on span "Add new bill" at bounding box center [788, 511] width 100 height 23
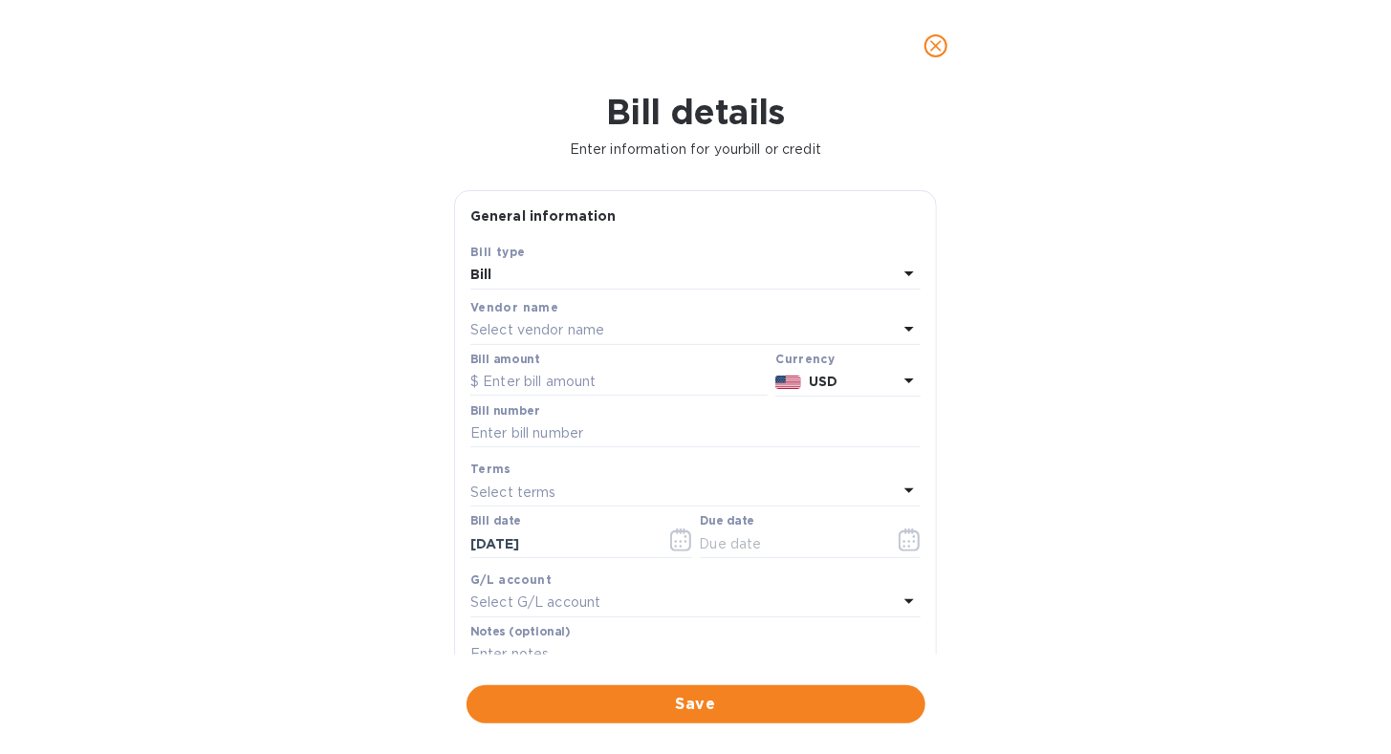
click at [899, 330] on icon at bounding box center [908, 328] width 23 height 23
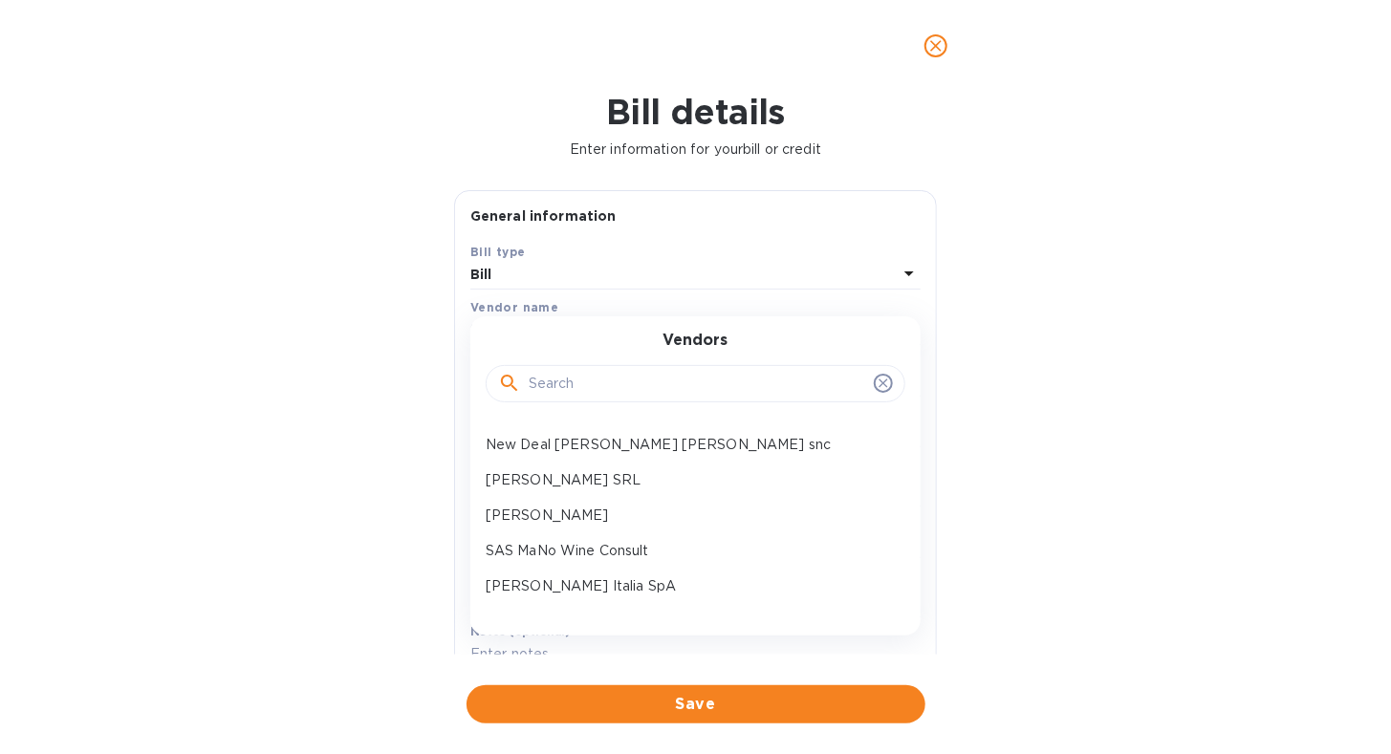
scroll to position [963, 0]
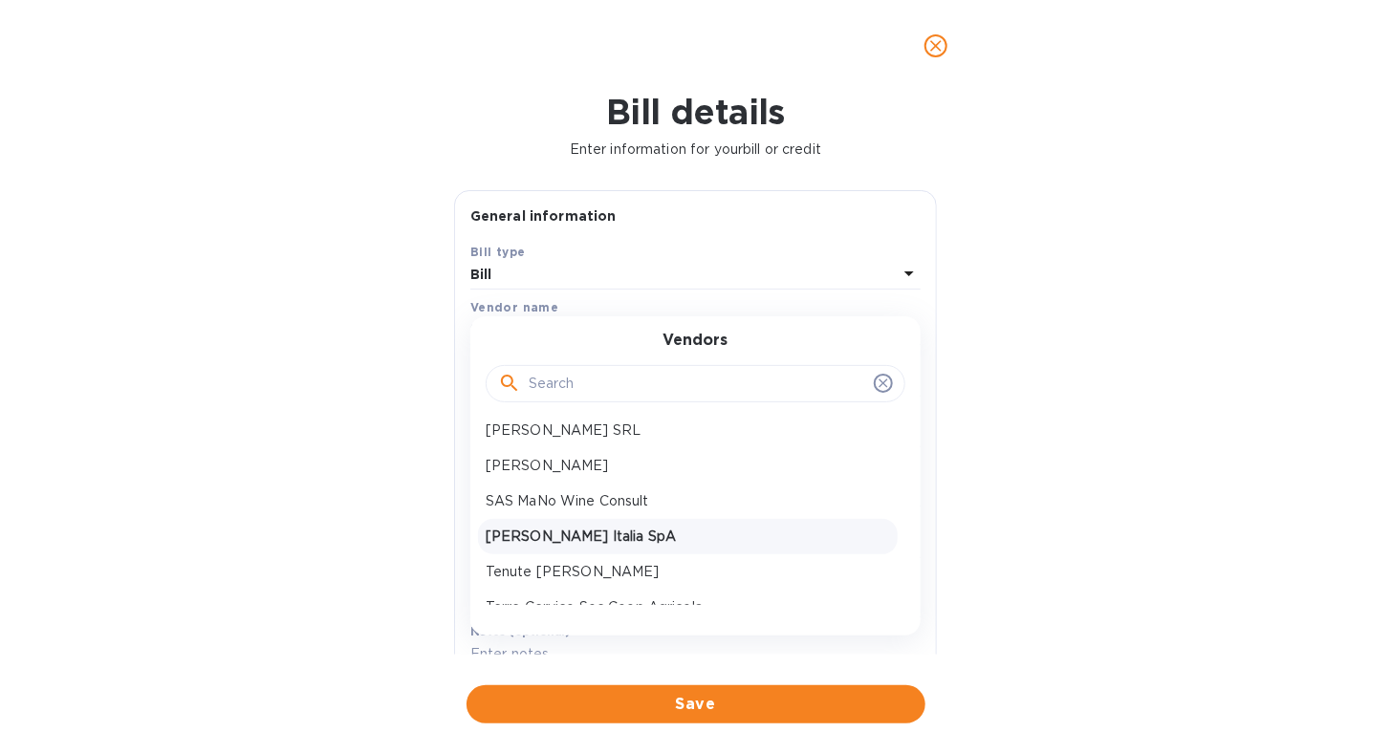
click at [671, 546] on div "[PERSON_NAME] Italia SpA" at bounding box center [688, 536] width 420 height 35
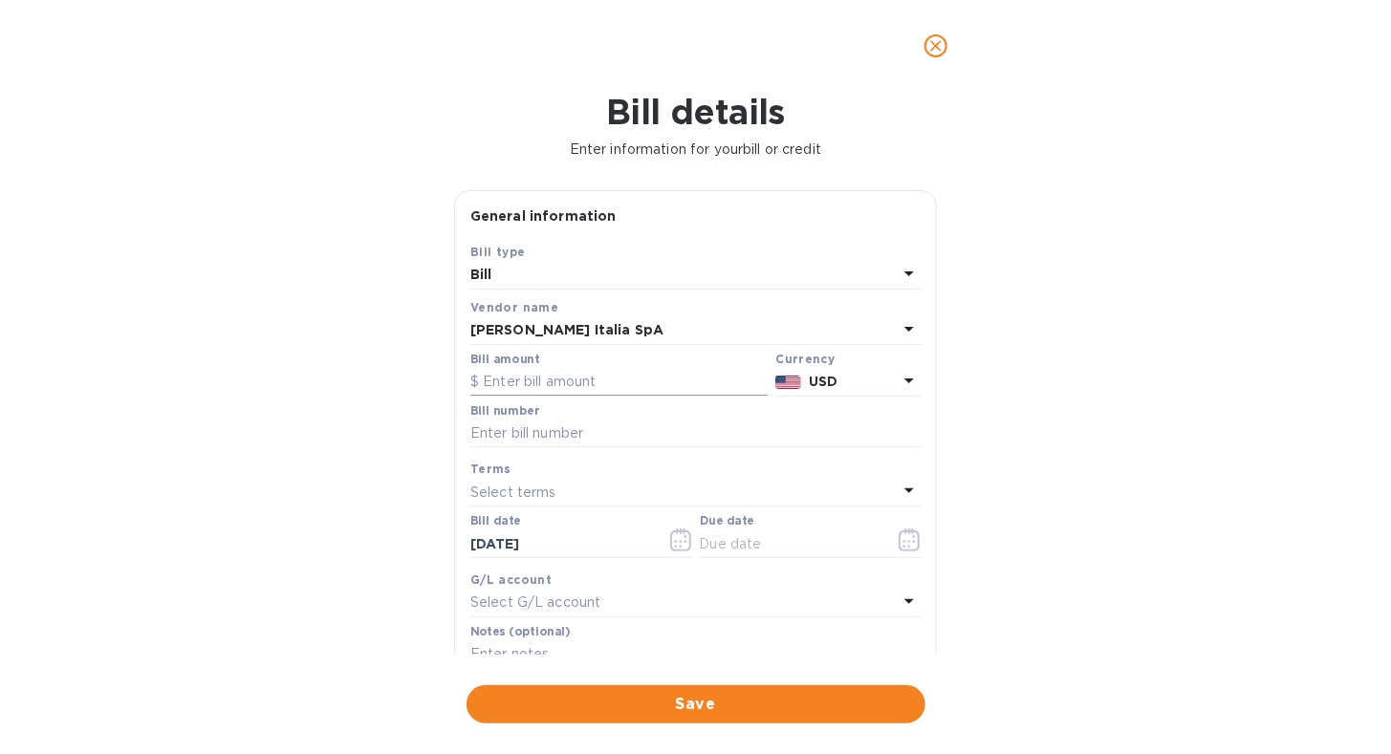
click at [559, 392] on input "text" at bounding box center [618, 382] width 297 height 29
type input "16,039.80"
click at [899, 384] on icon at bounding box center [908, 380] width 23 height 23
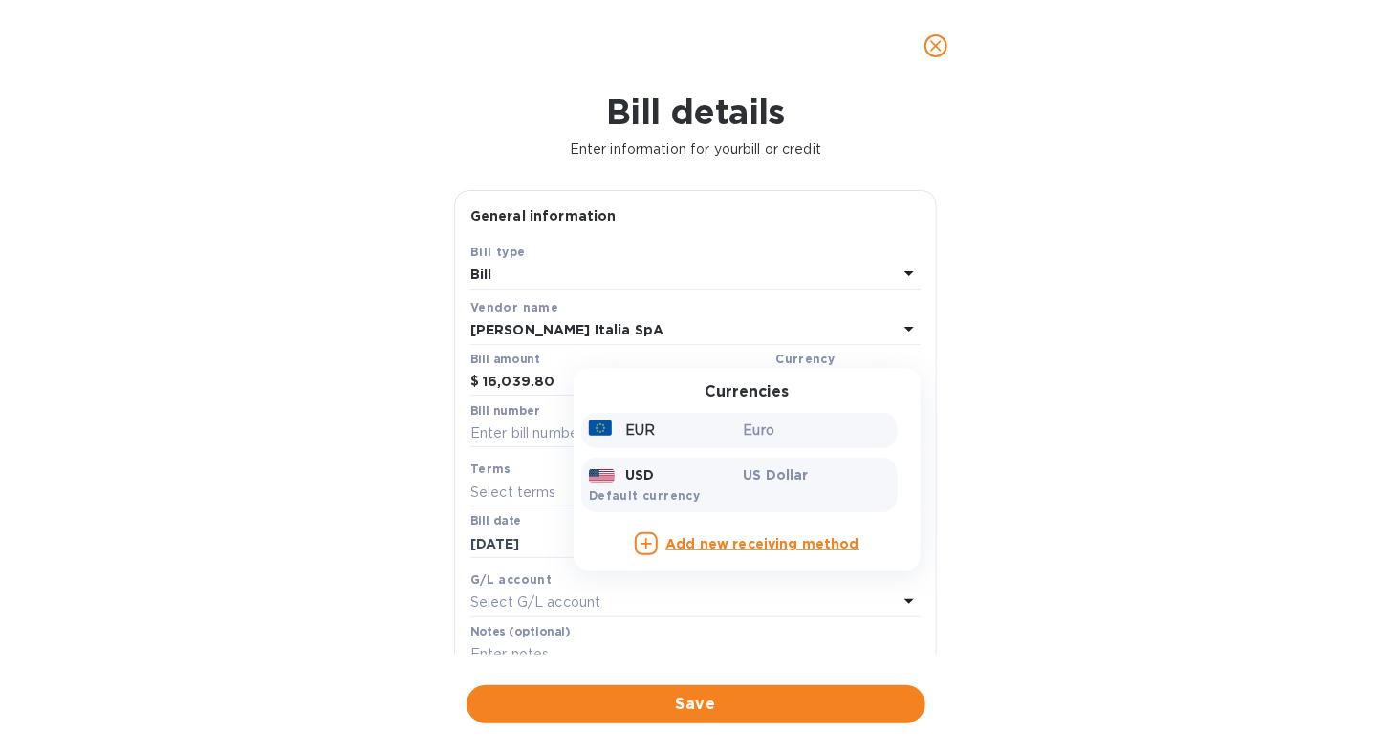
click at [797, 439] on p "Euro" at bounding box center [817, 431] width 147 height 20
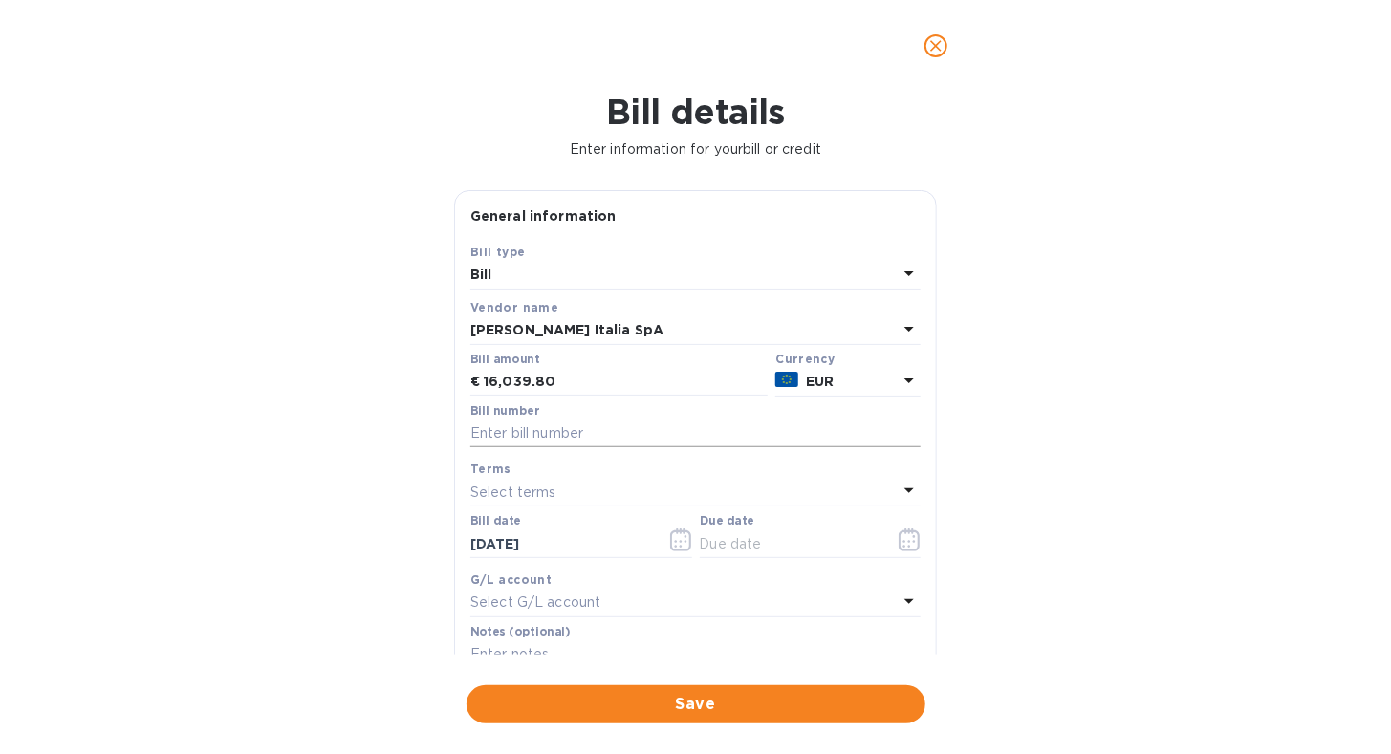
click at [600, 438] on input "text" at bounding box center [695, 434] width 450 height 29
type input "250V3183"
click at [903, 485] on icon at bounding box center [908, 490] width 23 height 23
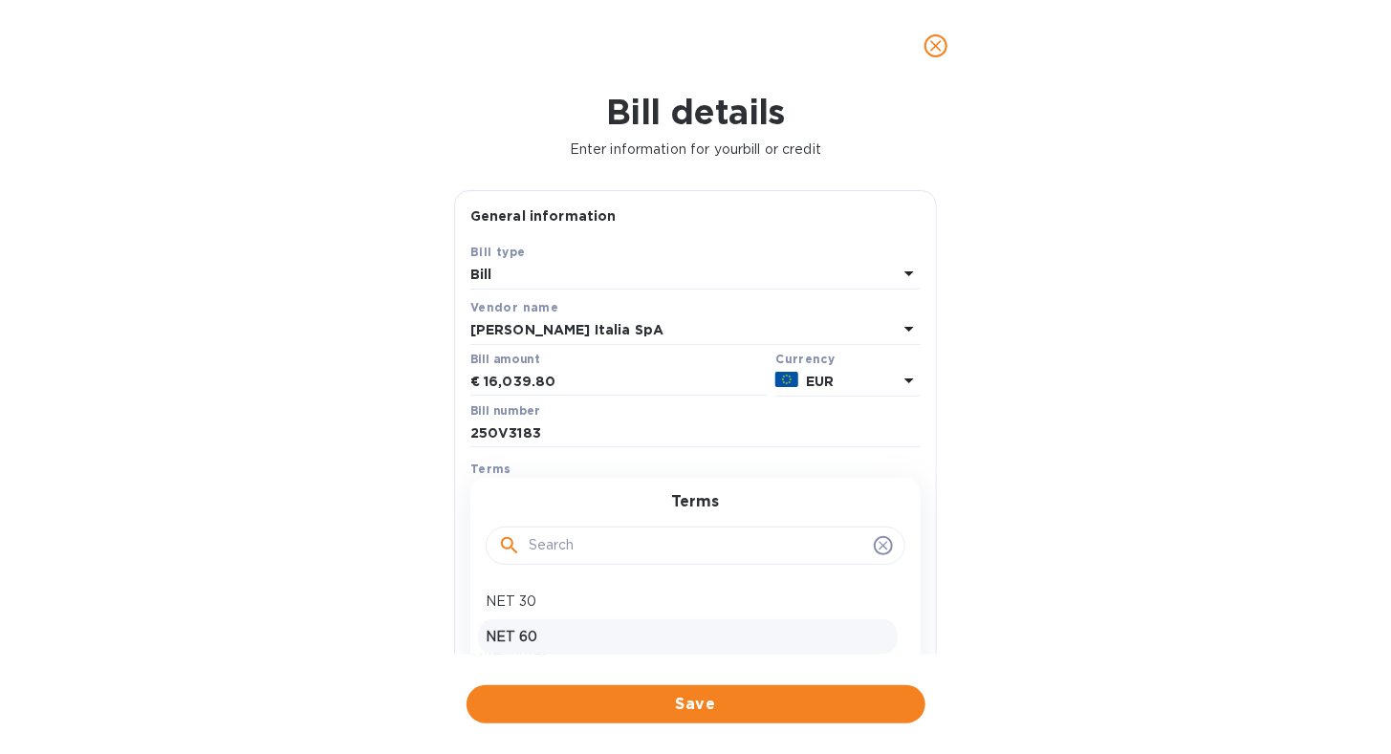
click at [698, 628] on p "NET 60" at bounding box center [687, 637] width 404 height 20
type input "[DATE]"
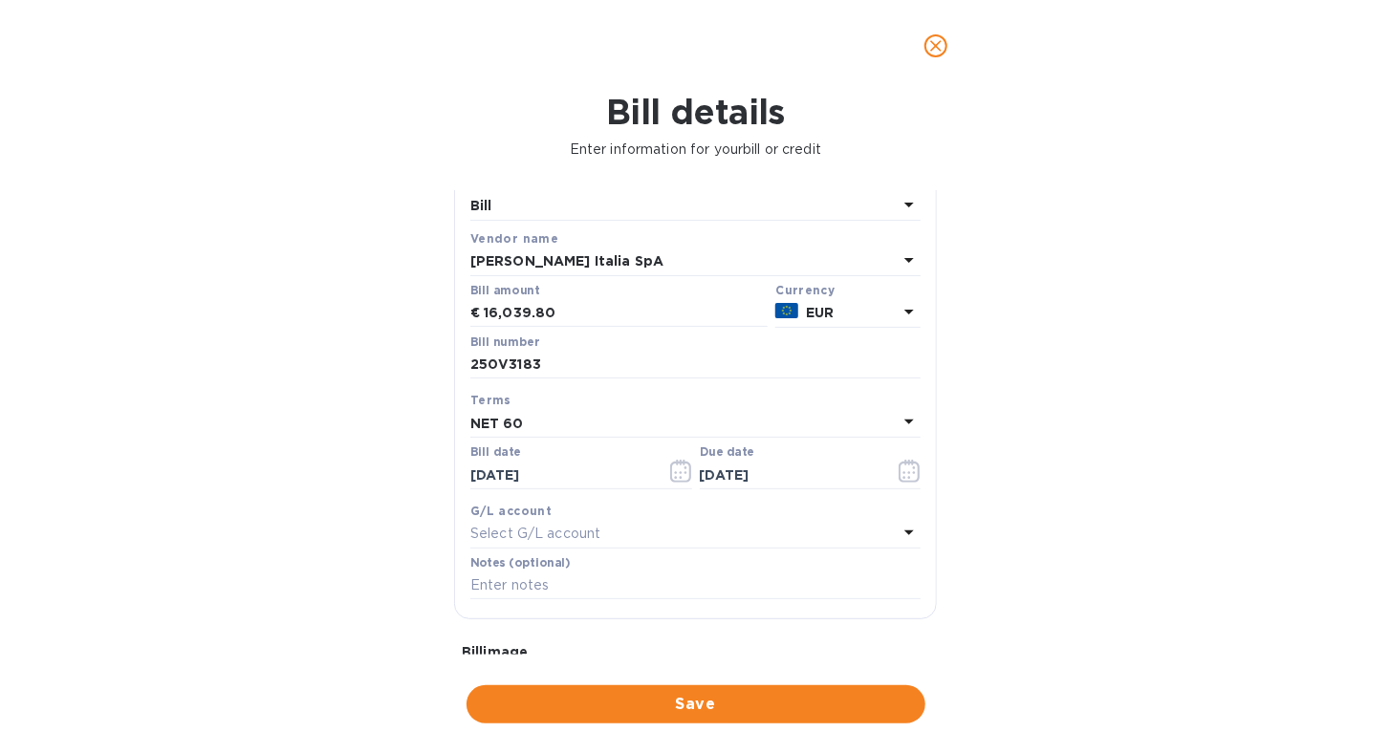
scroll to position [96, 0]
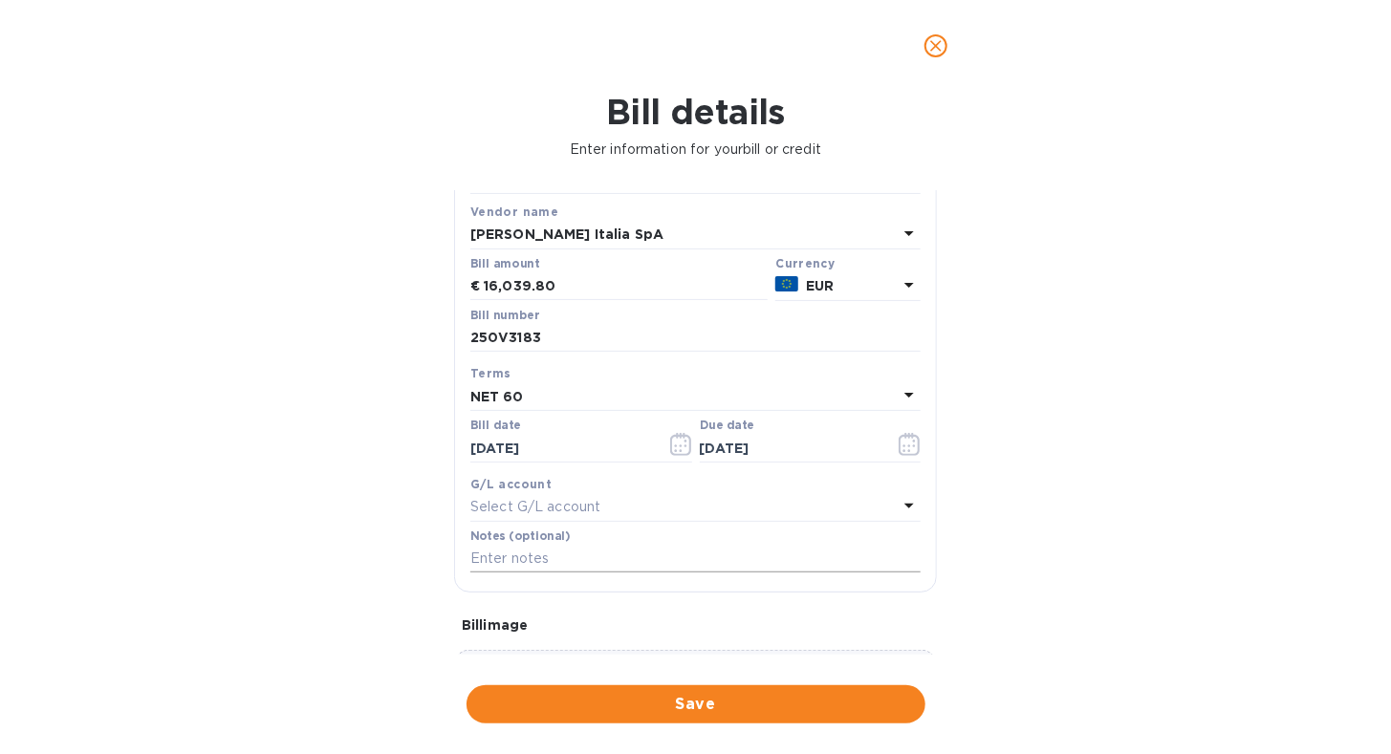
click at [658, 560] on input "text" at bounding box center [695, 559] width 450 height 29
type input "Affinity Brands - Invoice 250V3183 - 2nd half - Final payment"
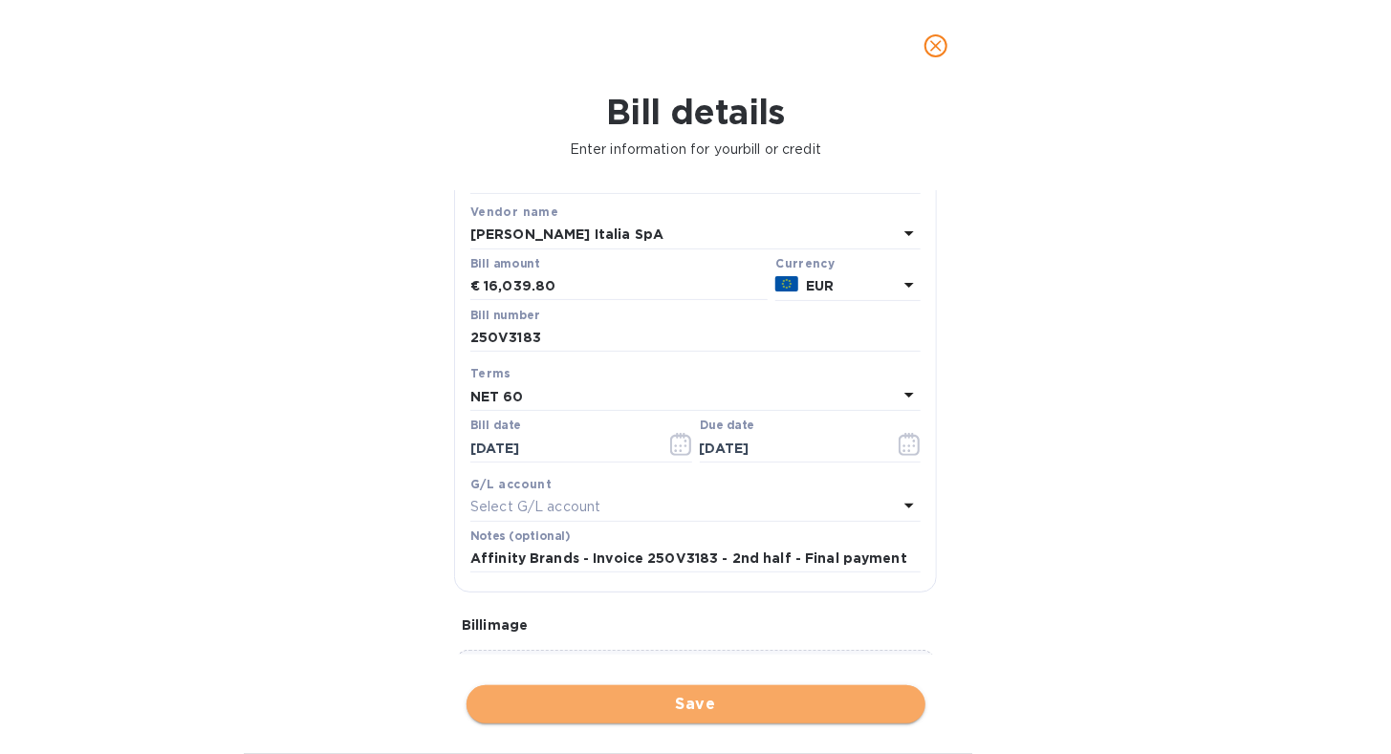
click at [742, 719] on button "Save" at bounding box center [695, 704] width 459 height 38
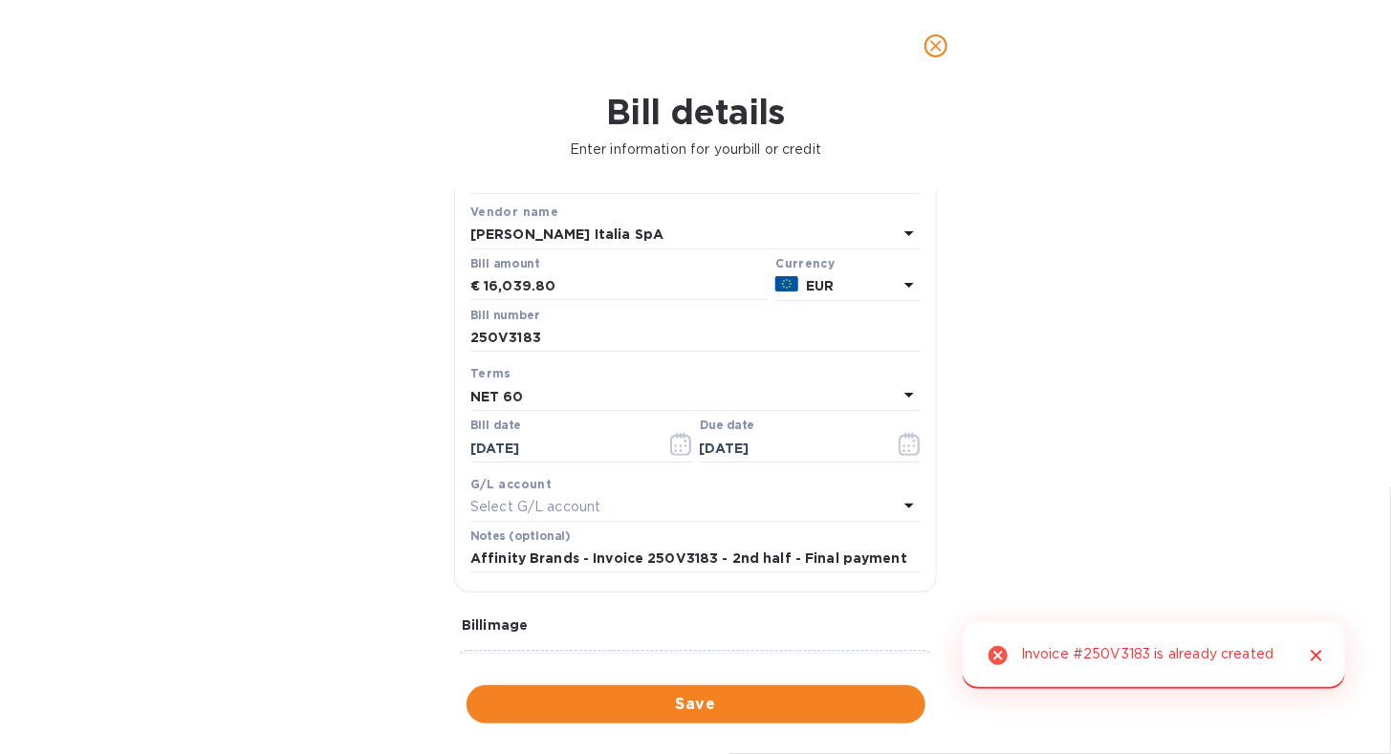
click at [1308, 659] on icon "Close" at bounding box center [1315, 655] width 19 height 19
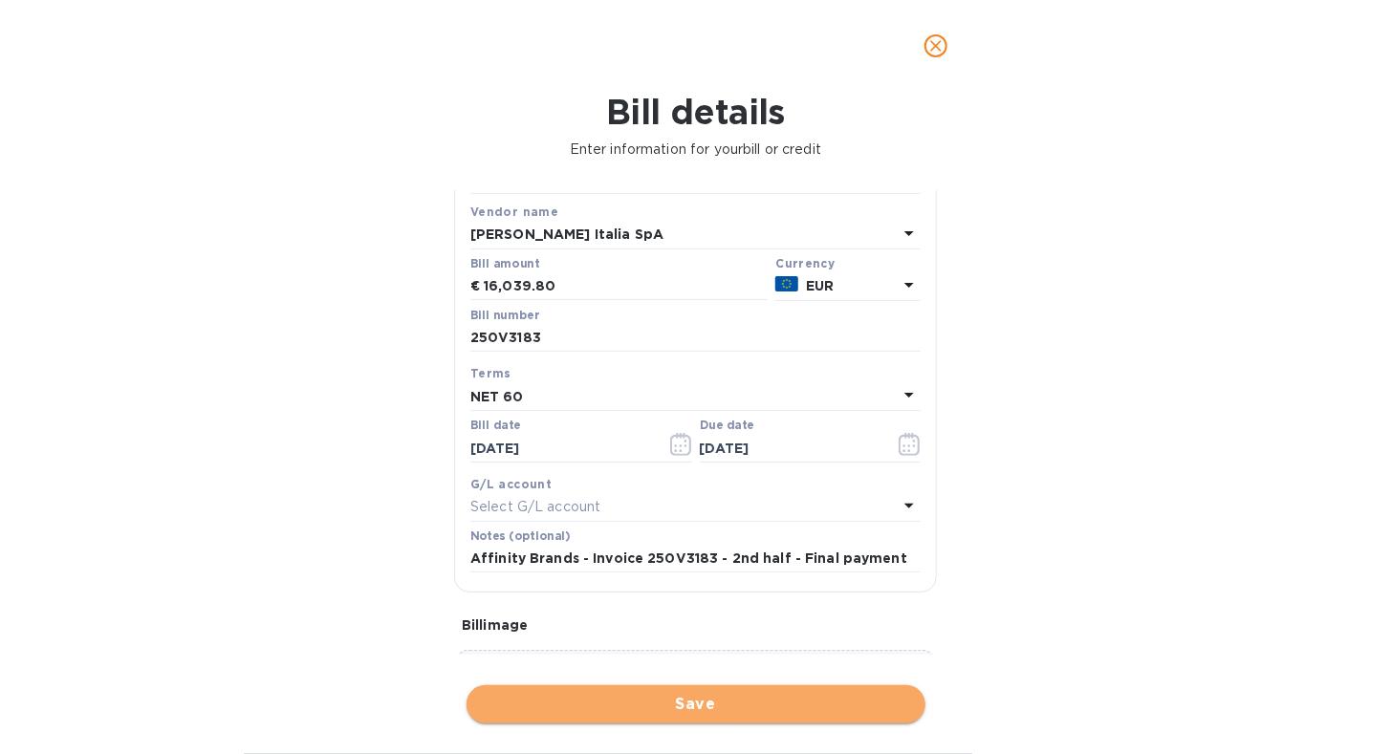
click at [789, 688] on button "Save" at bounding box center [695, 704] width 459 height 38
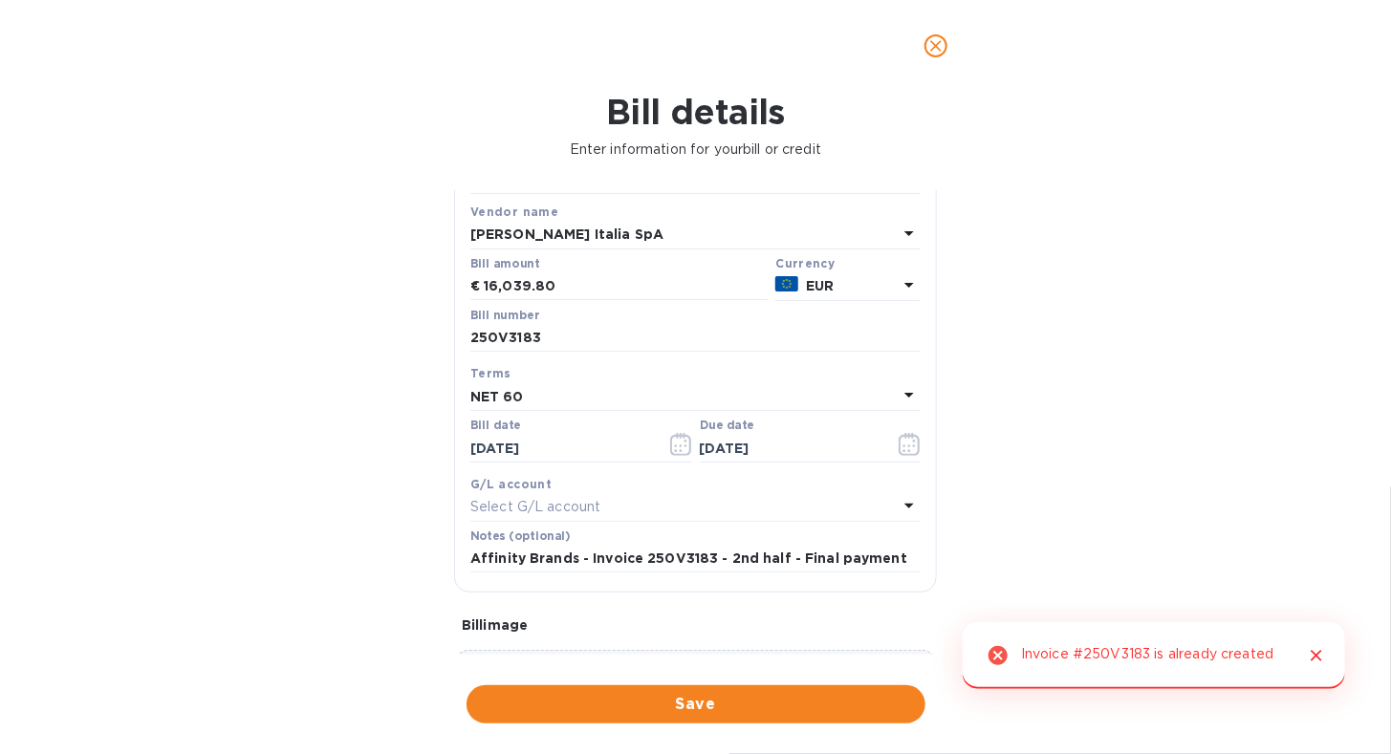
click at [1317, 664] on icon "Close" at bounding box center [1315, 655] width 19 height 19
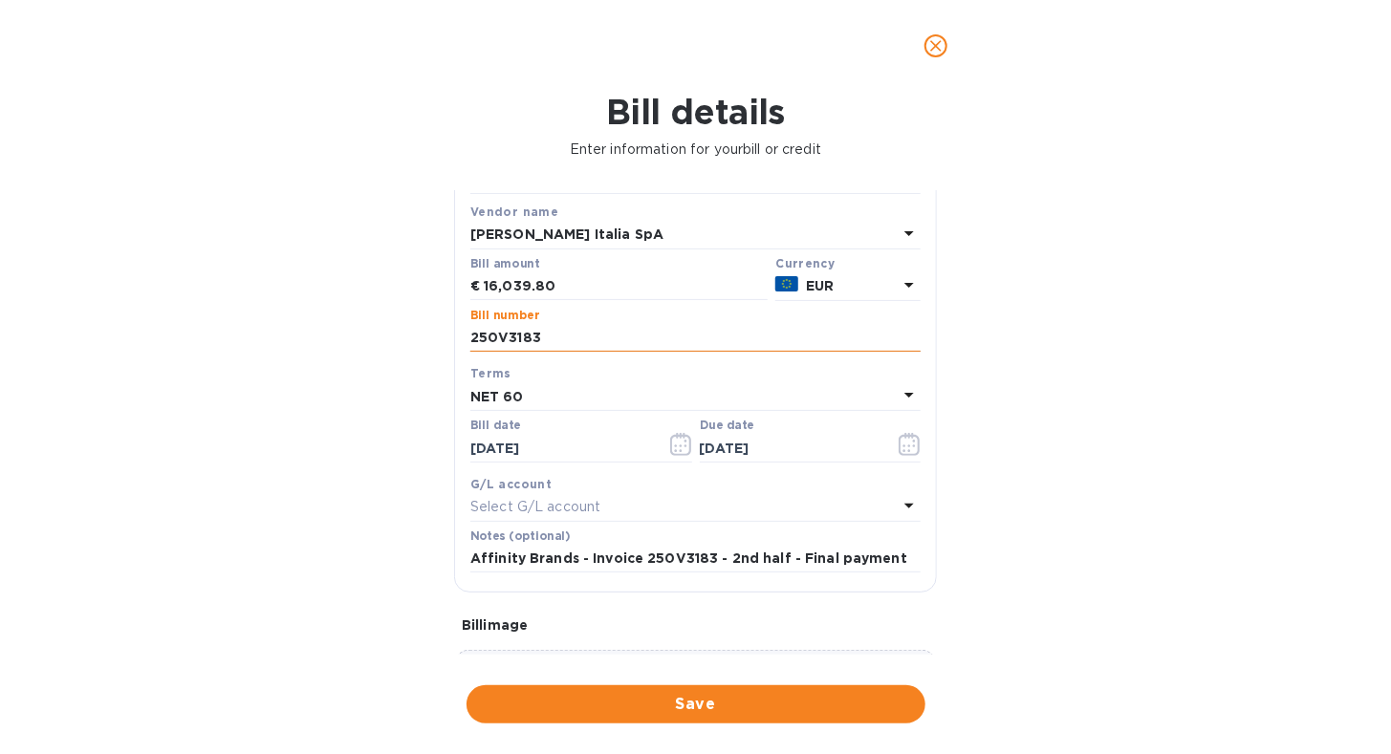
click at [571, 333] on input "250V3183" at bounding box center [695, 338] width 450 height 29
type input "250V3183."
click at [605, 693] on span "Save" at bounding box center [696, 704] width 428 height 23
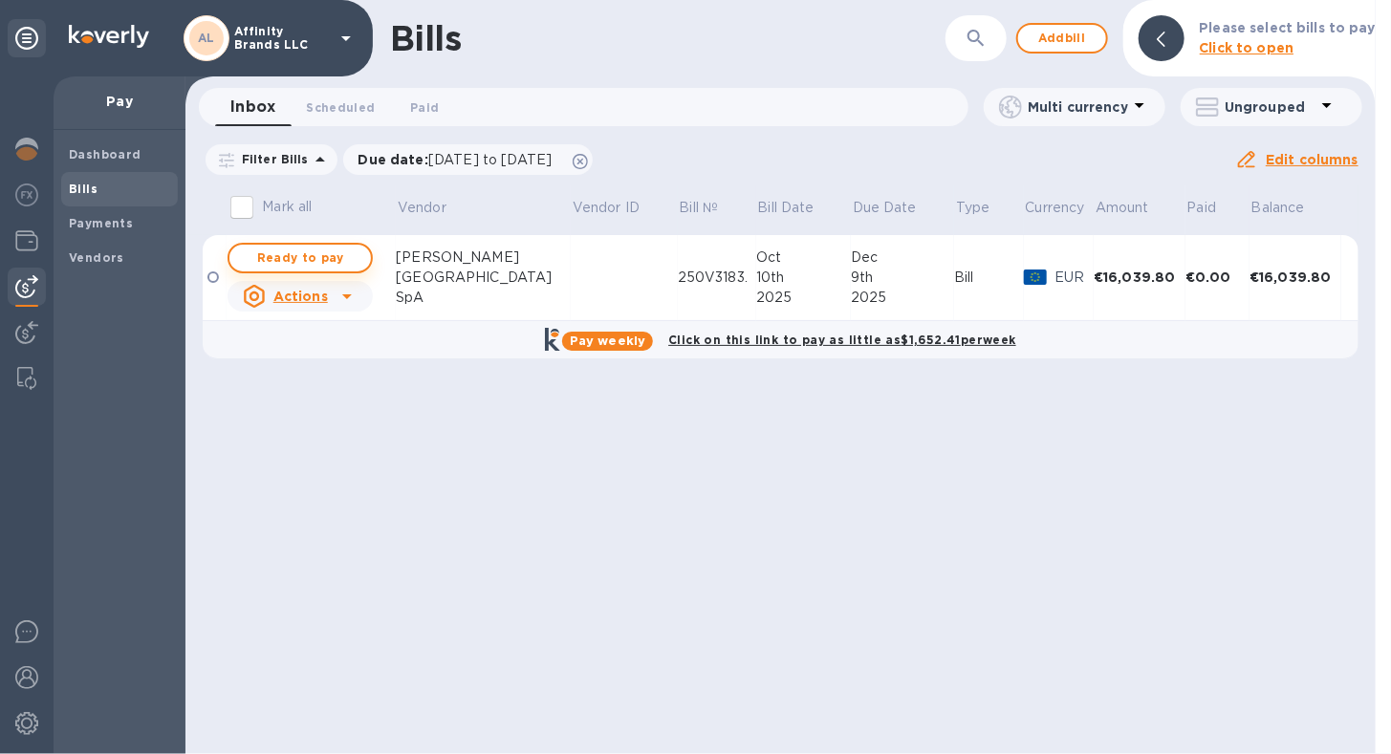
click at [315, 257] on span "Ready to pay" at bounding box center [300, 258] width 111 height 23
checkbox input "true"
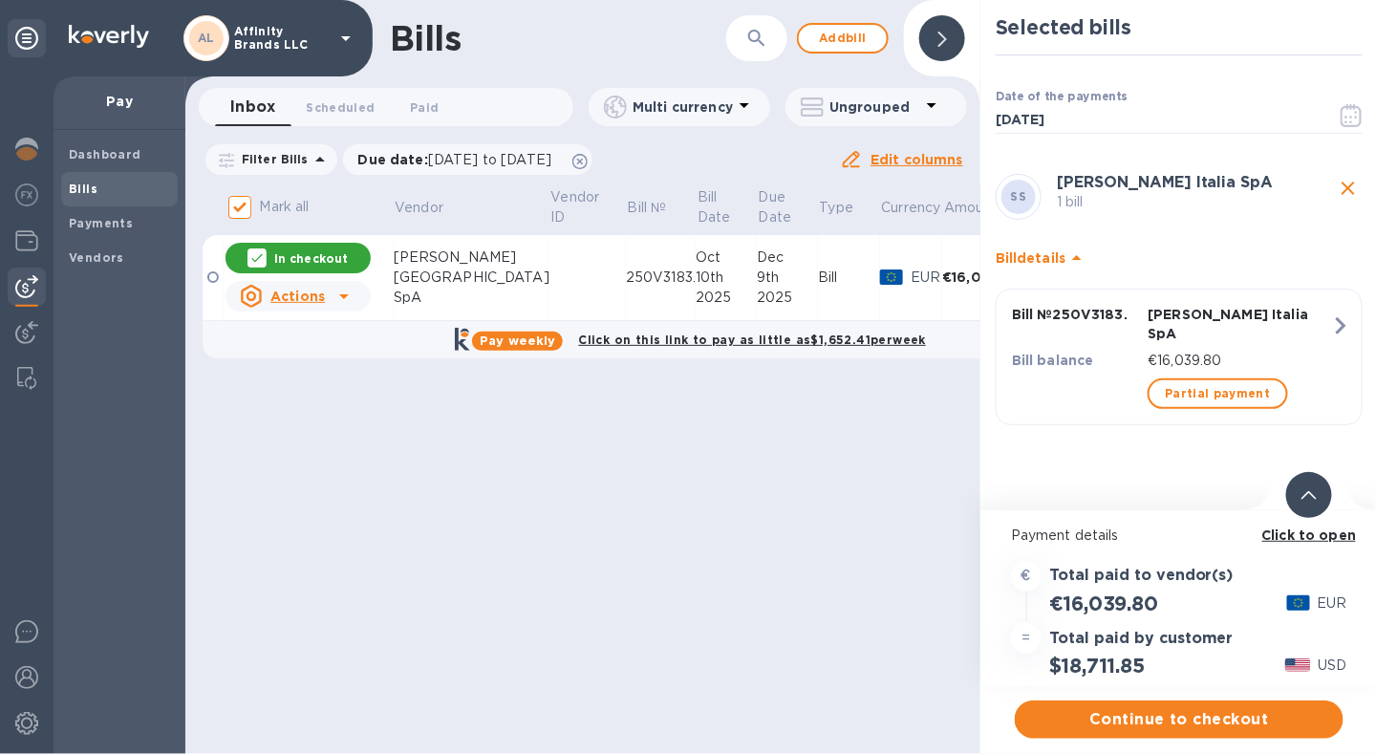
click at [1301, 538] on b "Click to open" at bounding box center [1309, 535] width 95 height 15
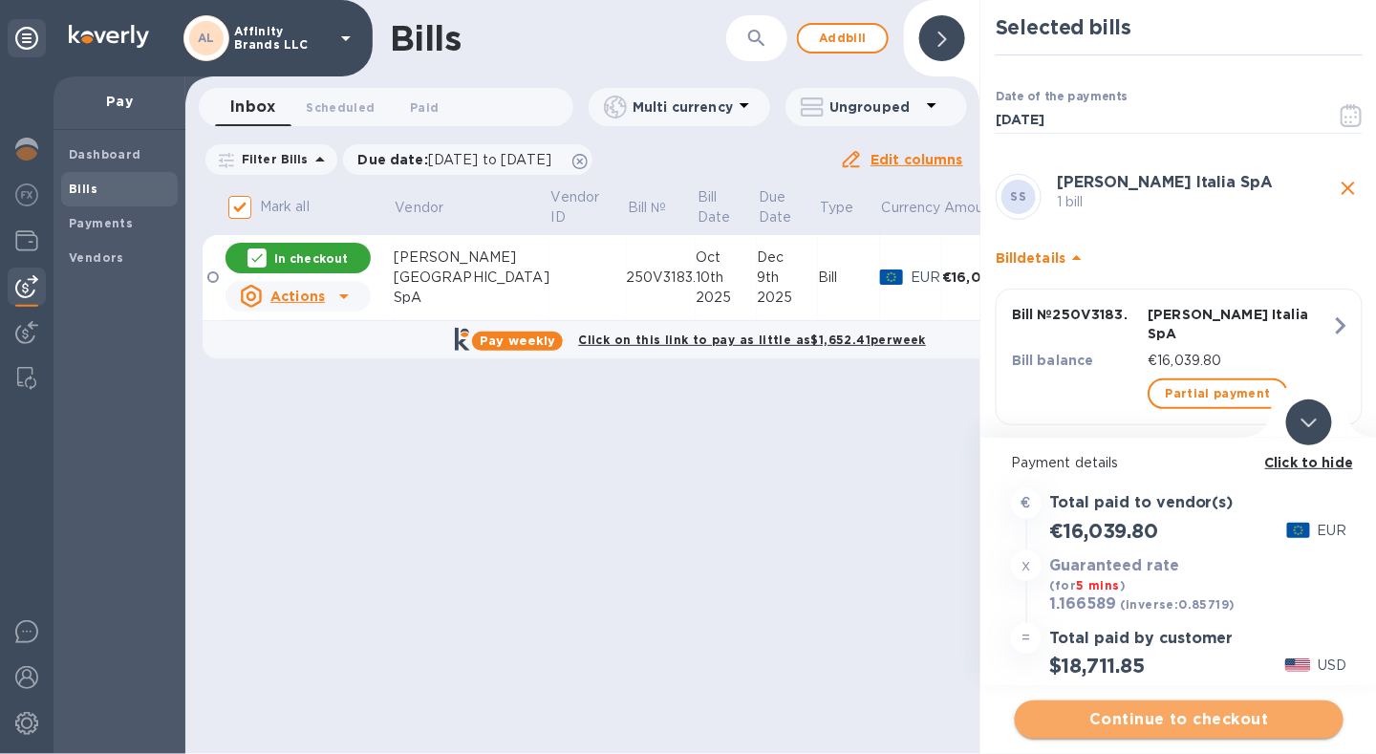
click at [1133, 715] on span "Continue to checkout" at bounding box center [1179, 719] width 298 height 23
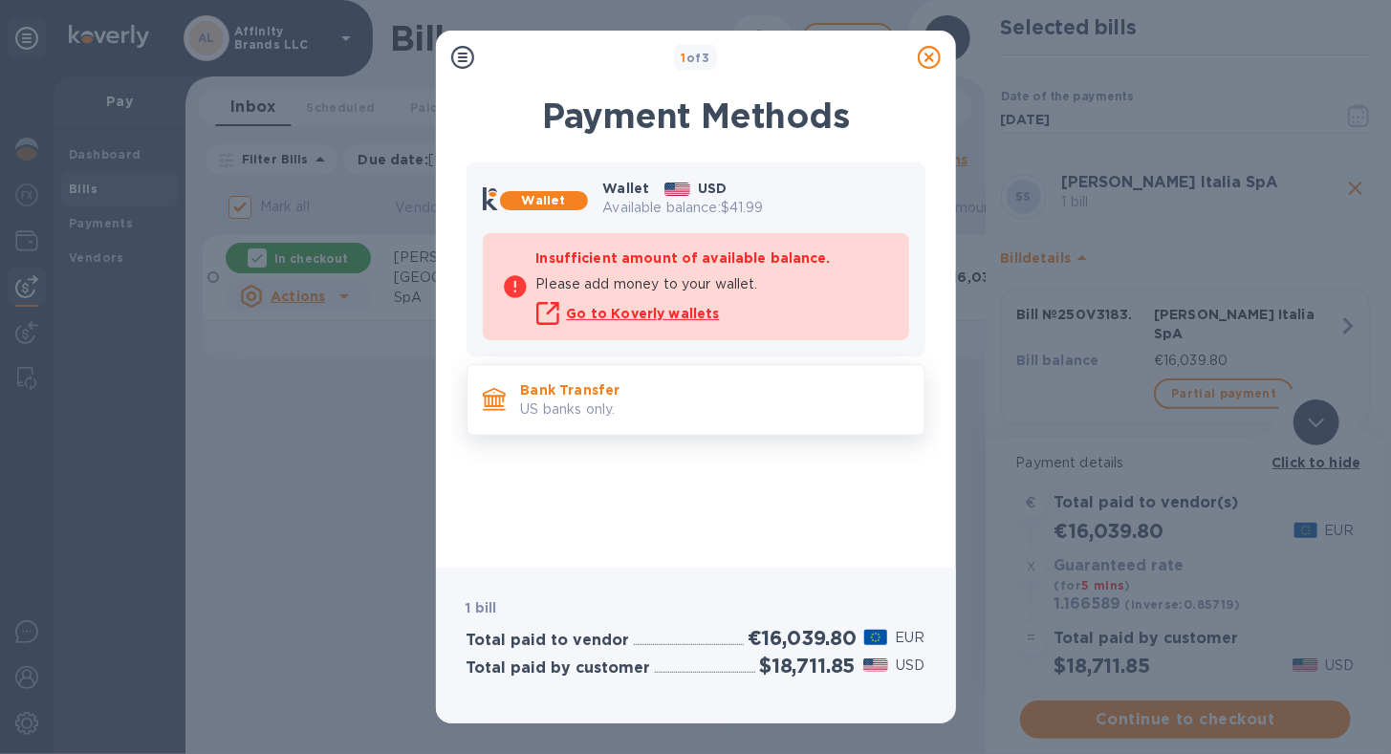
click at [594, 399] on p "US banks only." at bounding box center [715, 409] width 388 height 20
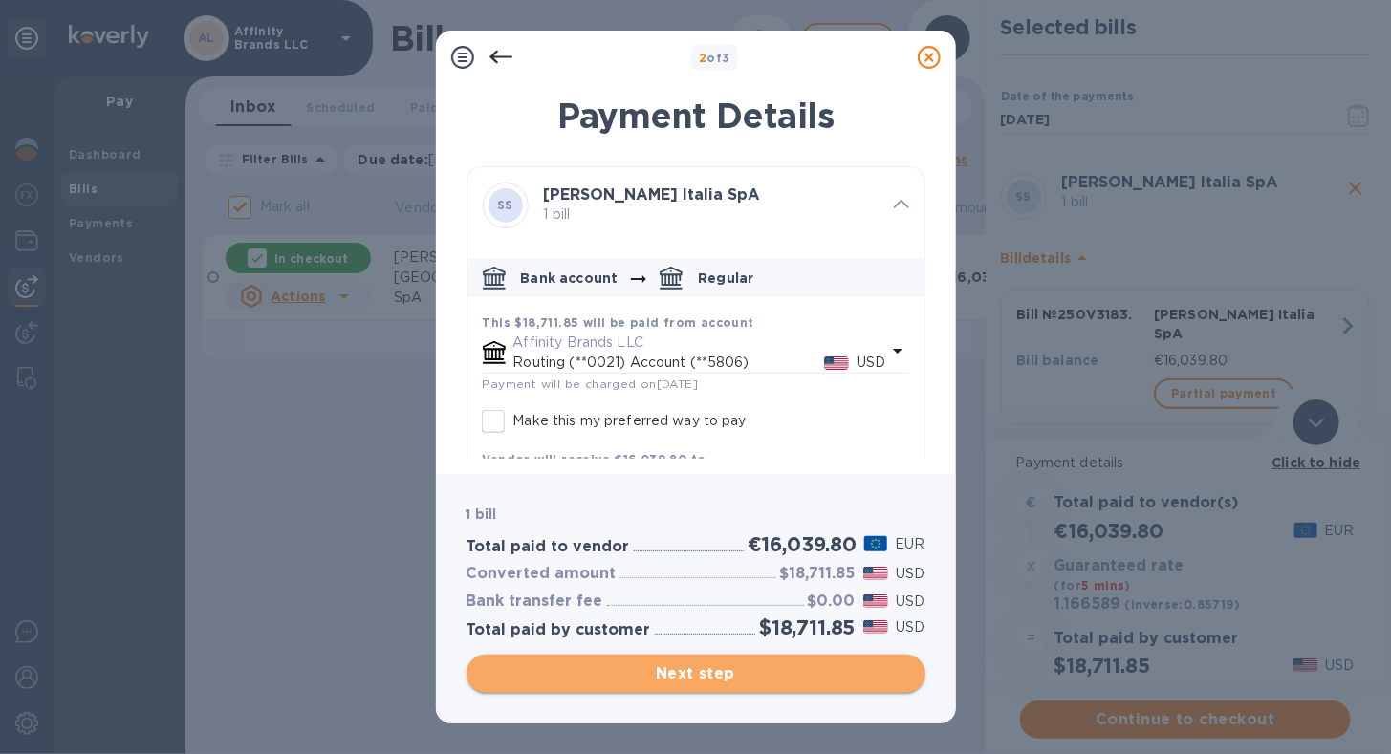
click at [692, 674] on span "Next step" at bounding box center [696, 673] width 428 height 23
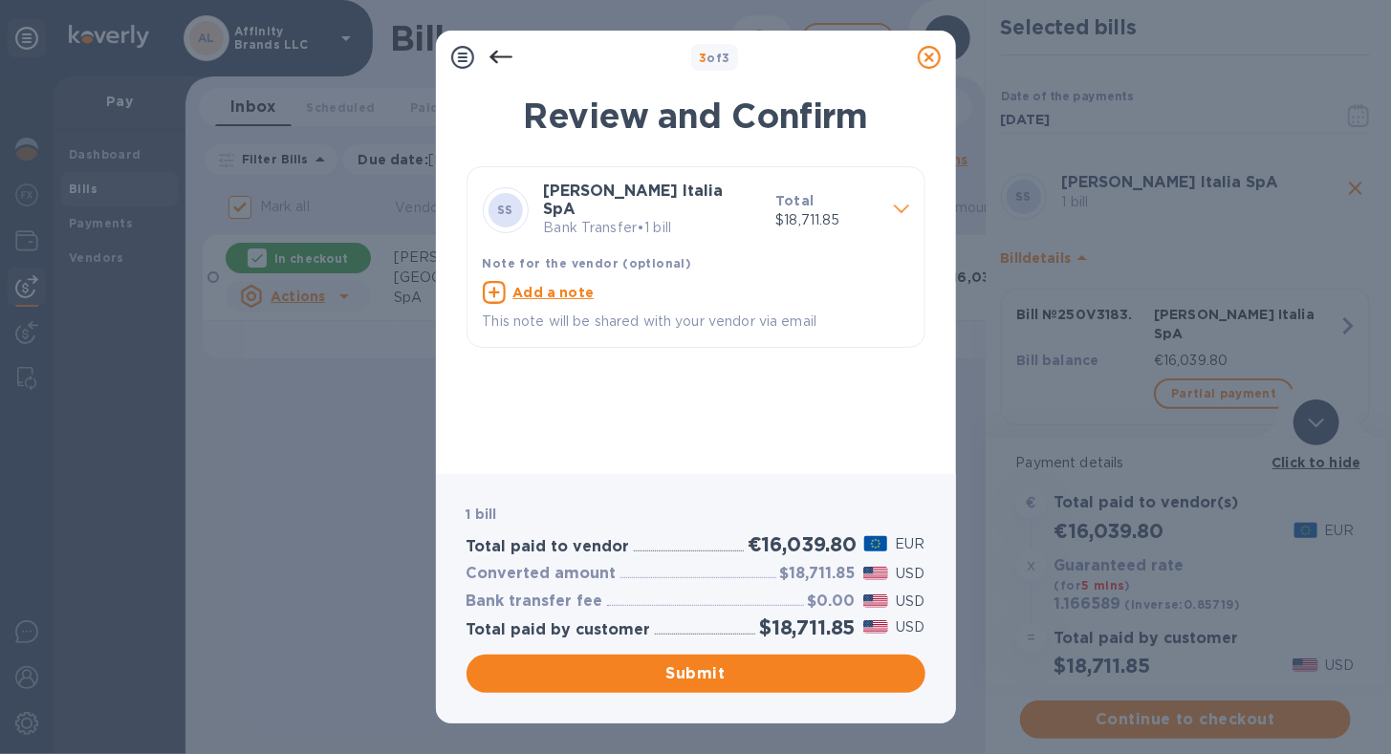
click at [581, 222] on p "Bank Transfer • 1 bill" at bounding box center [652, 228] width 217 height 20
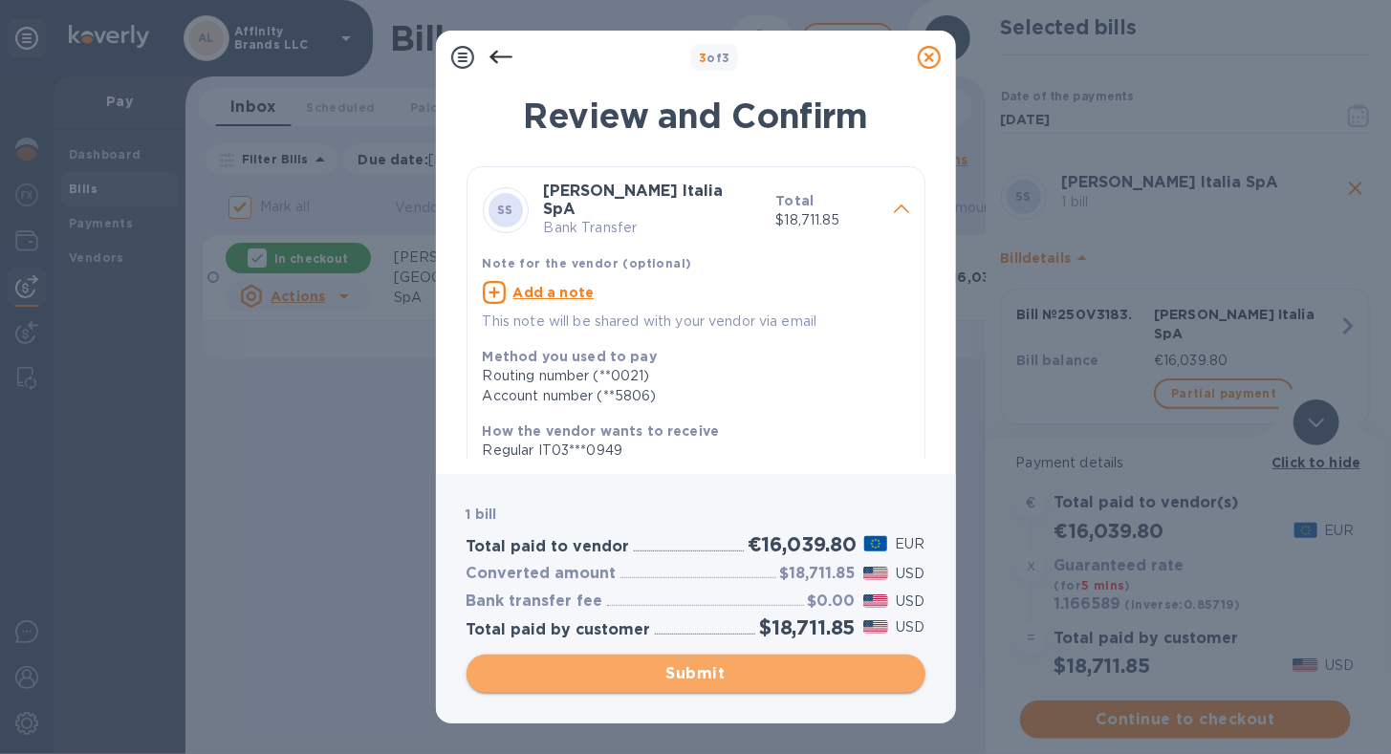
click at [760, 678] on span "Submit" at bounding box center [696, 673] width 428 height 23
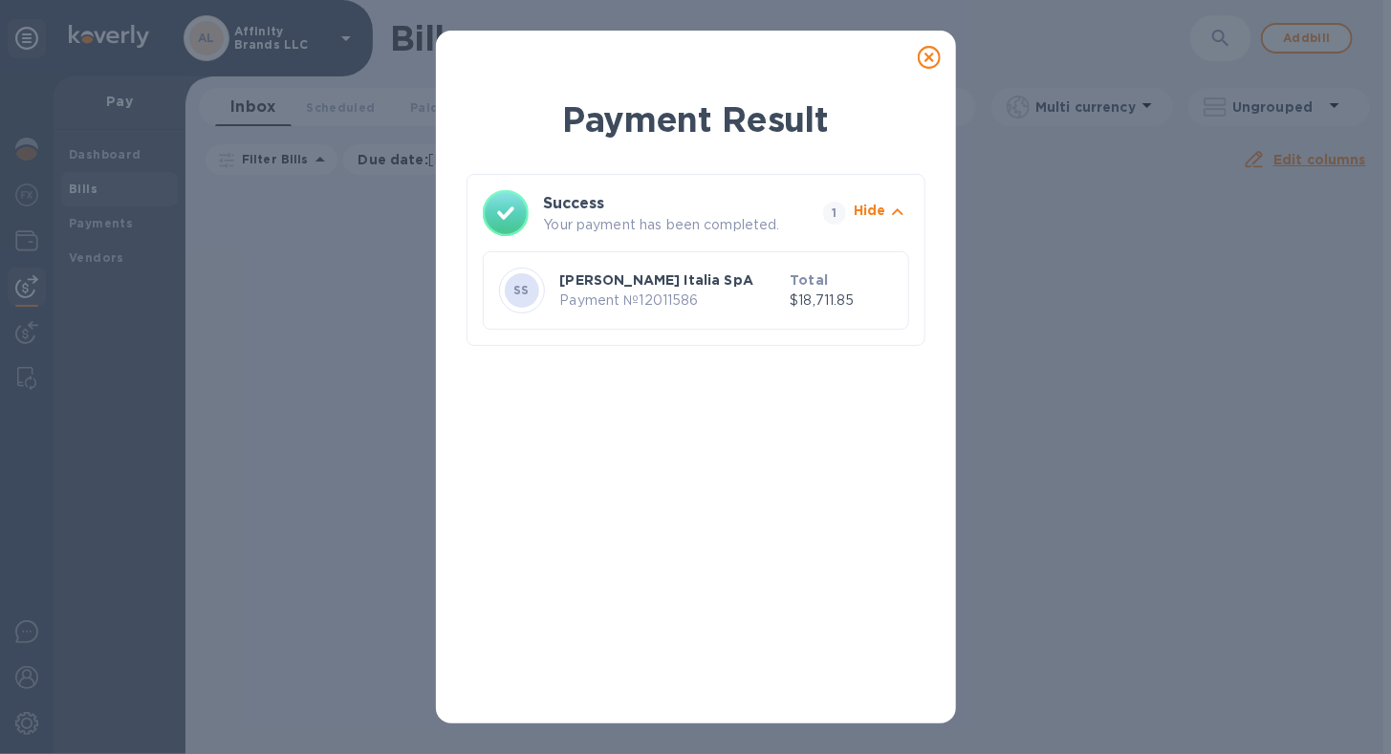
click at [930, 64] on icon at bounding box center [928, 57] width 23 height 23
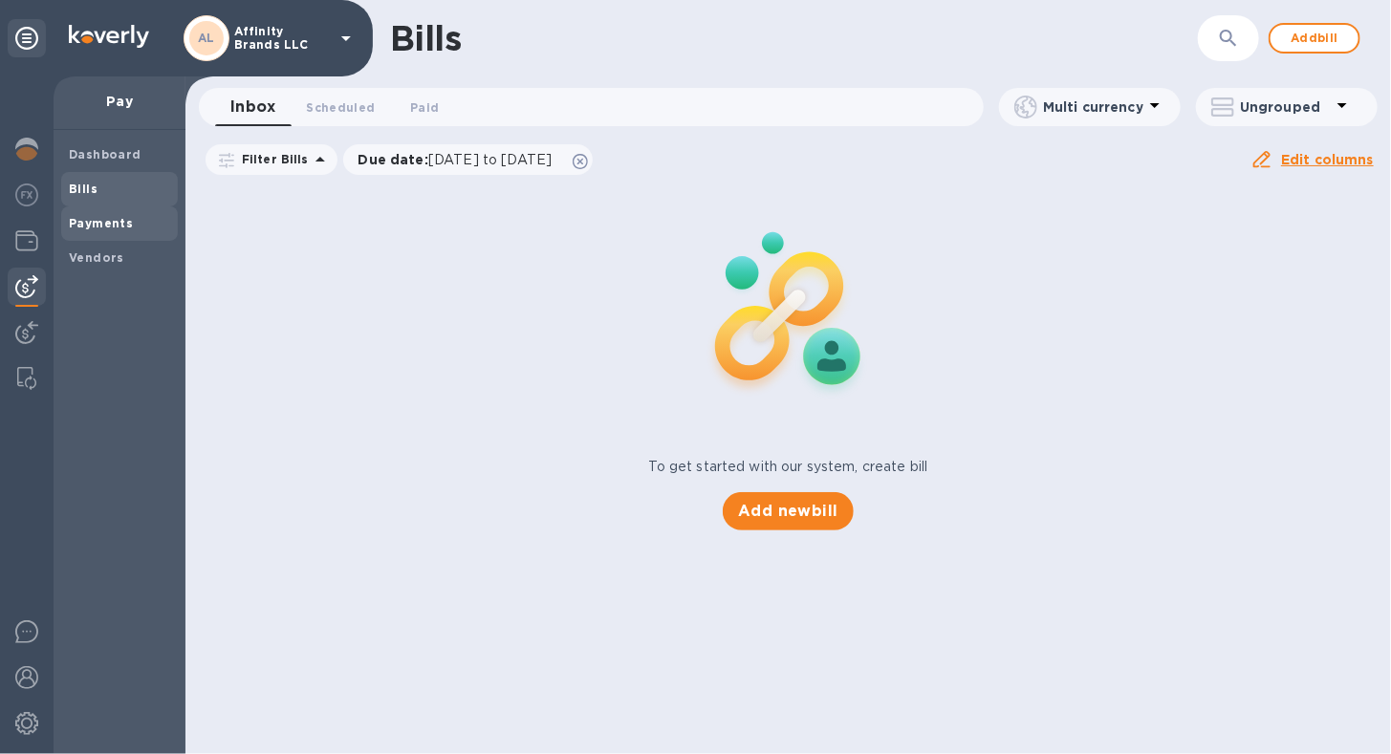
click at [111, 225] on b "Payments" at bounding box center [101, 223] width 64 height 14
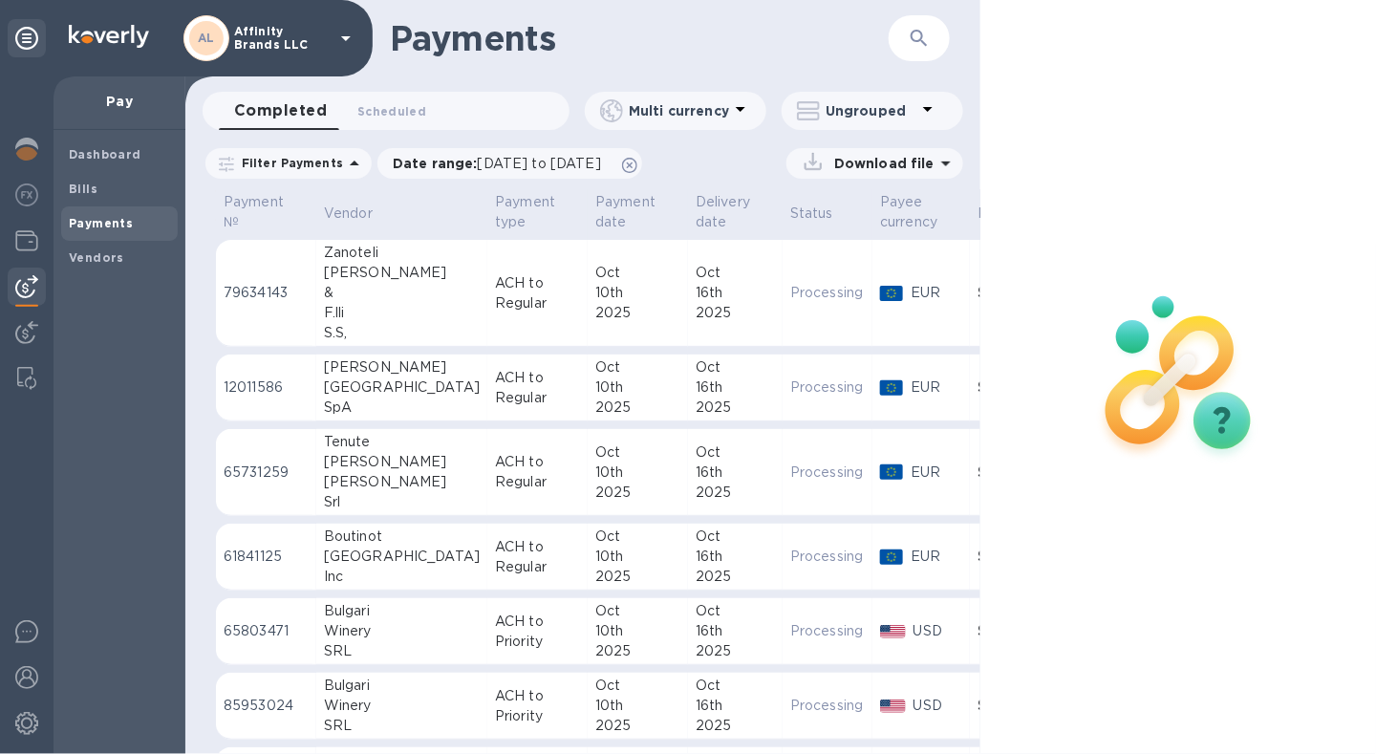
click at [495, 304] on p "ACH to Regular" at bounding box center [537, 293] width 85 height 40
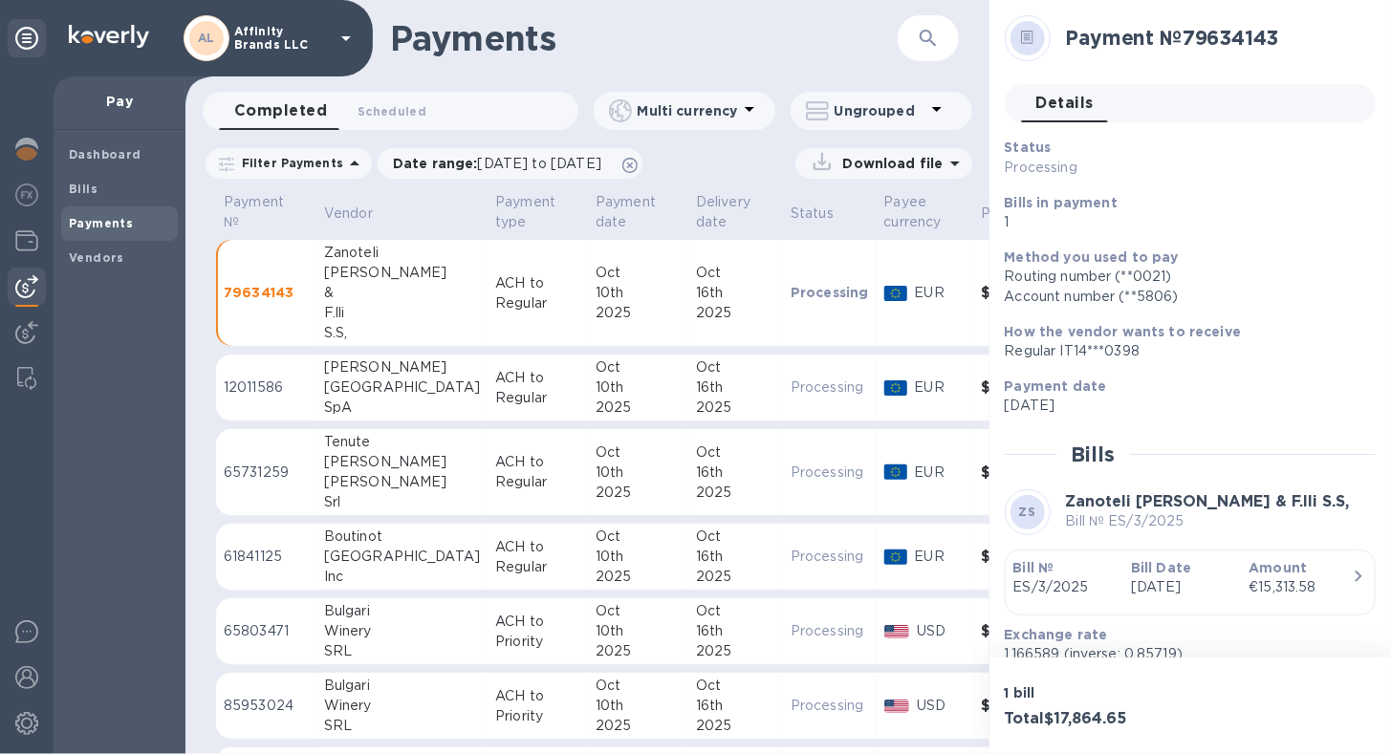
click at [696, 416] on div "2025" at bounding box center [735, 408] width 79 height 20
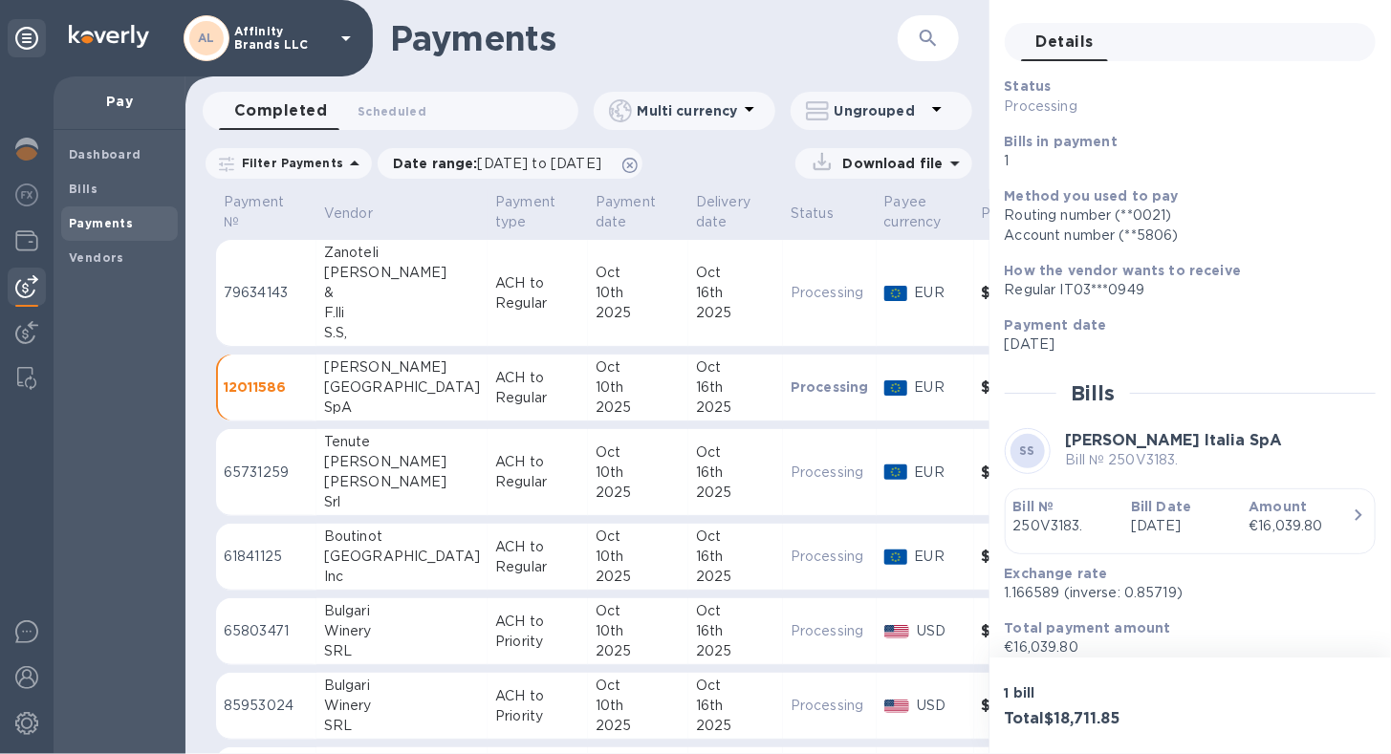
scroll to position [35, 0]
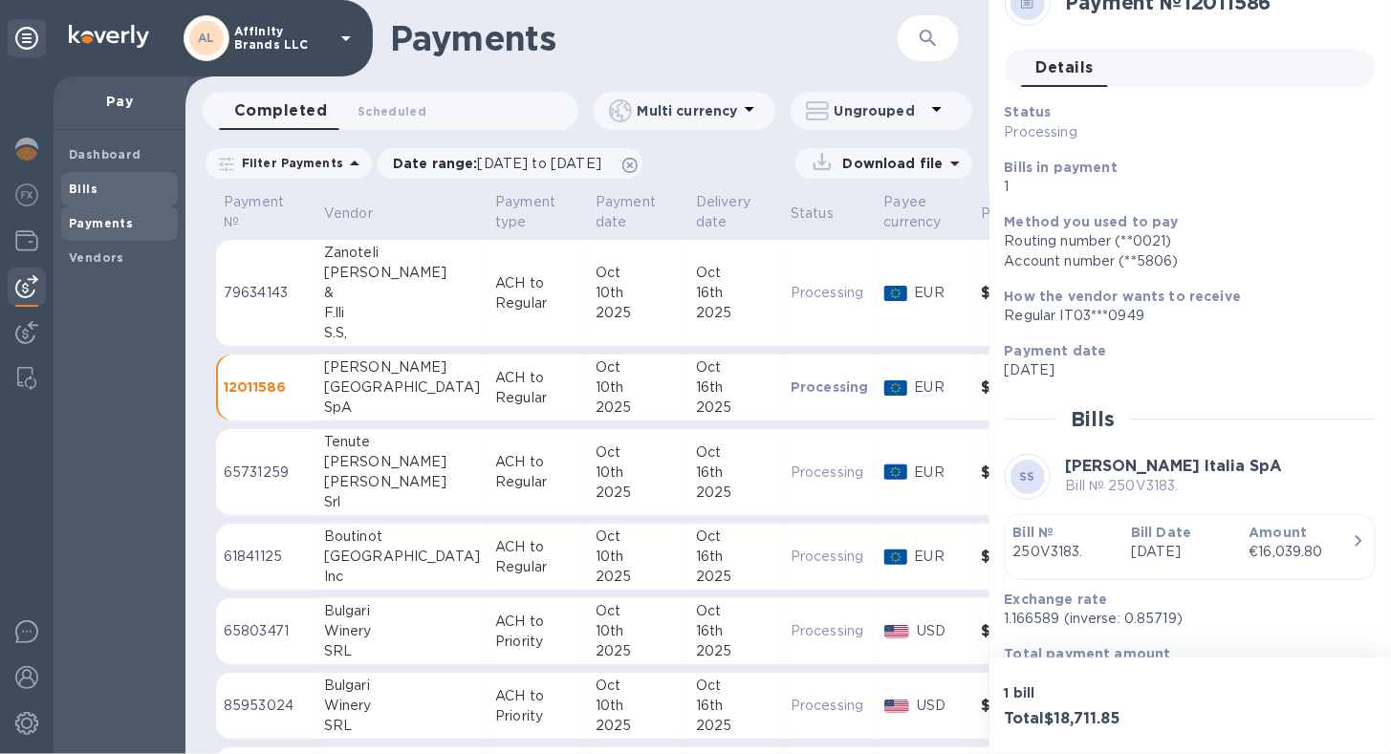
click at [100, 193] on span "Bills" at bounding box center [119, 189] width 101 height 19
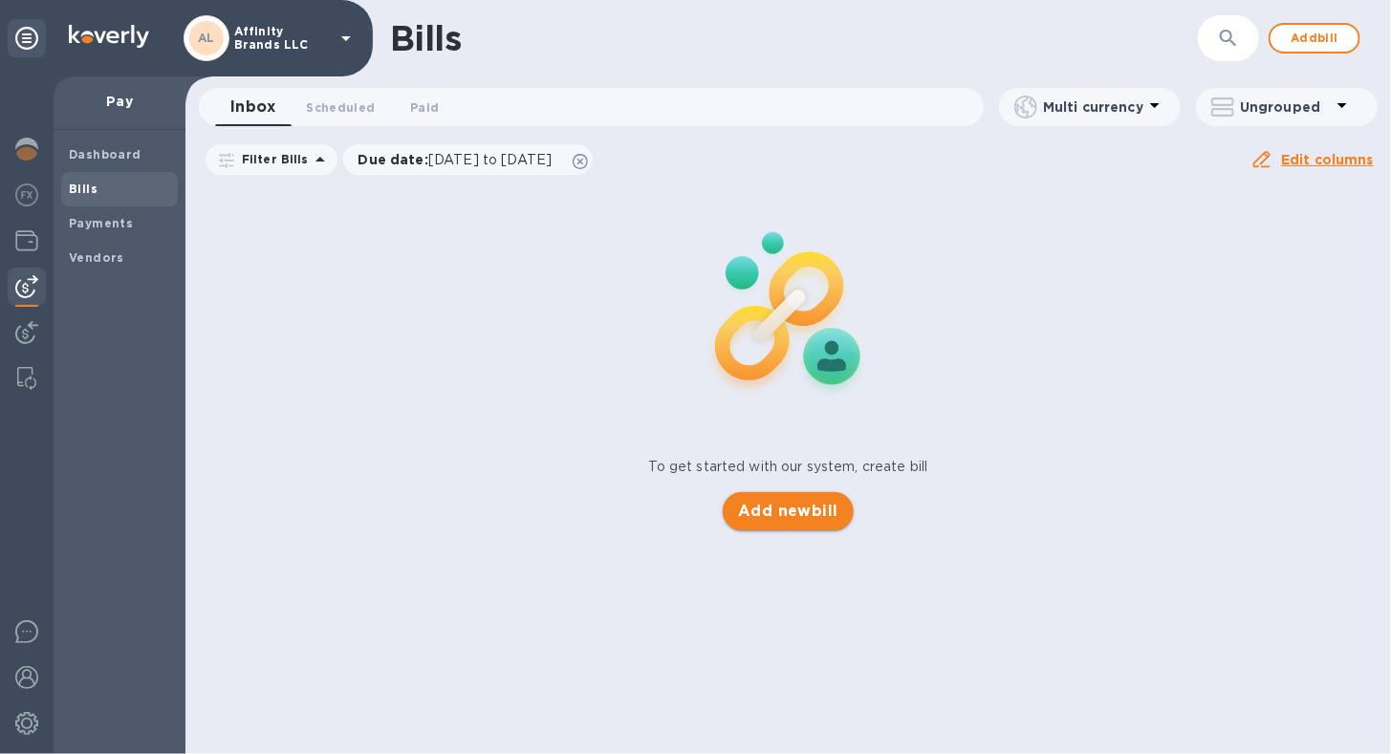
click at [746, 514] on span "Add new bill" at bounding box center [788, 511] width 100 height 23
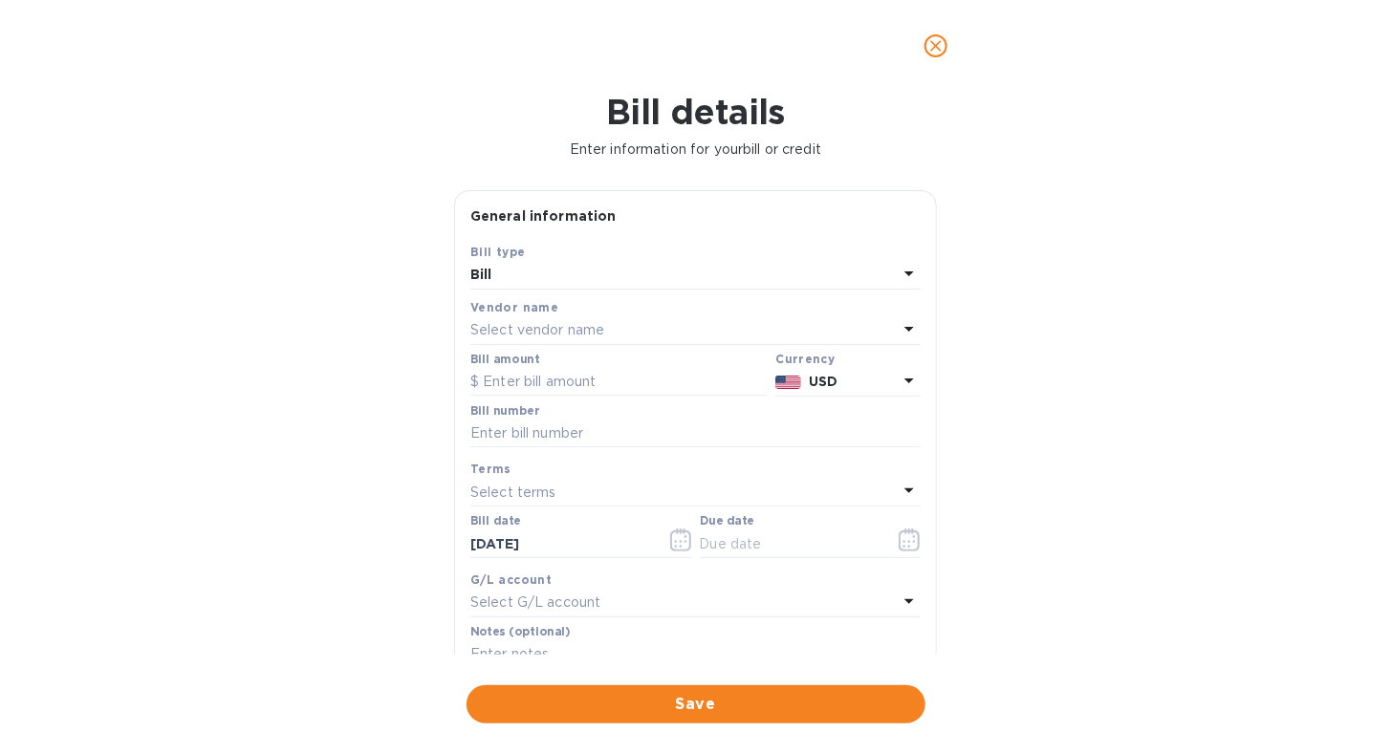
click at [897, 330] on icon at bounding box center [908, 328] width 23 height 23
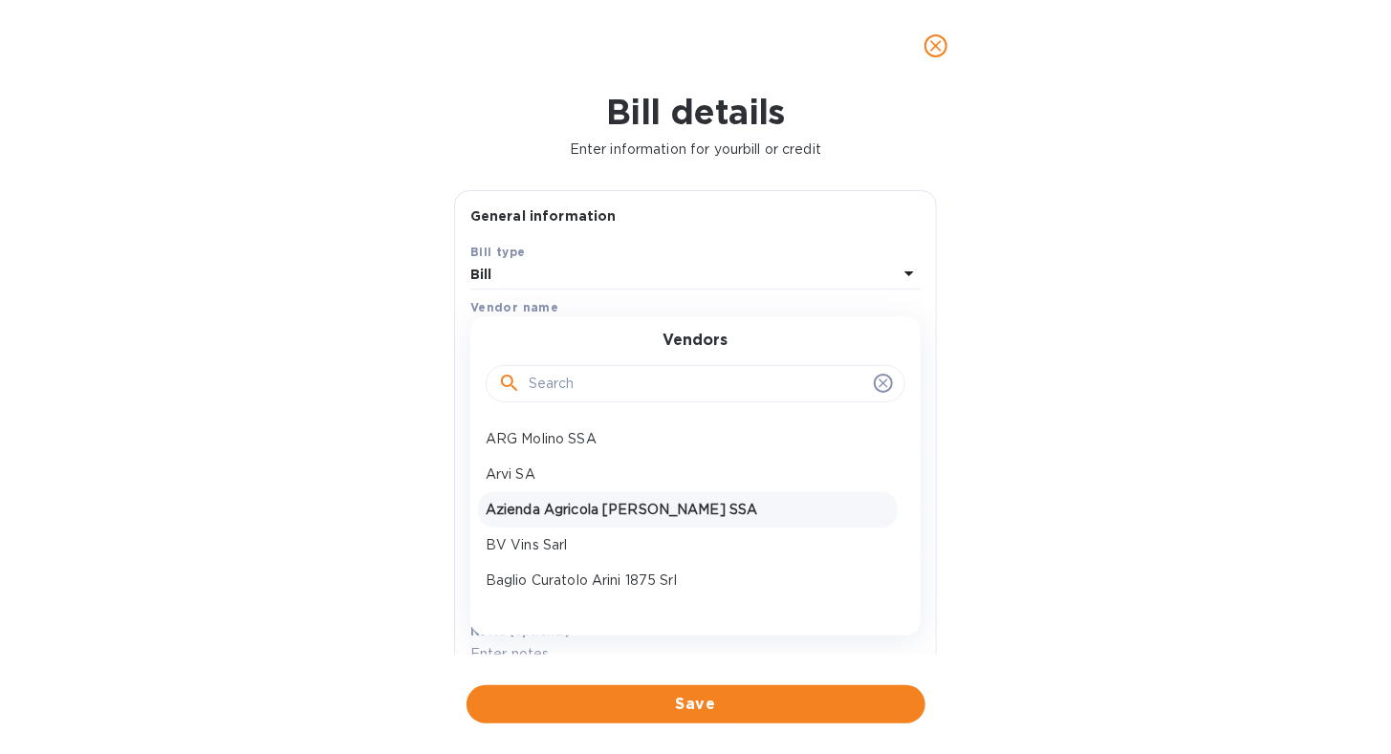
click at [635, 503] on p "Azienda Agricola [PERSON_NAME] SSA" at bounding box center [687, 510] width 404 height 20
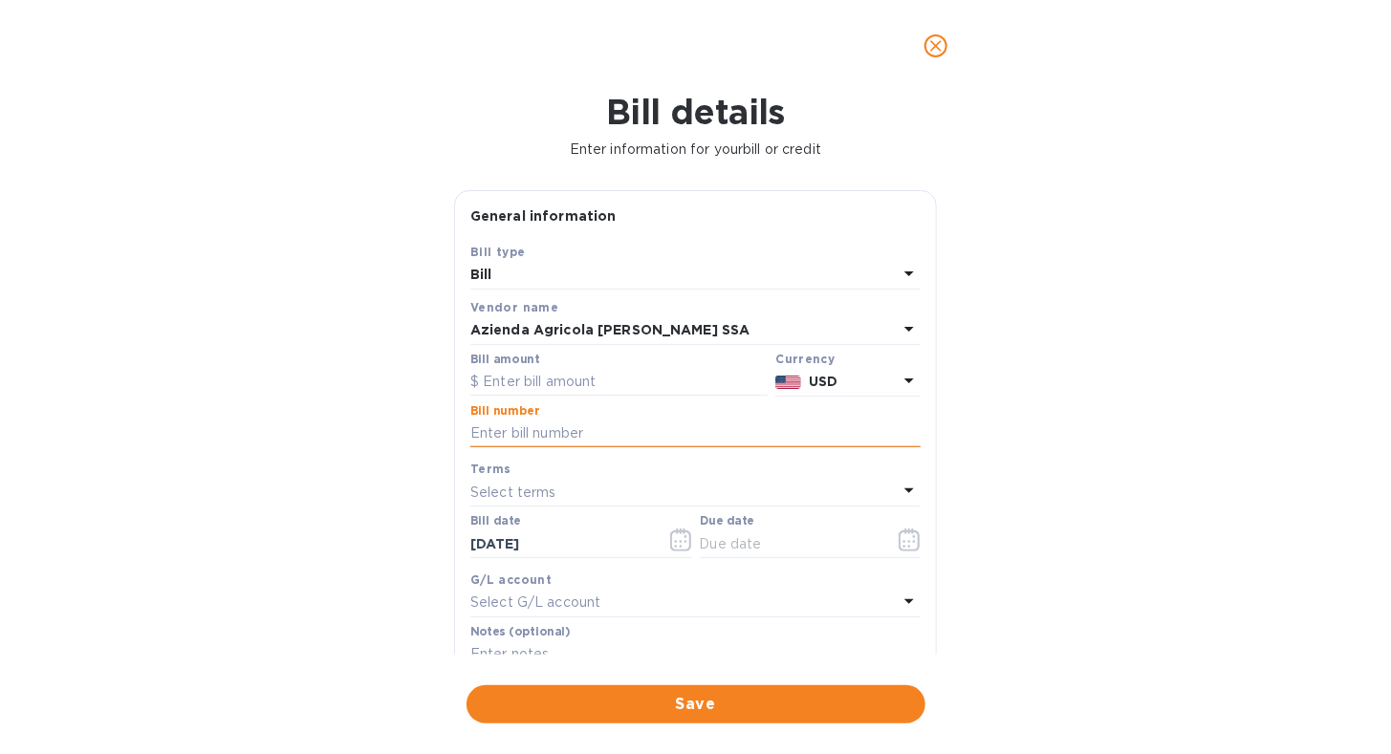
click at [612, 426] on input "text" at bounding box center [695, 434] width 450 height 29
type input "38"
click at [900, 493] on icon at bounding box center [908, 490] width 23 height 23
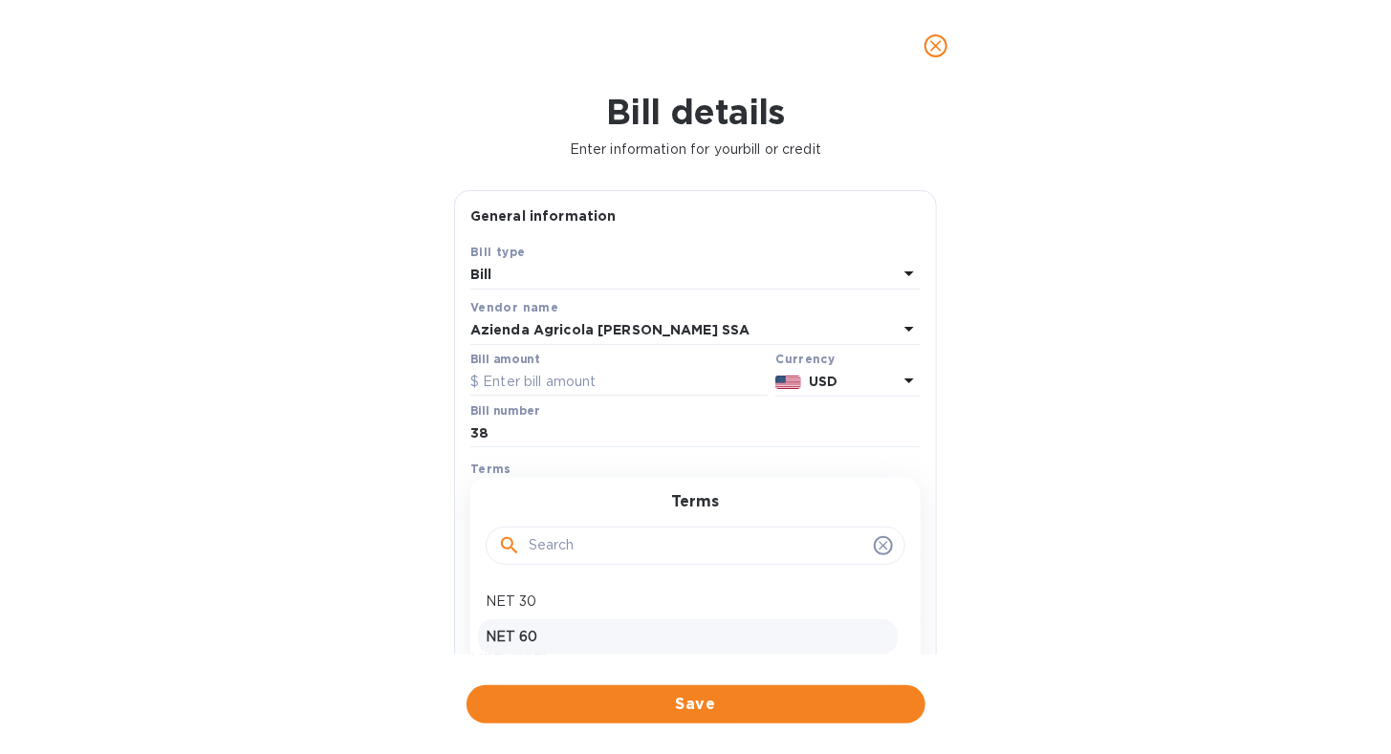
click at [650, 625] on div "NET 60" at bounding box center [688, 636] width 420 height 35
type input "[DATE]"
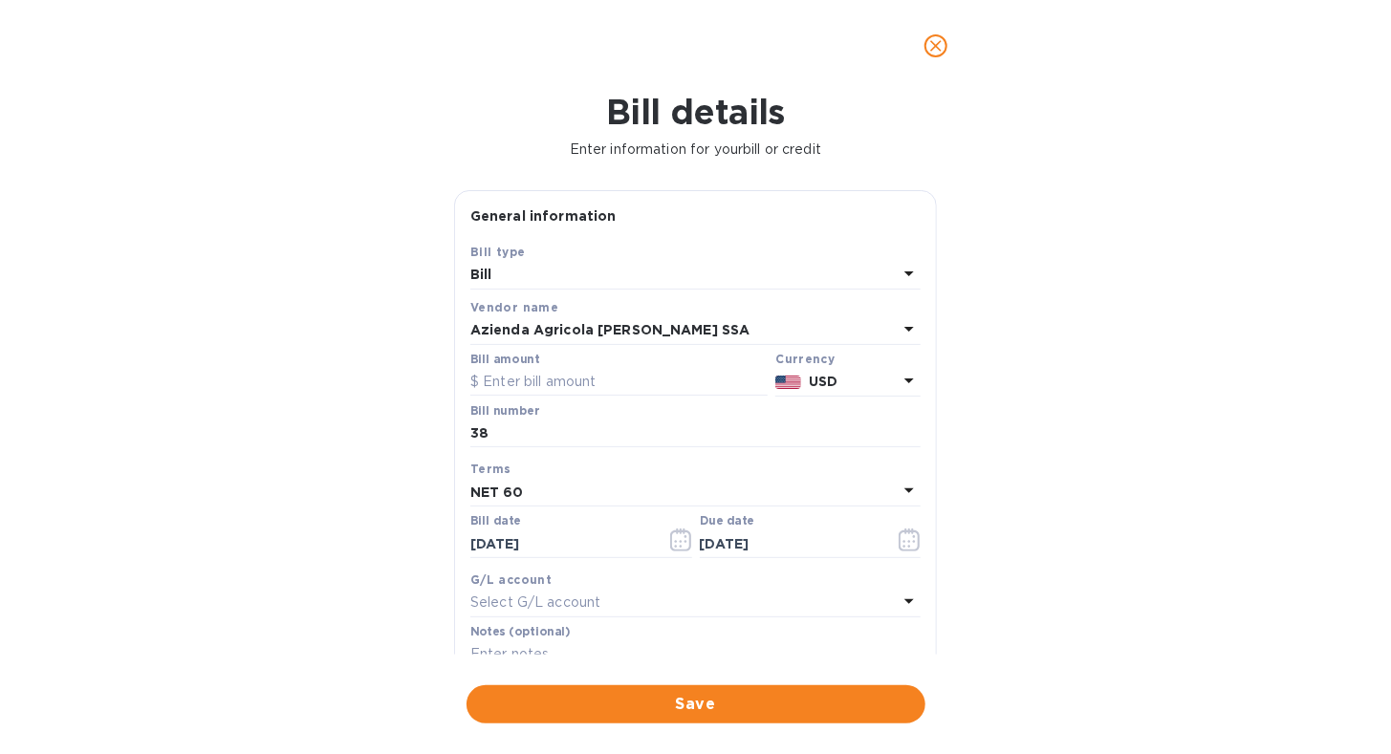
click at [910, 381] on icon at bounding box center [908, 380] width 23 height 23
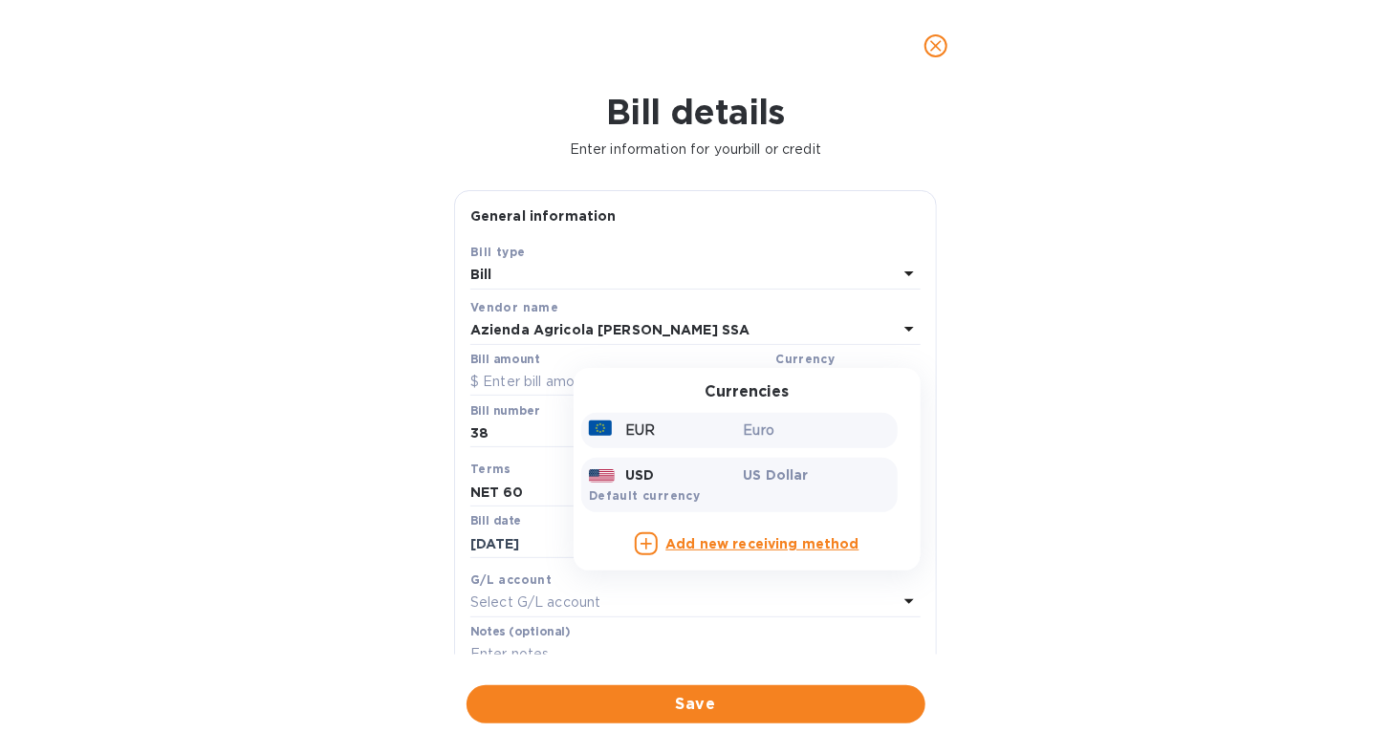
click at [804, 442] on div "Euro" at bounding box center [817, 431] width 155 height 28
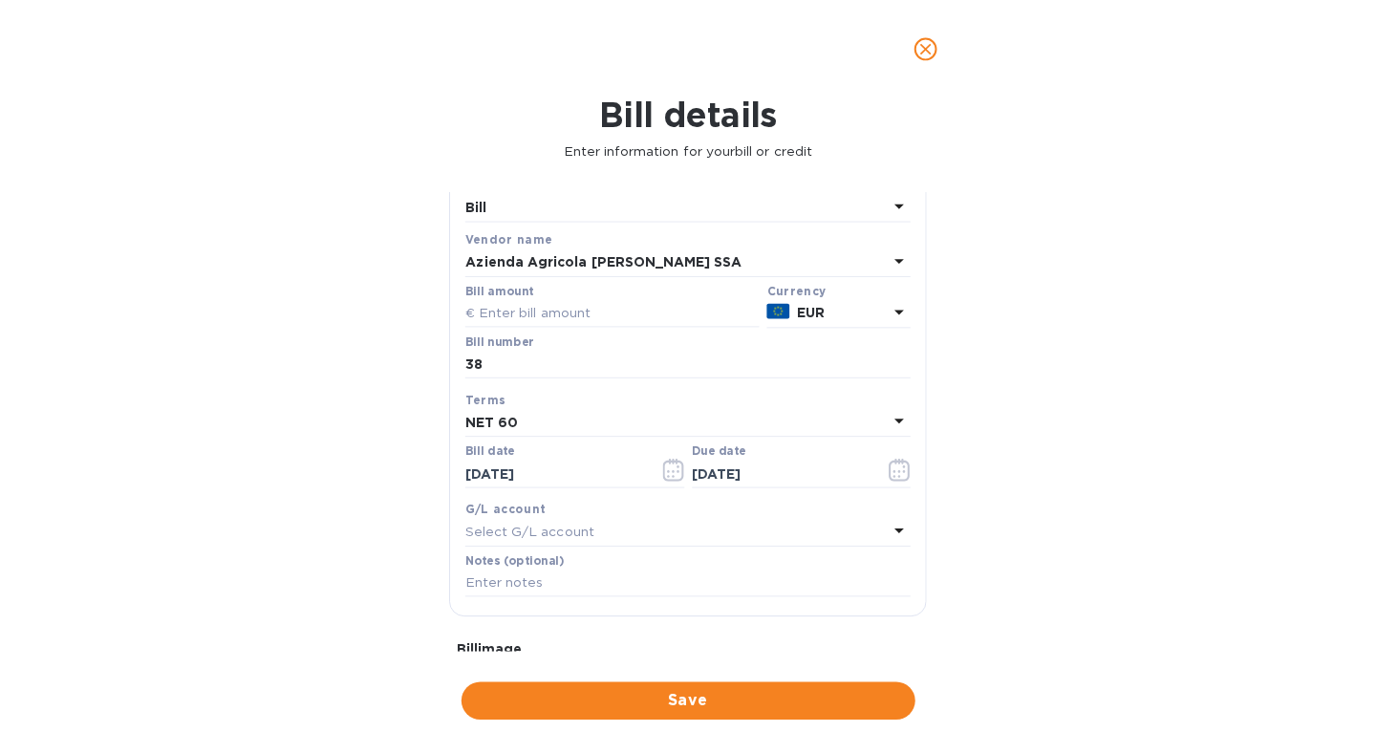
scroll to position [96, 0]
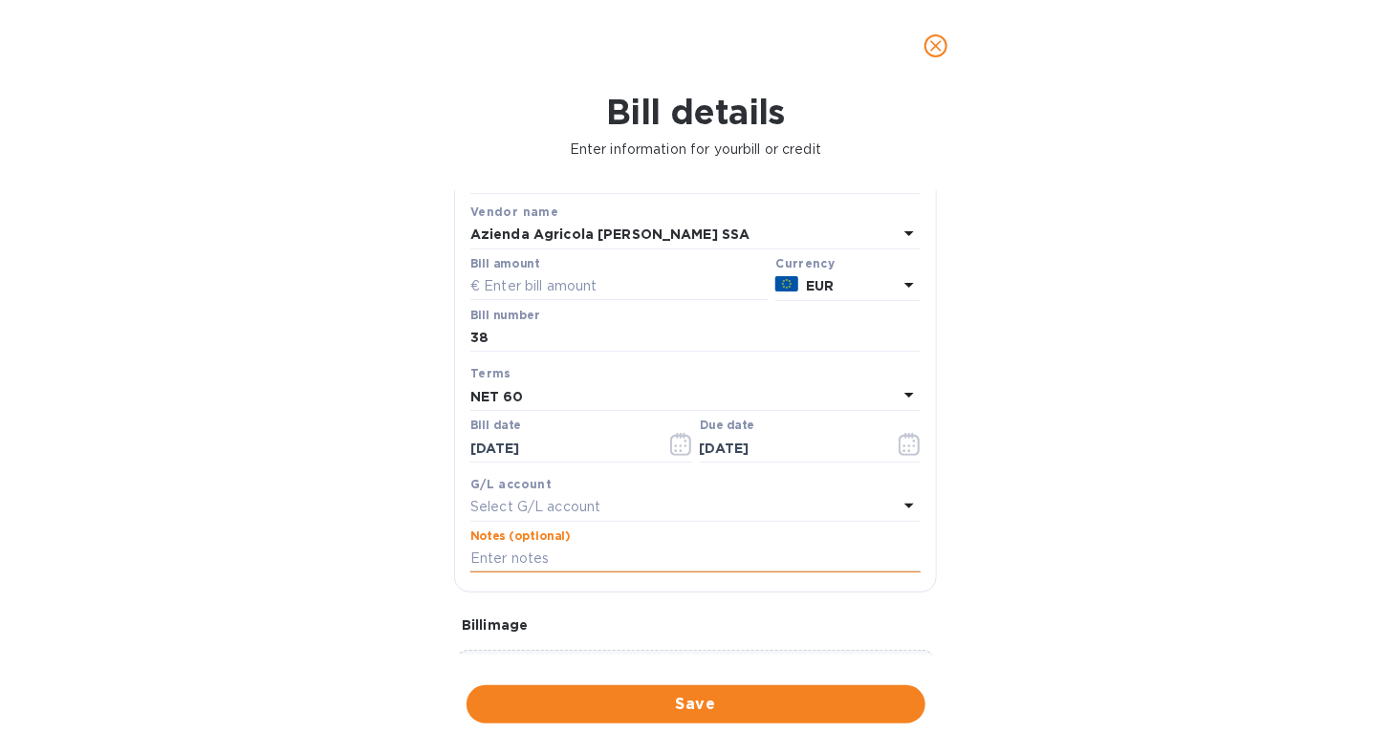
click at [597, 561] on input "text" at bounding box center [695, 559] width 450 height 29
type input "Affinity Brands - Invoice 38"
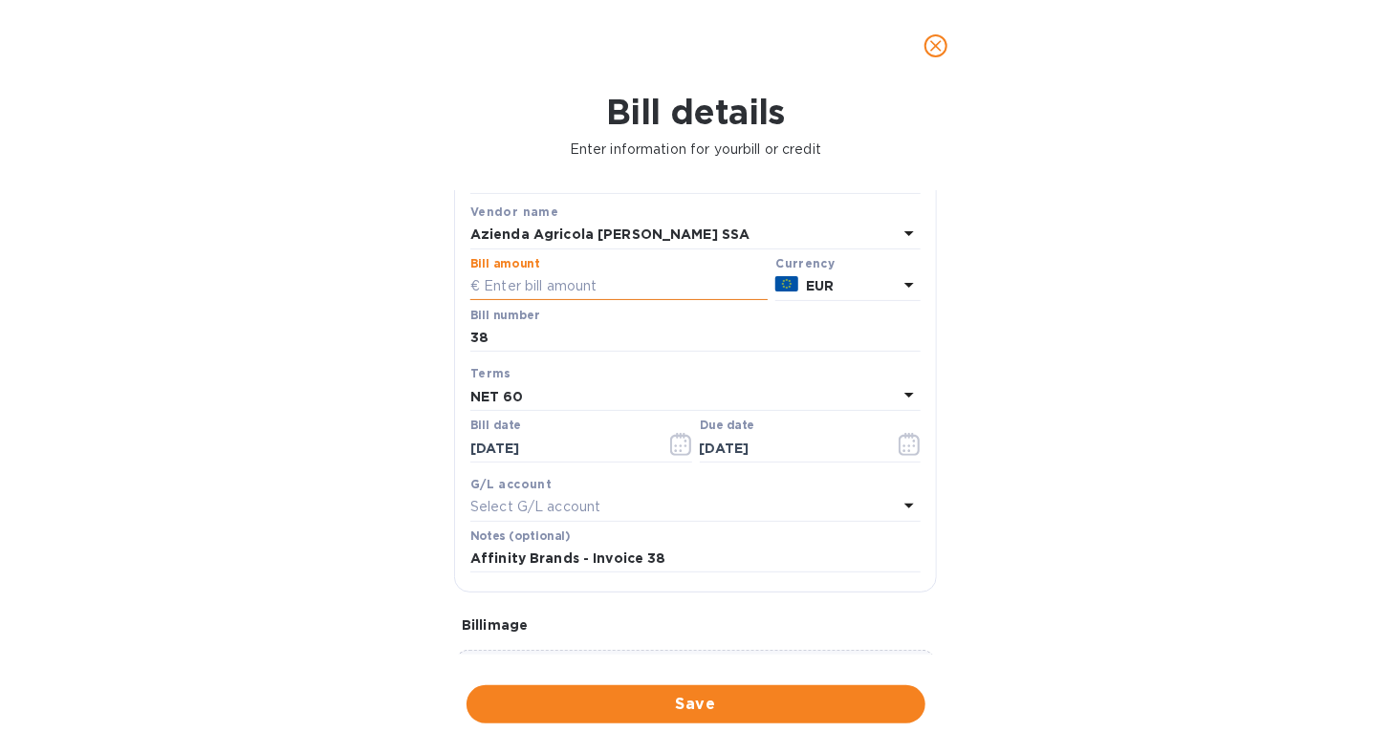
click at [611, 282] on input "text" at bounding box center [618, 286] width 297 height 29
type input "6,840.00"
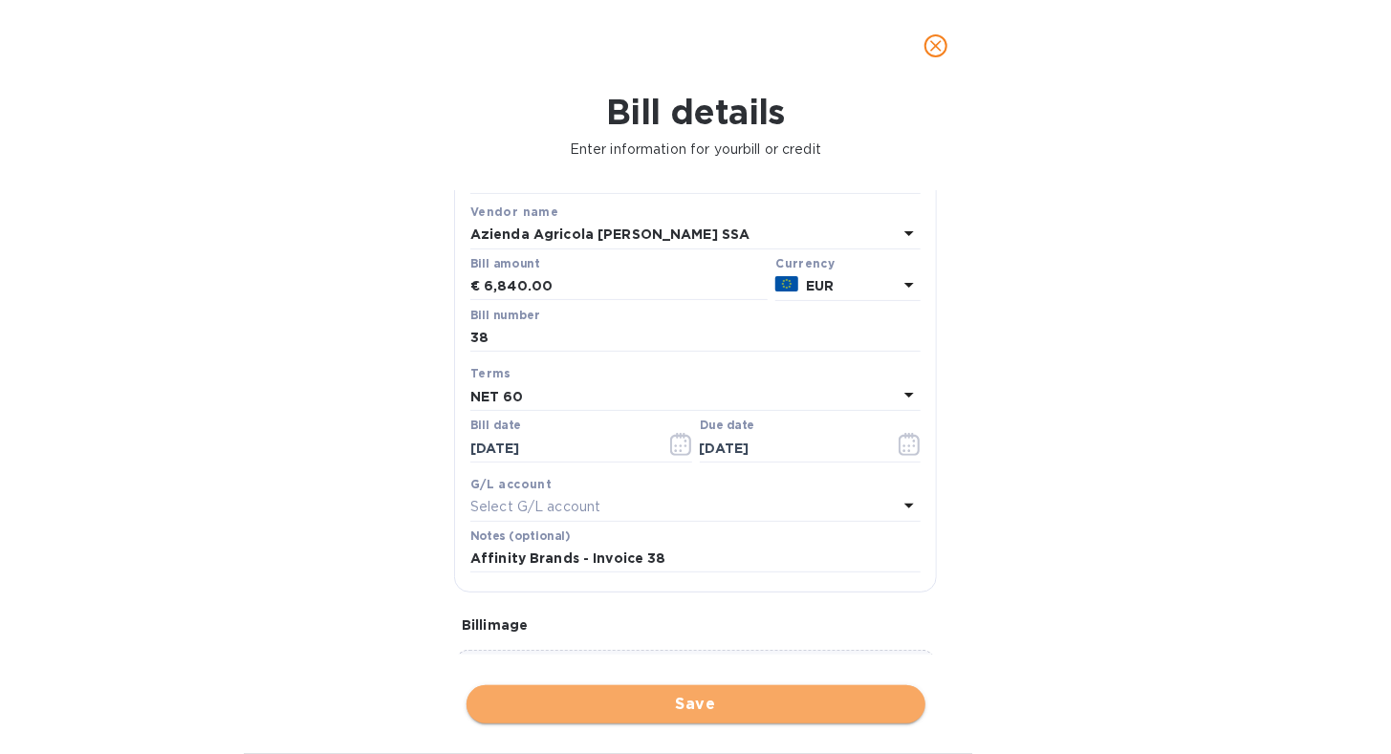
click at [641, 699] on span "Save" at bounding box center [696, 704] width 428 height 23
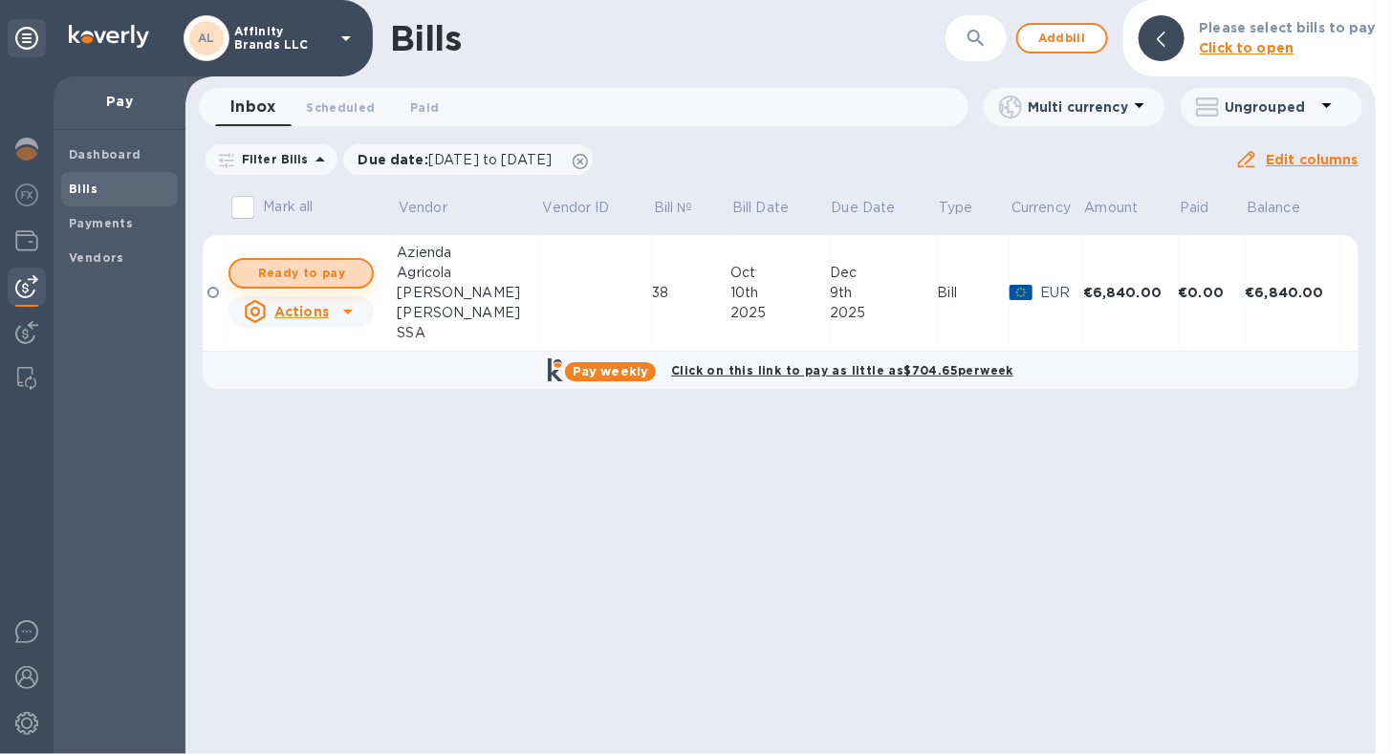
click at [283, 272] on span "Ready to pay" at bounding box center [301, 273] width 111 height 23
checkbox input "true"
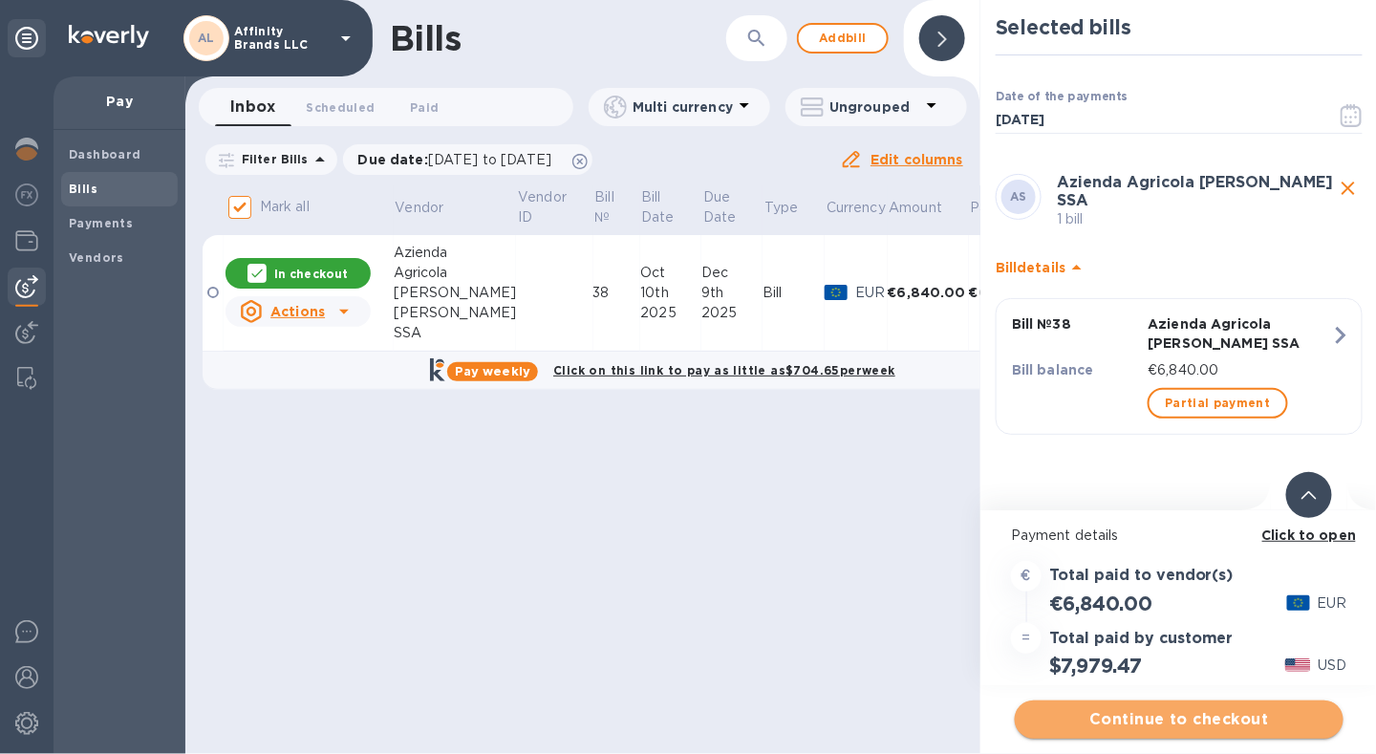
click at [1064, 721] on span "Continue to checkout" at bounding box center [1179, 719] width 298 height 23
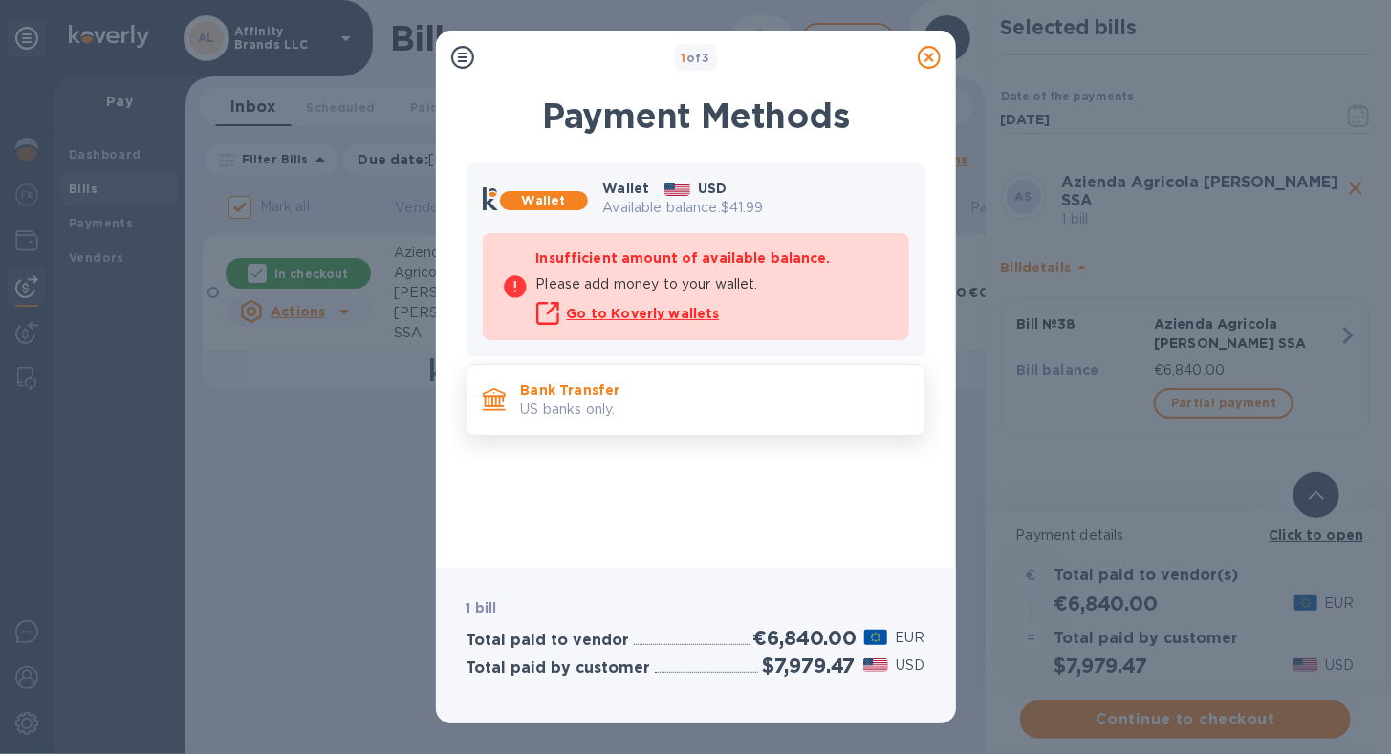
click at [585, 413] on p "US banks only." at bounding box center [715, 409] width 388 height 20
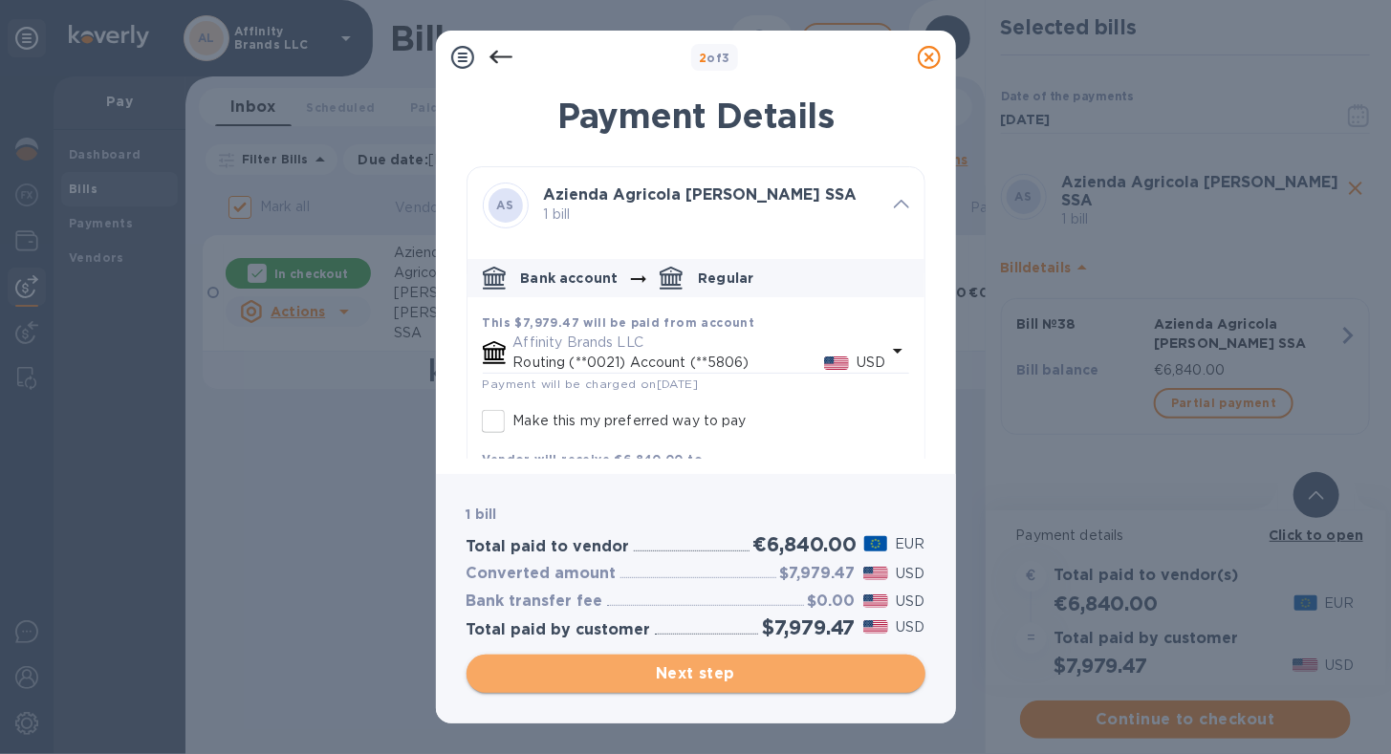
click at [645, 665] on button "Next step" at bounding box center [695, 674] width 459 height 38
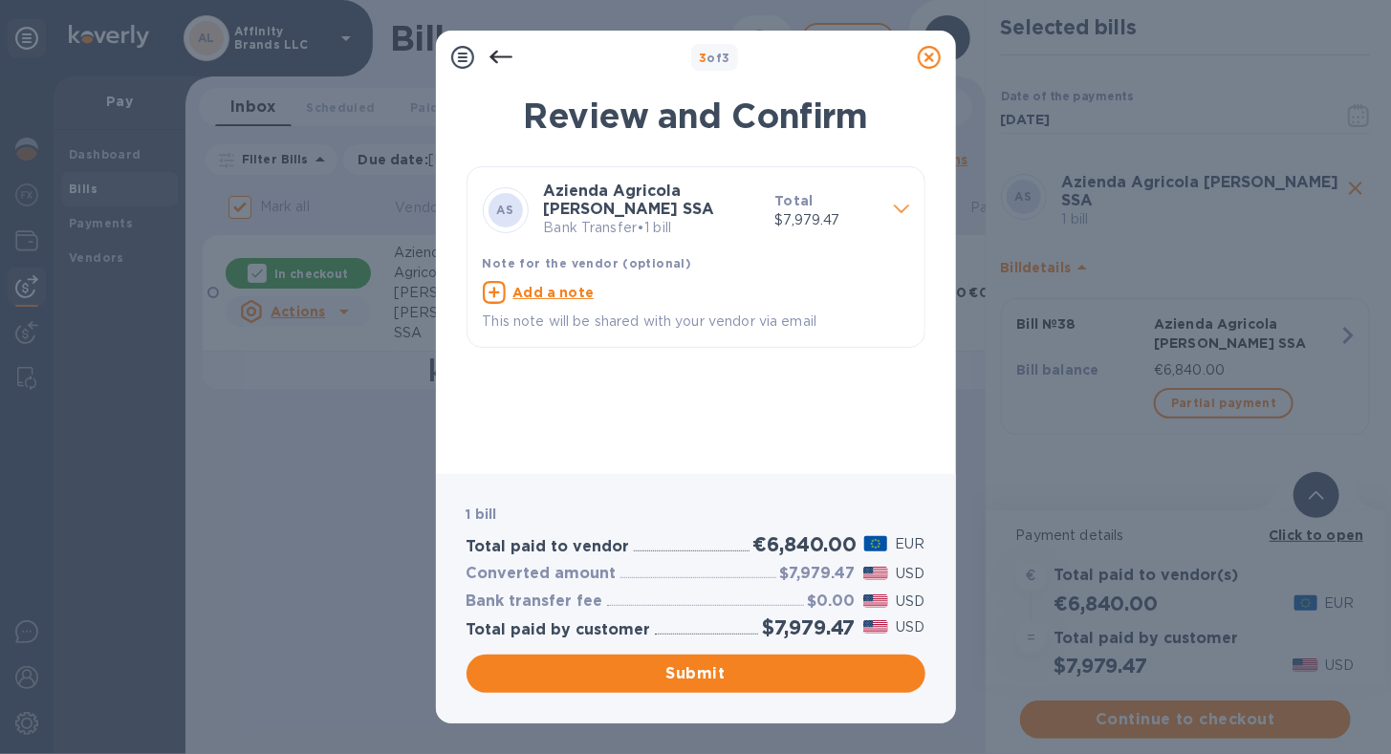
click at [668, 227] on p "Bank Transfer • 1 bill" at bounding box center [652, 228] width 216 height 20
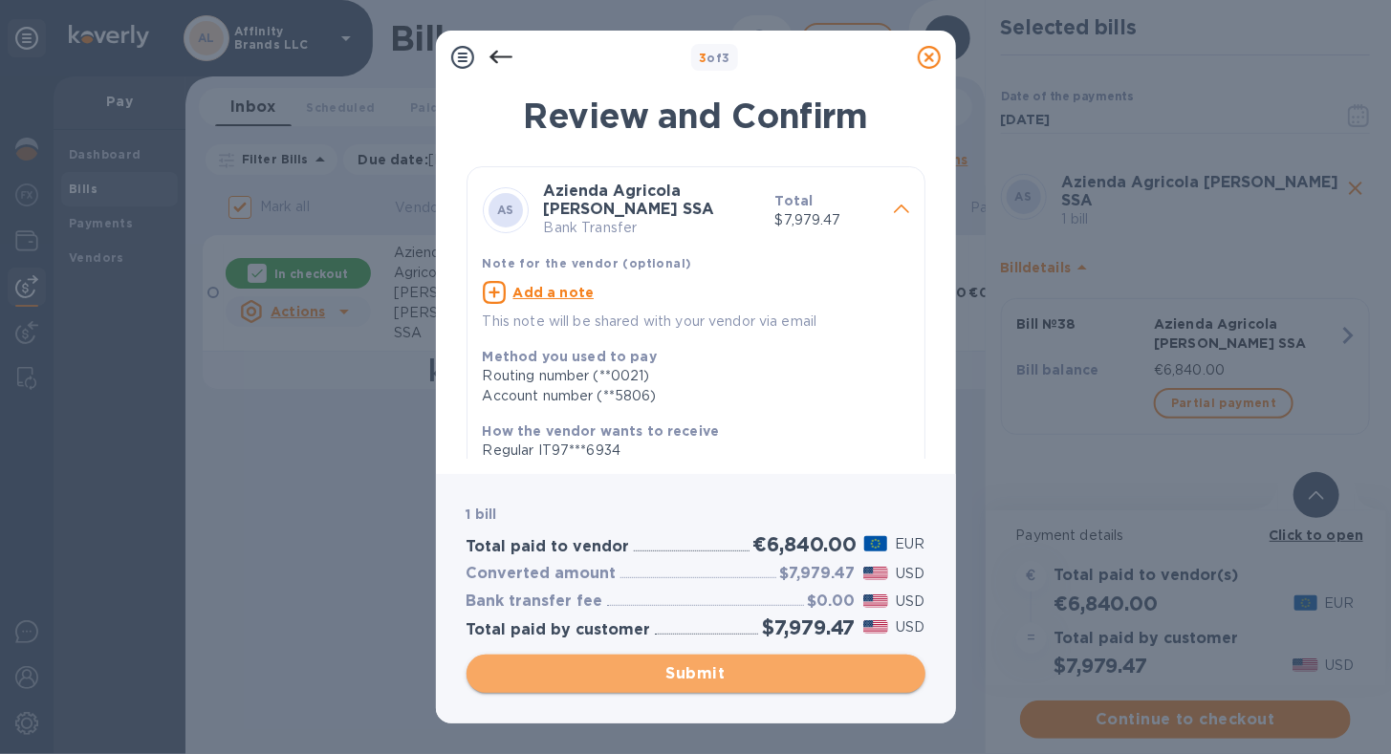
click at [645, 669] on span "Submit" at bounding box center [696, 673] width 428 height 23
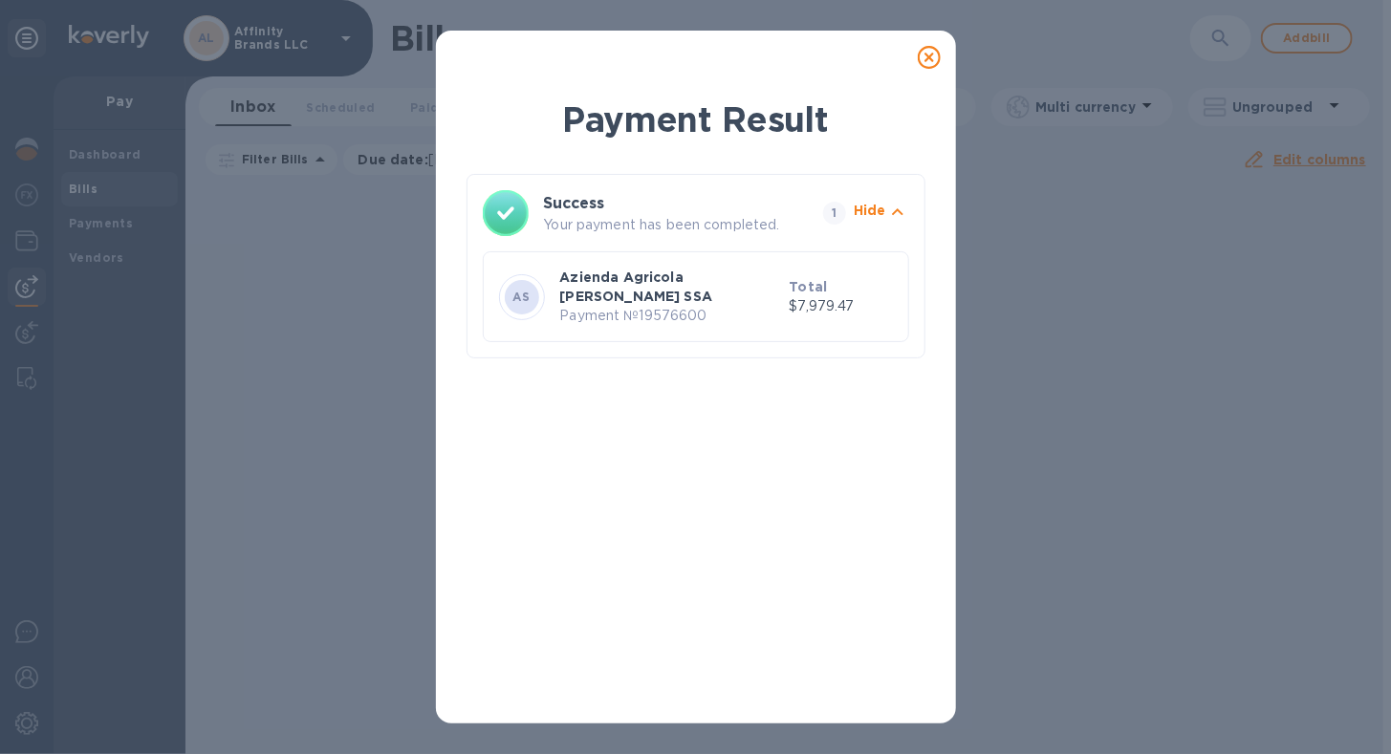
click at [929, 64] on icon at bounding box center [928, 57] width 23 height 23
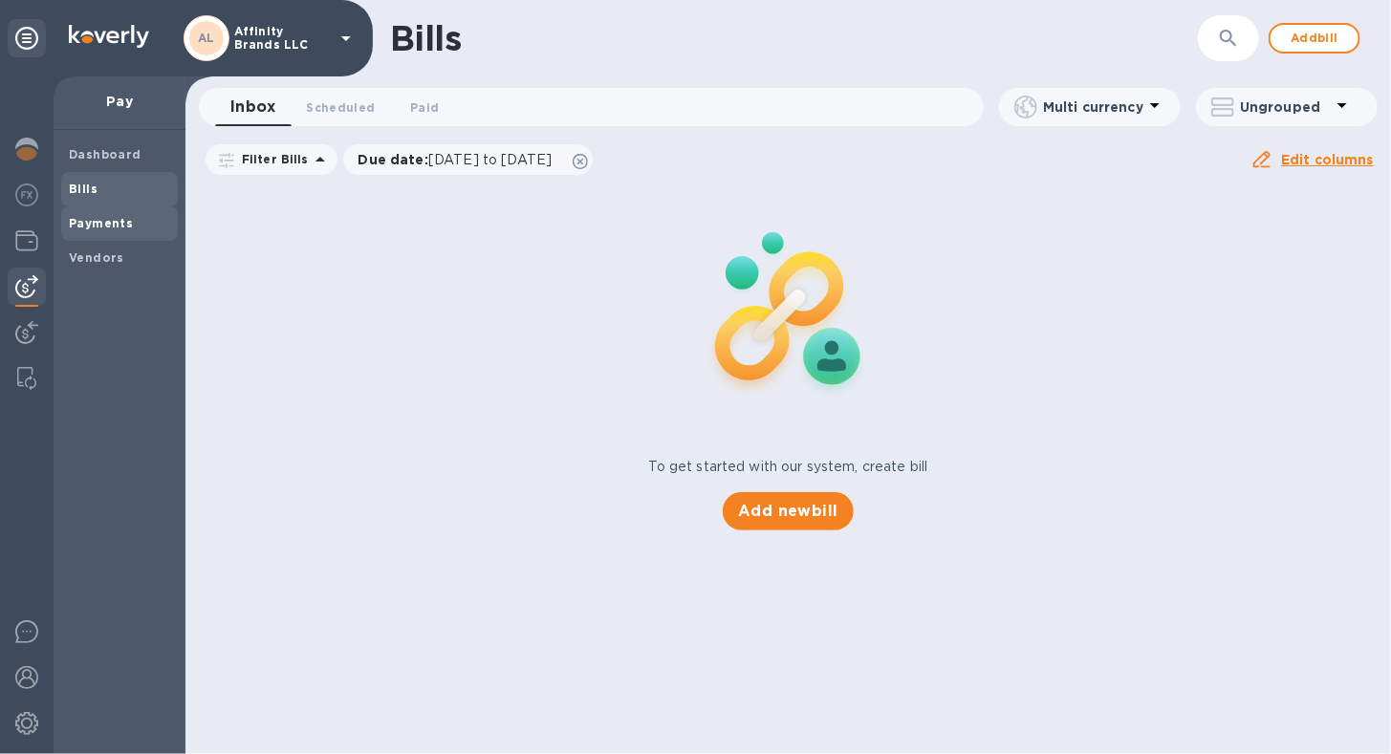
click at [73, 233] on div "Payments" at bounding box center [119, 223] width 117 height 34
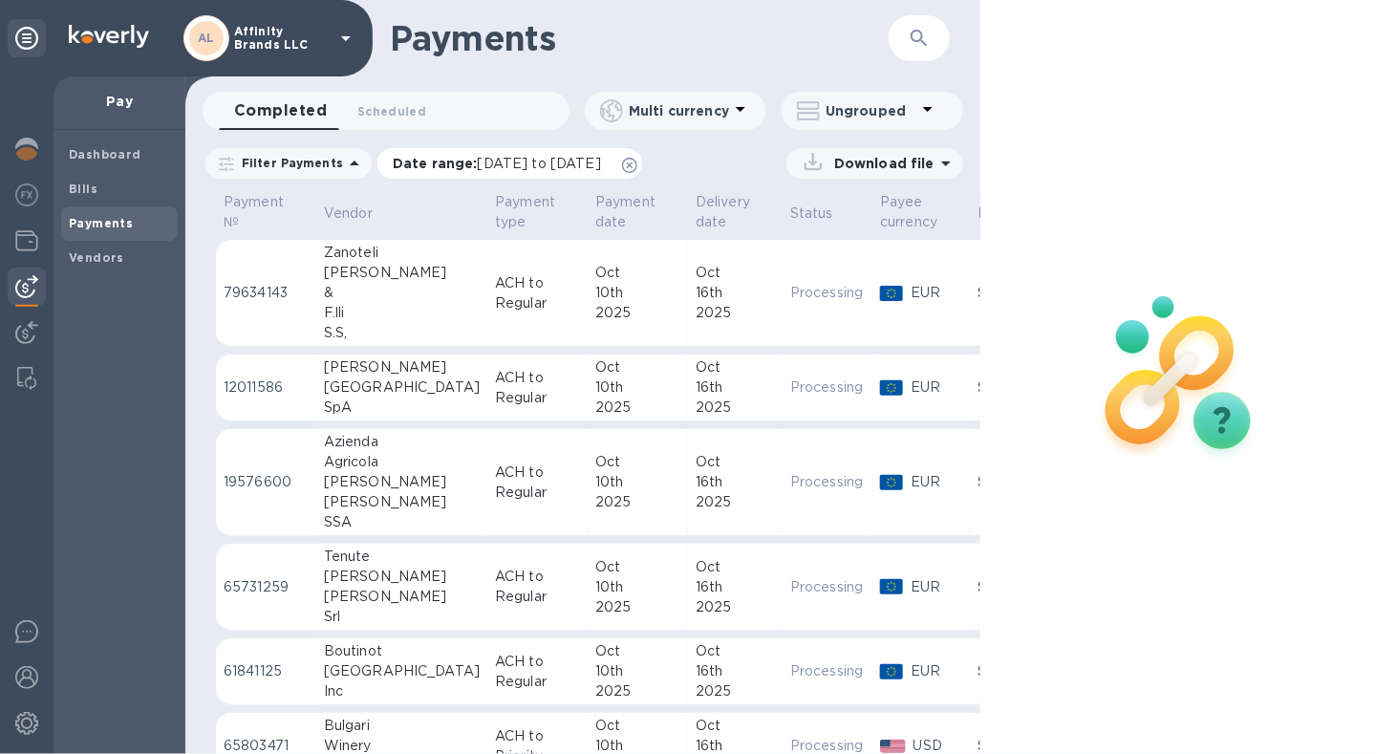
click at [478, 161] on span "[DATE] to [DATE]" at bounding box center [539, 163] width 123 height 15
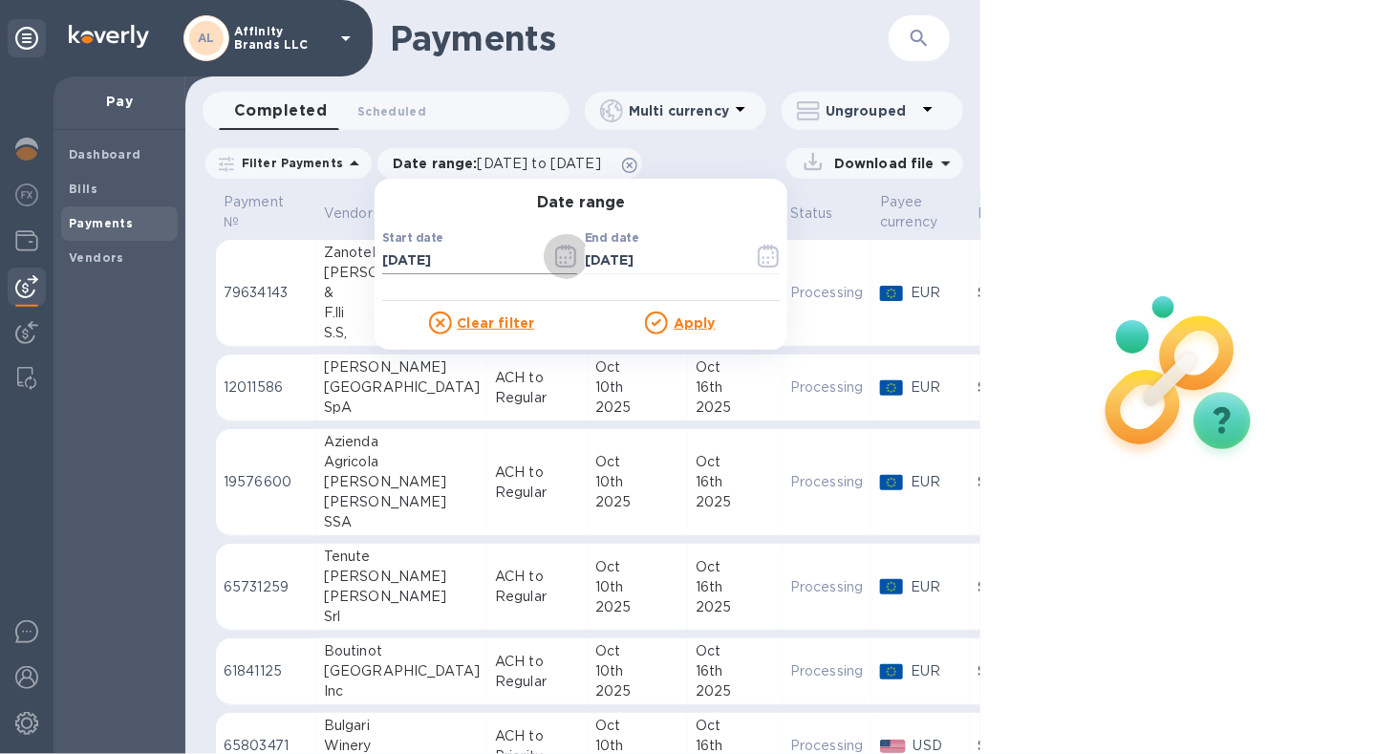
click at [555, 260] on icon "button" at bounding box center [566, 256] width 22 height 23
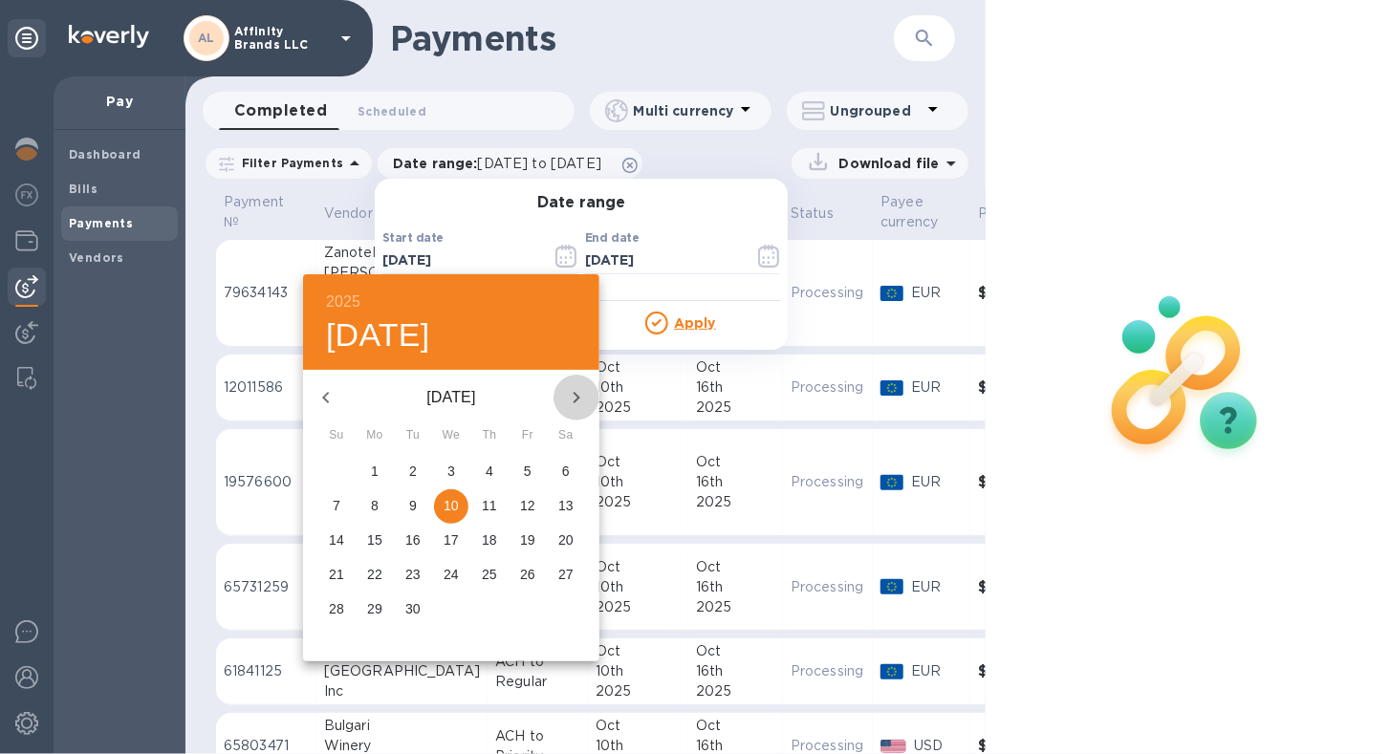
click at [572, 397] on icon "button" at bounding box center [576, 397] width 23 height 23
click at [524, 503] on p "10" at bounding box center [527, 505] width 15 height 19
type input "[DATE]"
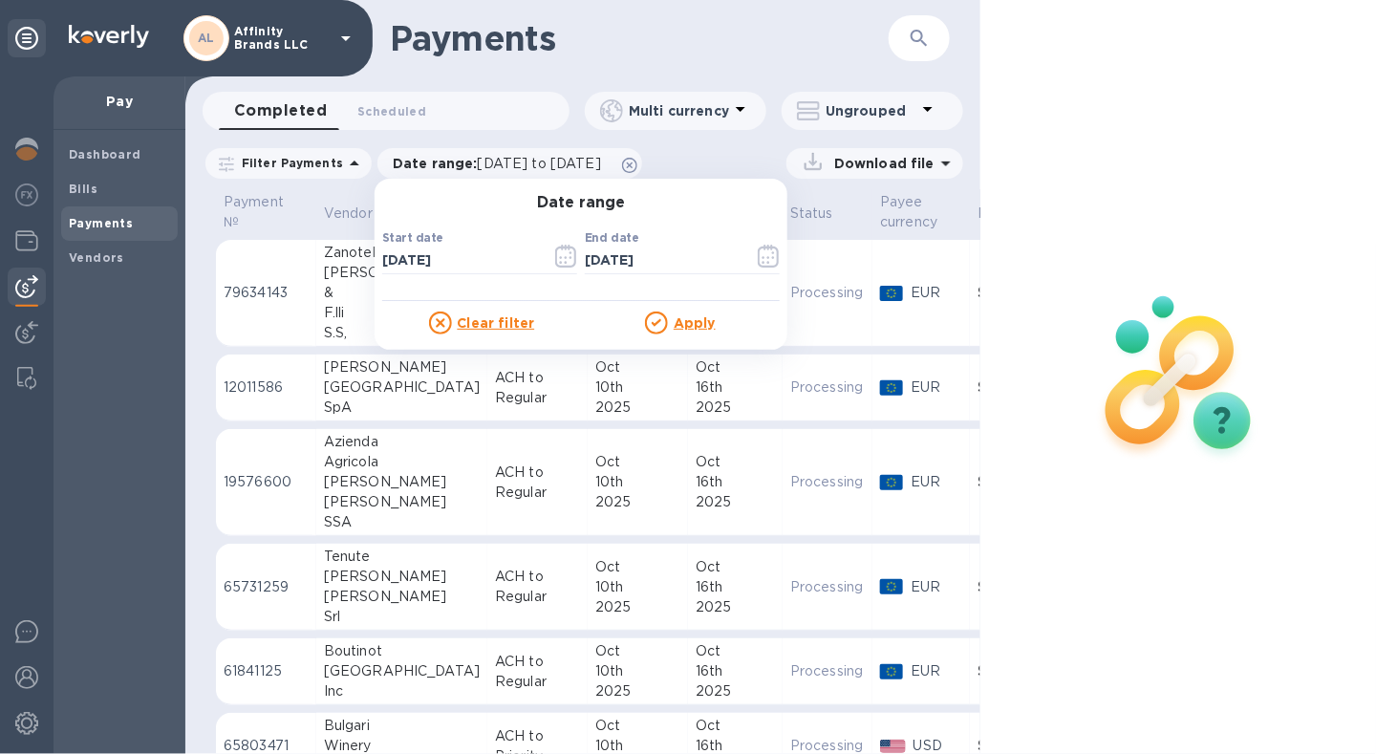
click at [692, 324] on u "Apply" at bounding box center [695, 322] width 42 height 15
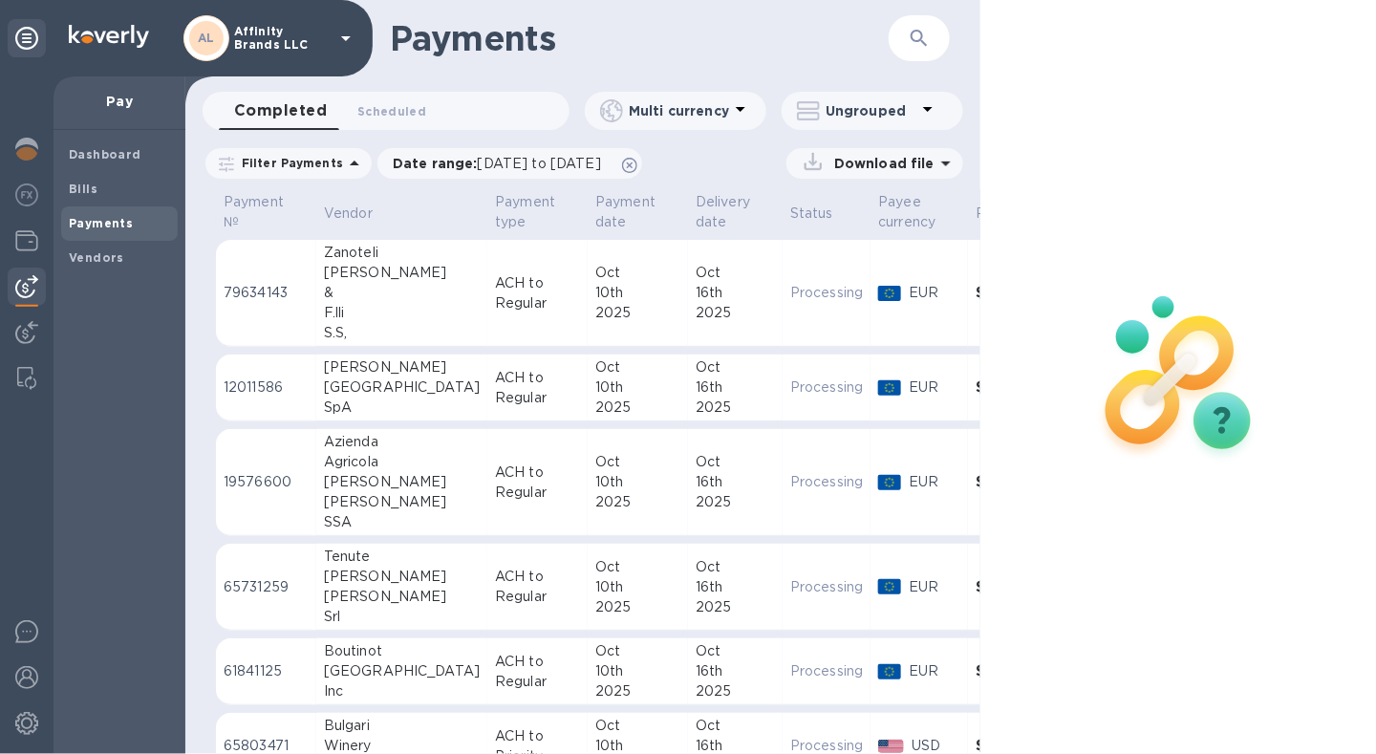
click at [877, 165] on p "Download file" at bounding box center [881, 163] width 108 height 19
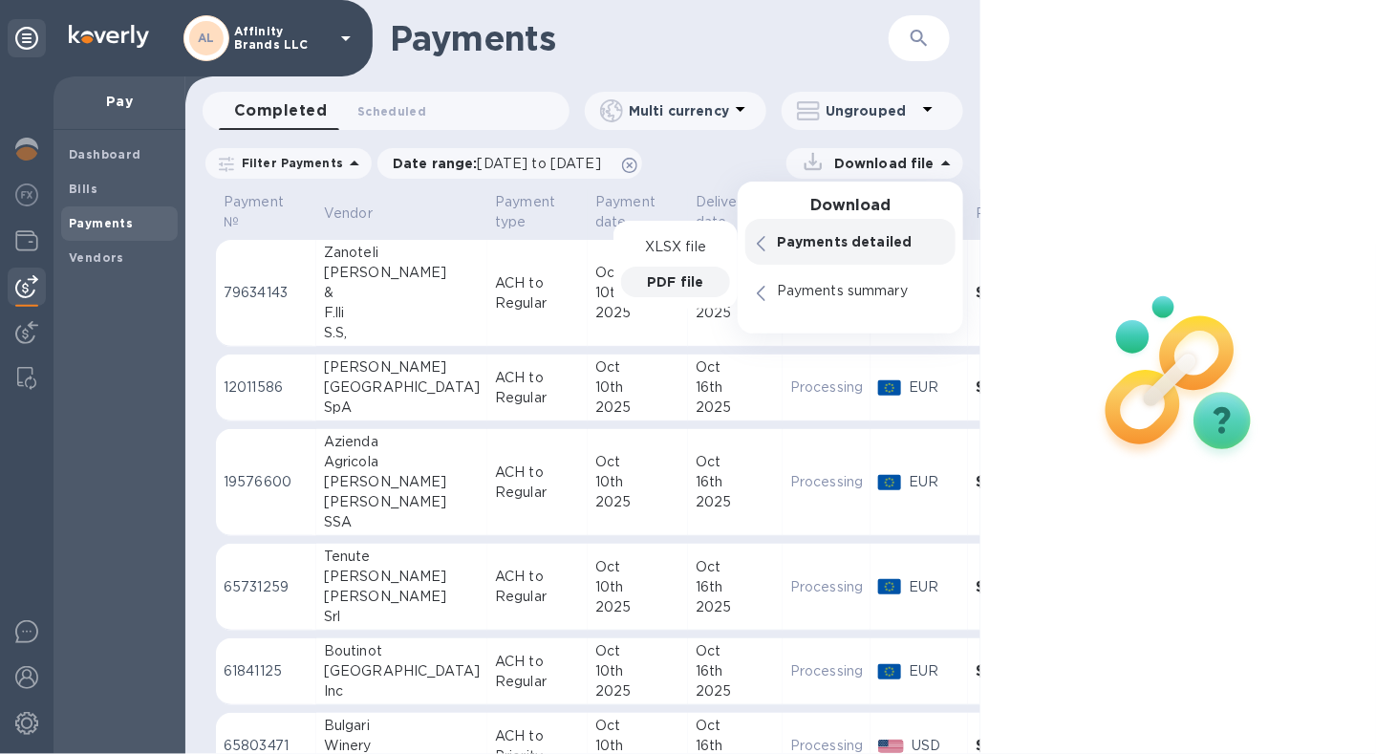
click at [707, 276] on div "PDF file" at bounding box center [675, 282] width 109 height 31
